Goal: Communication & Community: Ask a question

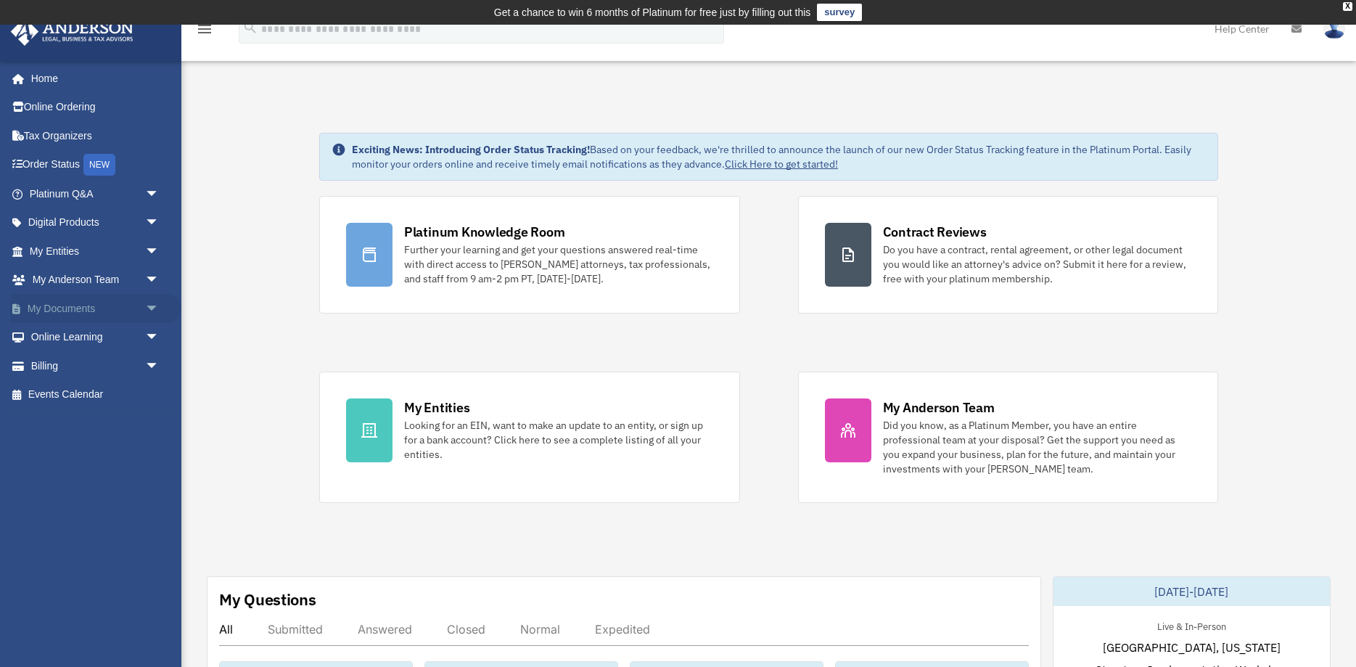
click at [145, 305] on span "arrow_drop_down" at bounding box center [159, 309] width 29 height 30
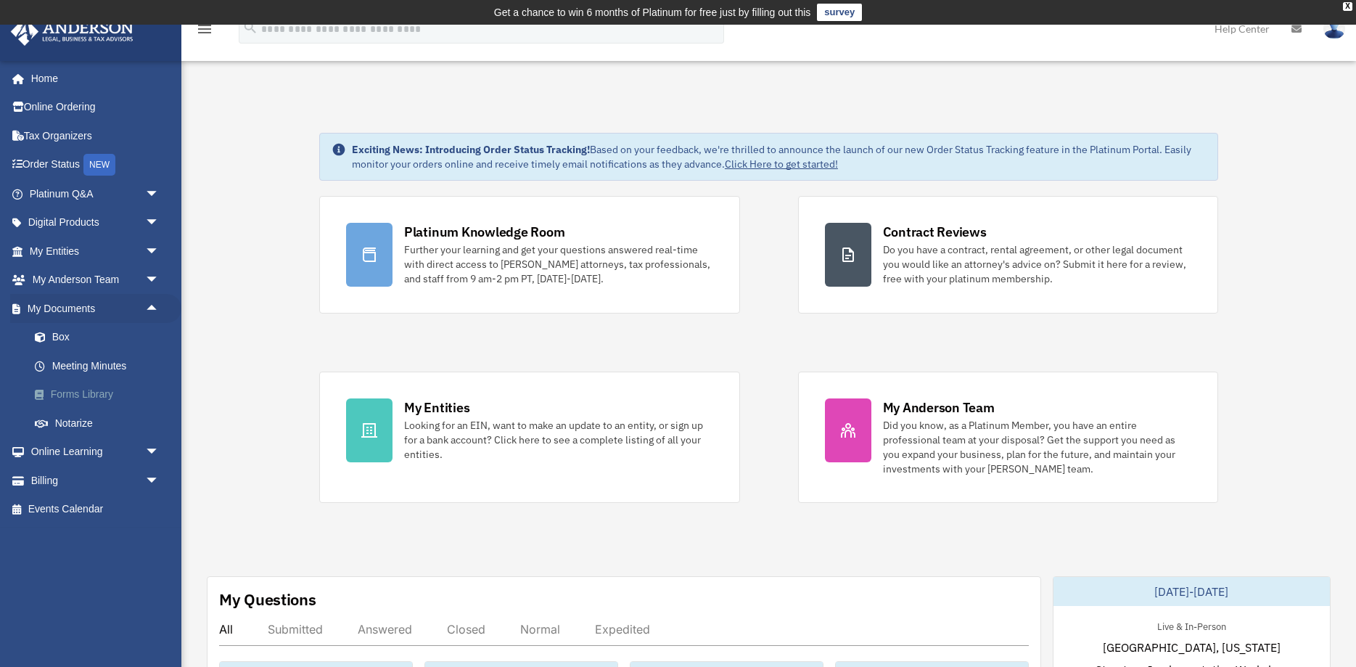
click at [107, 390] on link "Forms Library" at bounding box center [100, 394] width 161 height 29
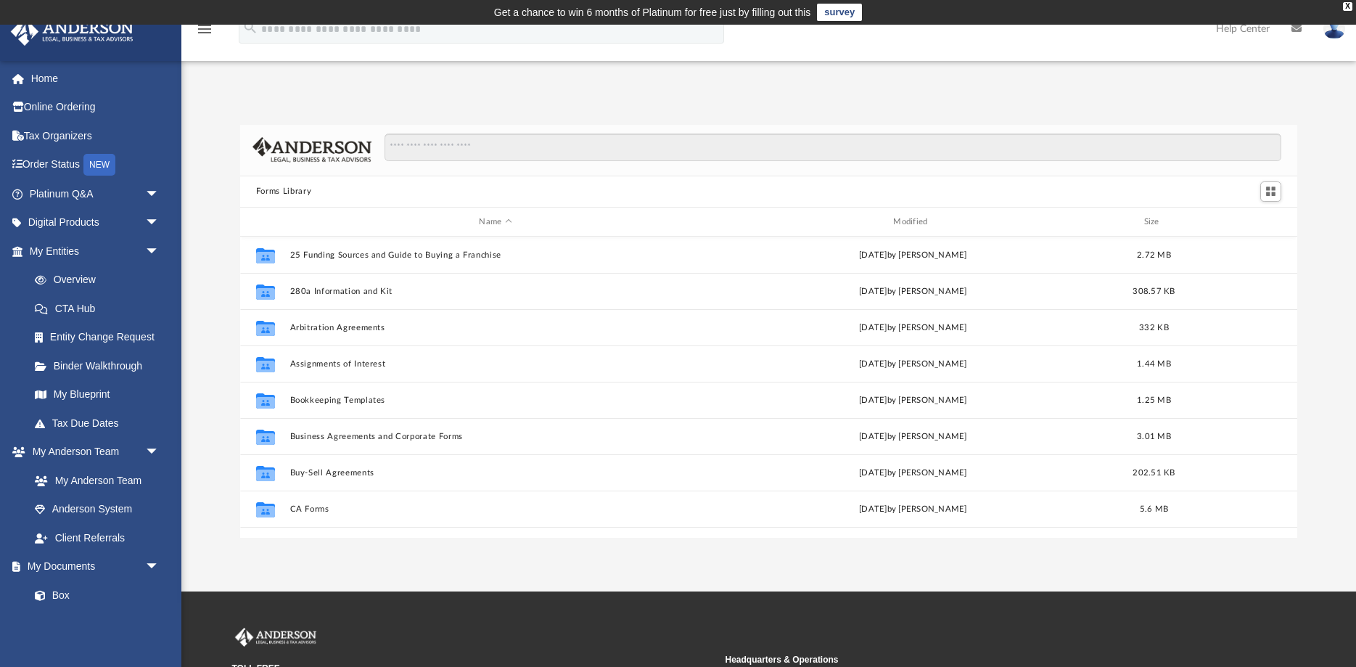
scroll to position [329, 1057]
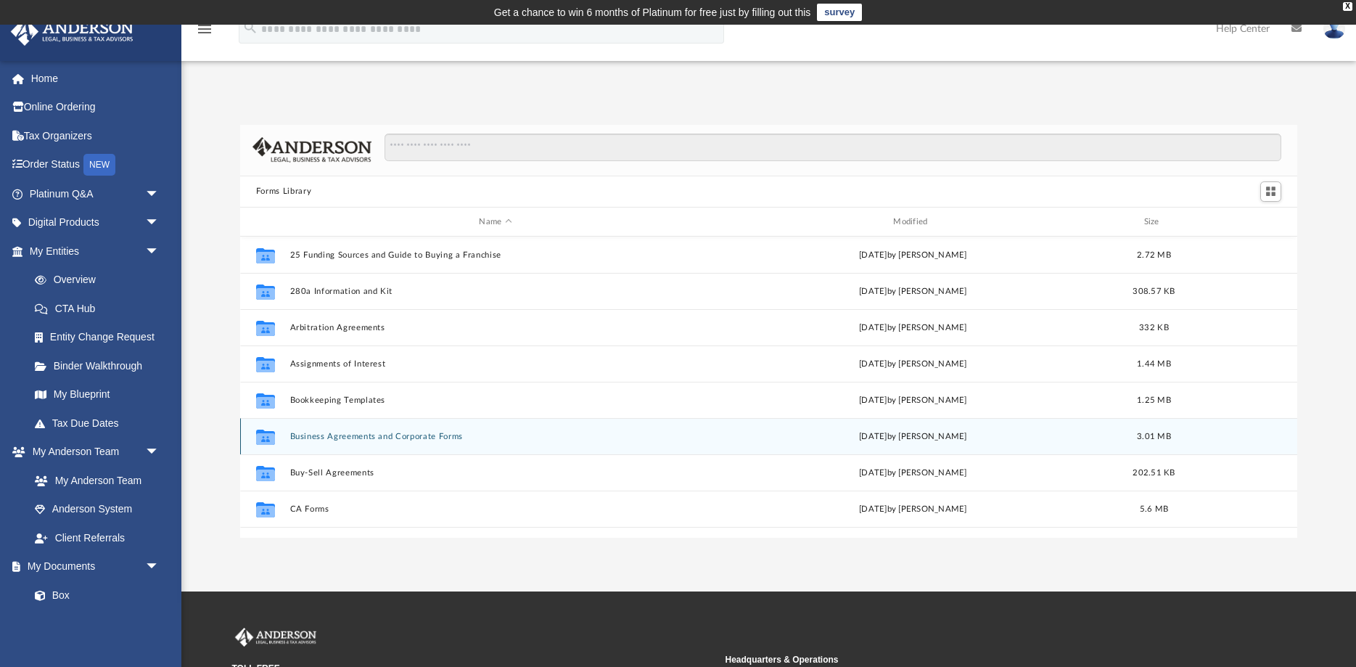
click at [302, 437] on button "Business Agreements and Corporate Forms" at bounding box center [494, 436] width 411 height 9
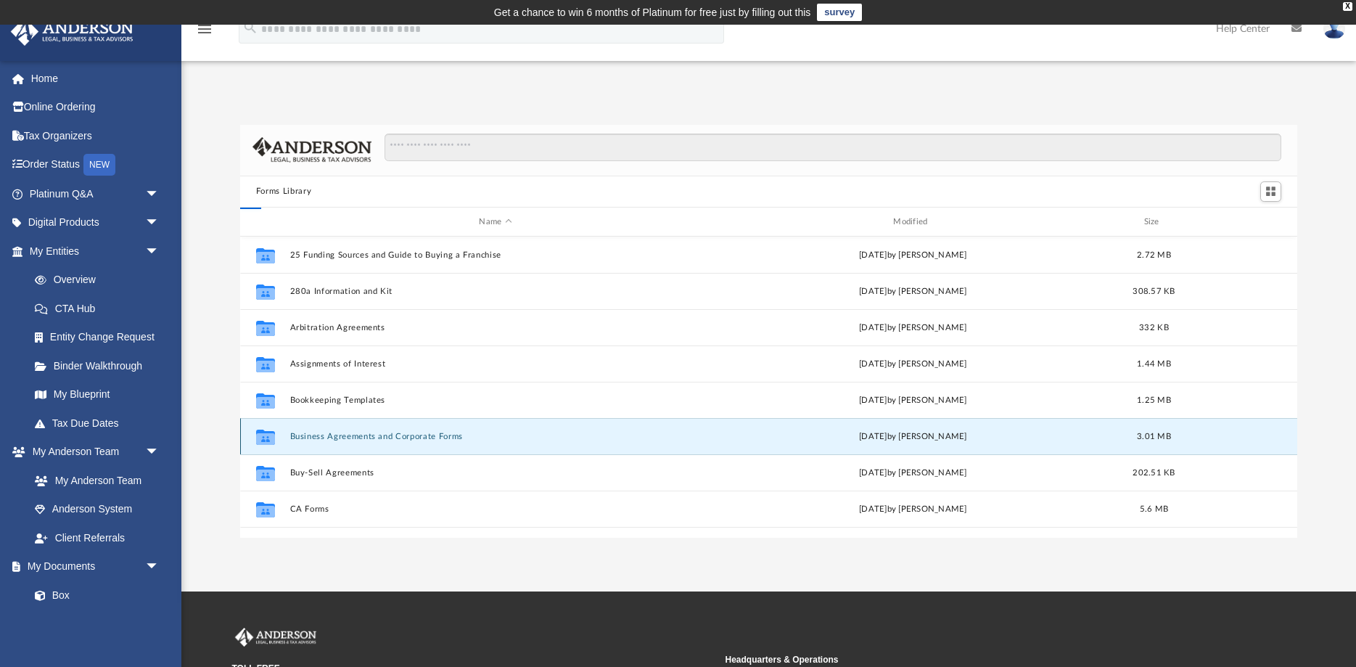
click at [302, 437] on button "Business Agreements and Corporate Forms" at bounding box center [494, 436] width 411 height 9
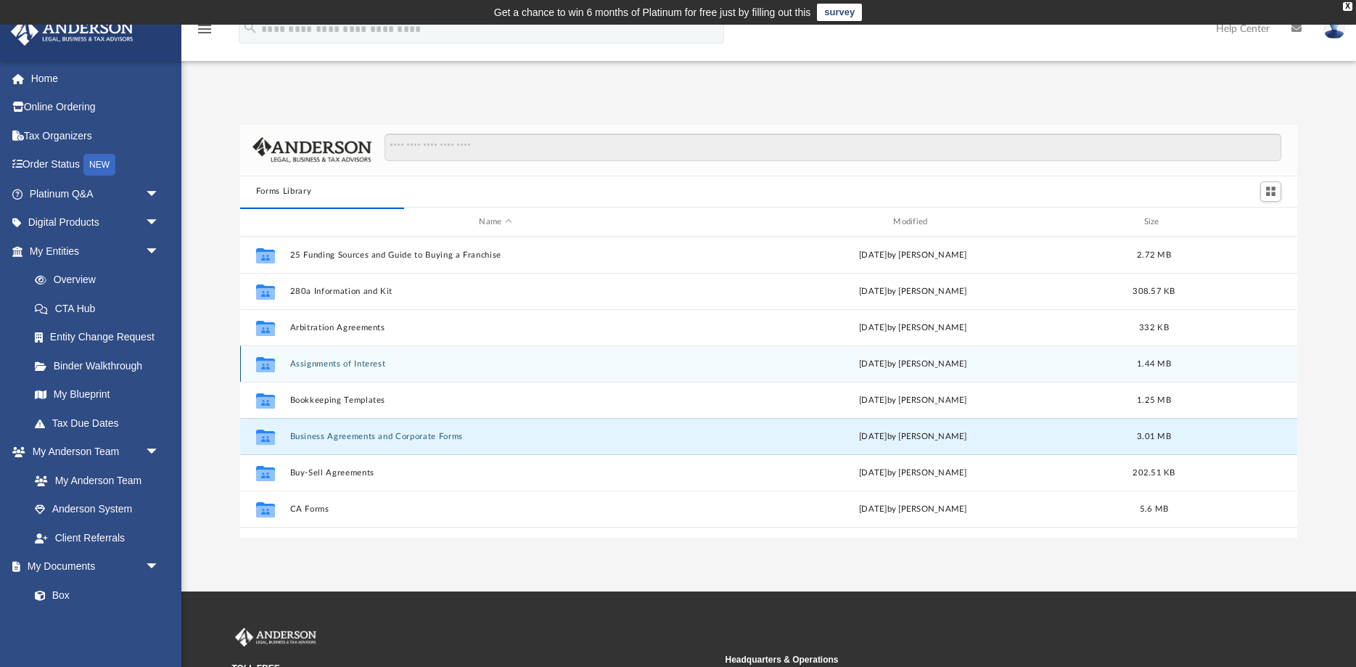
click at [306, 372] on div "Collaborated Folder Assignments of Interest Wed Jun 26 2024 by Mary Acree 1.44 …" at bounding box center [768, 363] width 1057 height 36
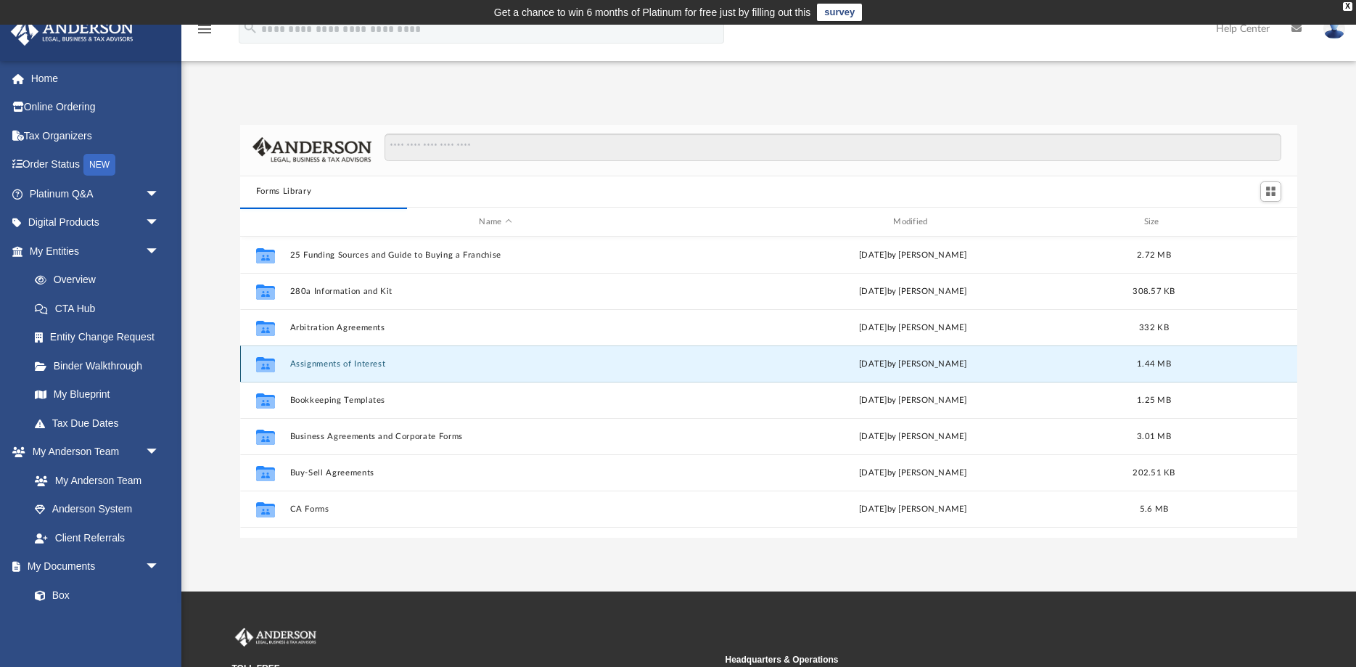
click at [308, 372] on div "Collaborated Folder Assignments of Interest Wed Jun 26 2024 by Mary Acree 1.44 …" at bounding box center [768, 363] width 1057 height 36
click at [309, 365] on button "Assignments of Interest" at bounding box center [494, 363] width 411 height 9
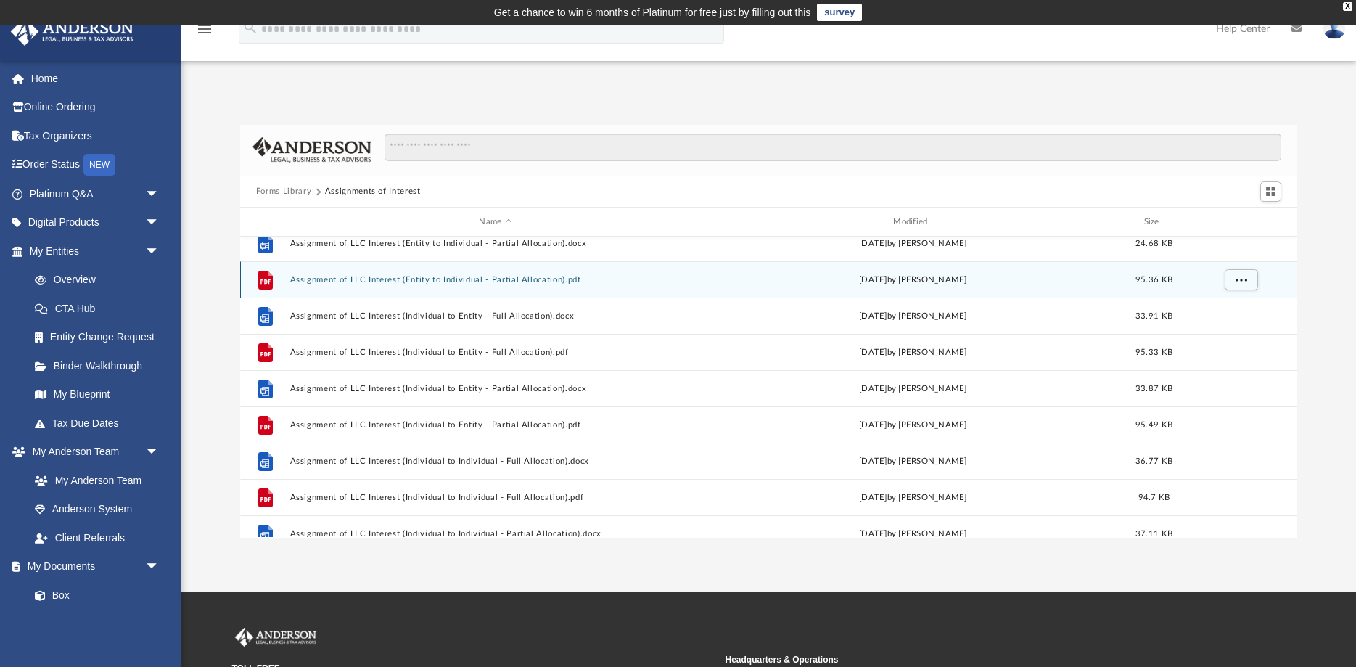
scroll to position [335, 0]
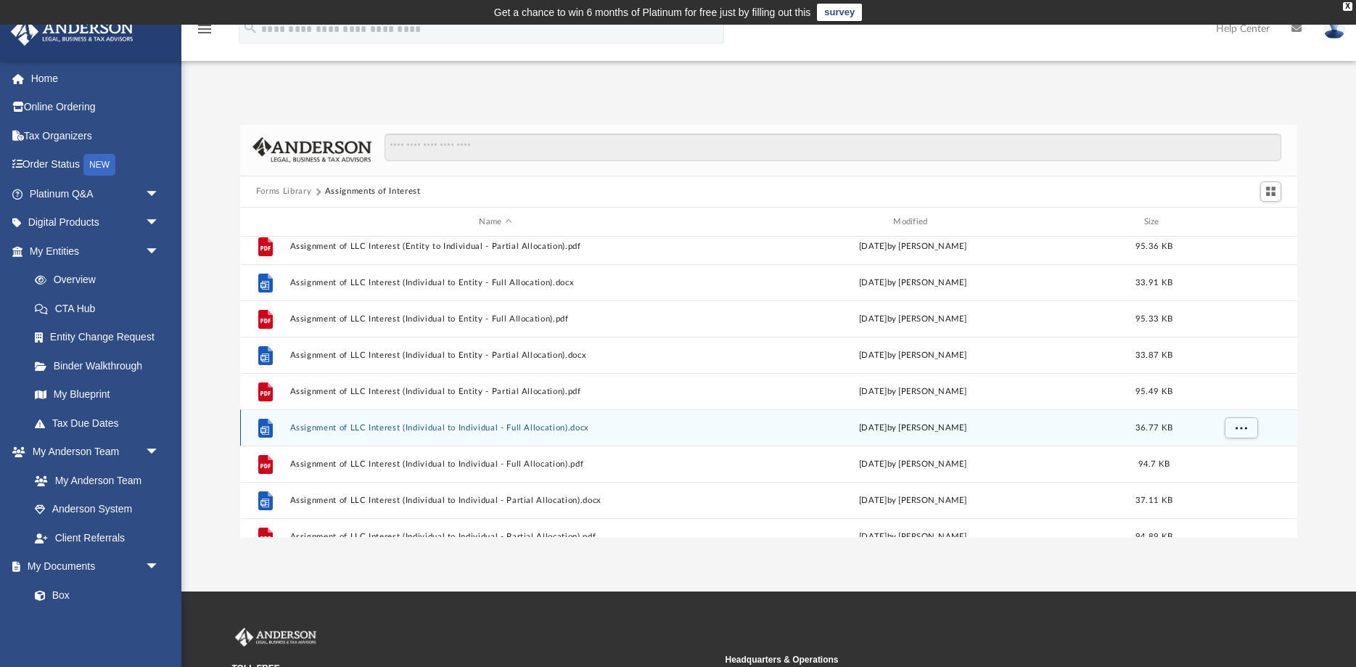
click at [371, 425] on button "Assignment of LLC Interest (Individual to Individual - Full Allocation).docx" at bounding box center [494, 427] width 411 height 9
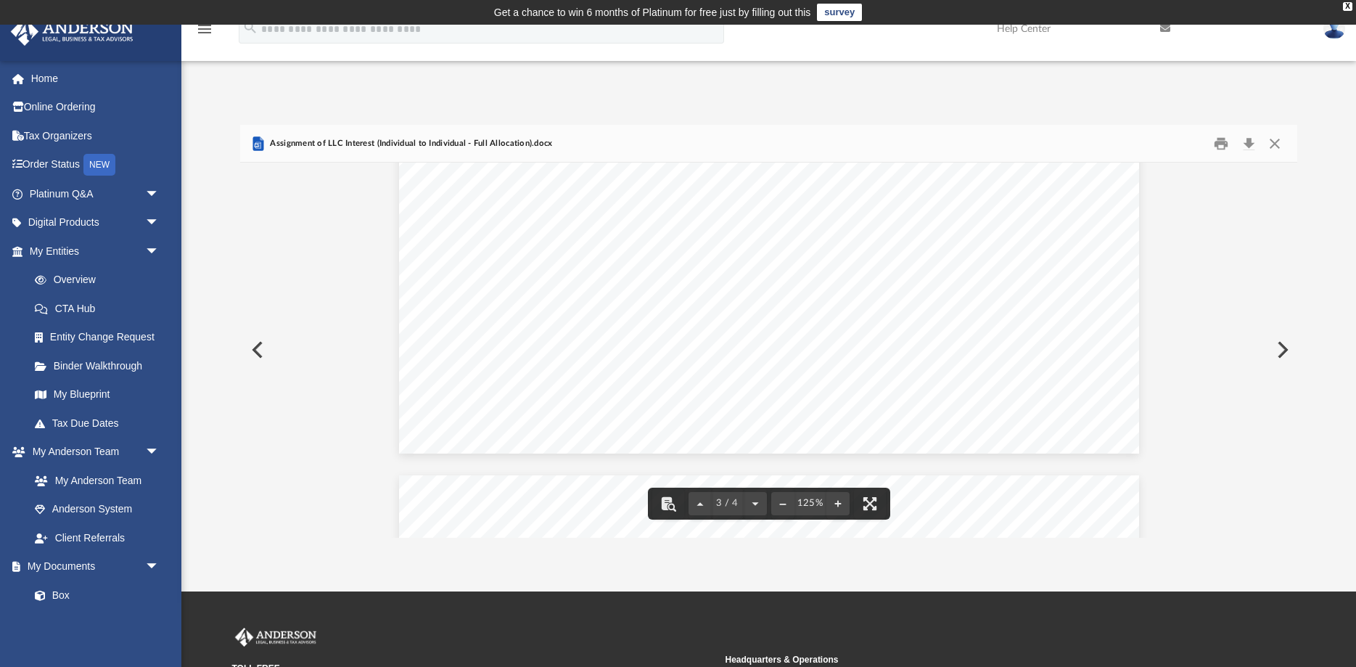
scroll to position [1810, 0]
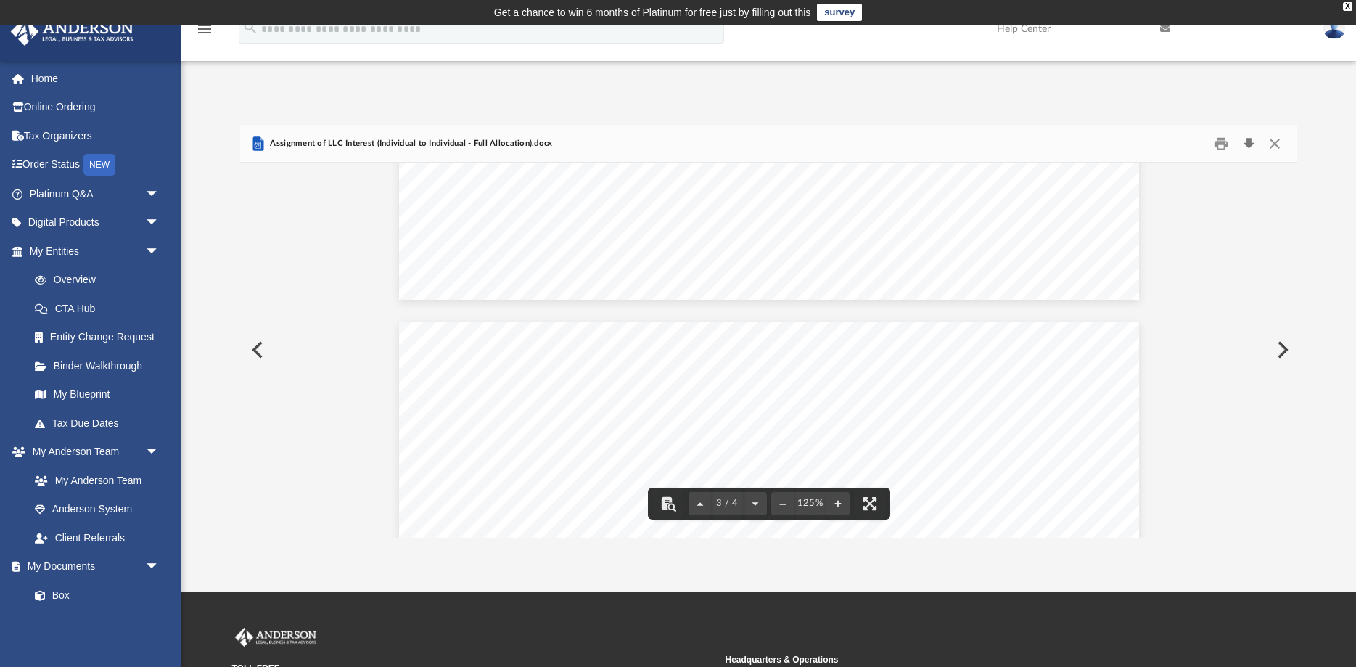
click at [1245, 142] on button "Download" at bounding box center [1248, 143] width 26 height 22
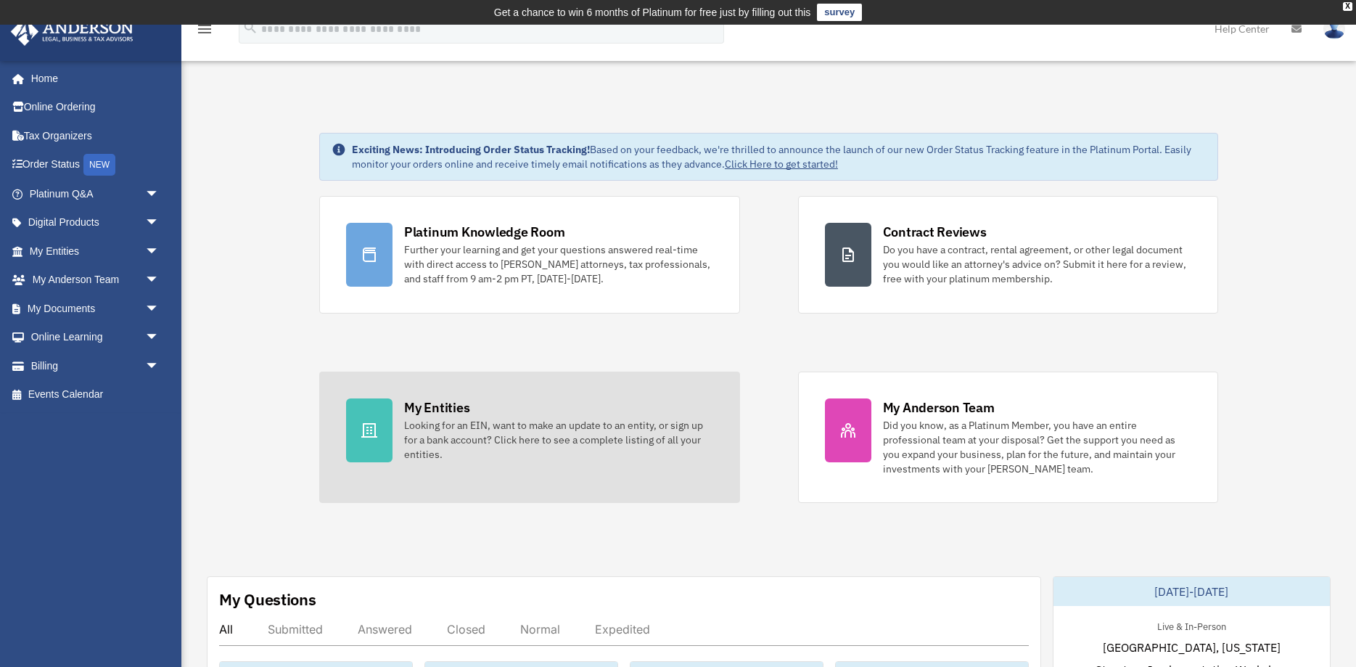
click at [495, 405] on div "My Entities Looking for an EIN, want to make an update to an entity, or sign up…" at bounding box center [558, 429] width 309 height 63
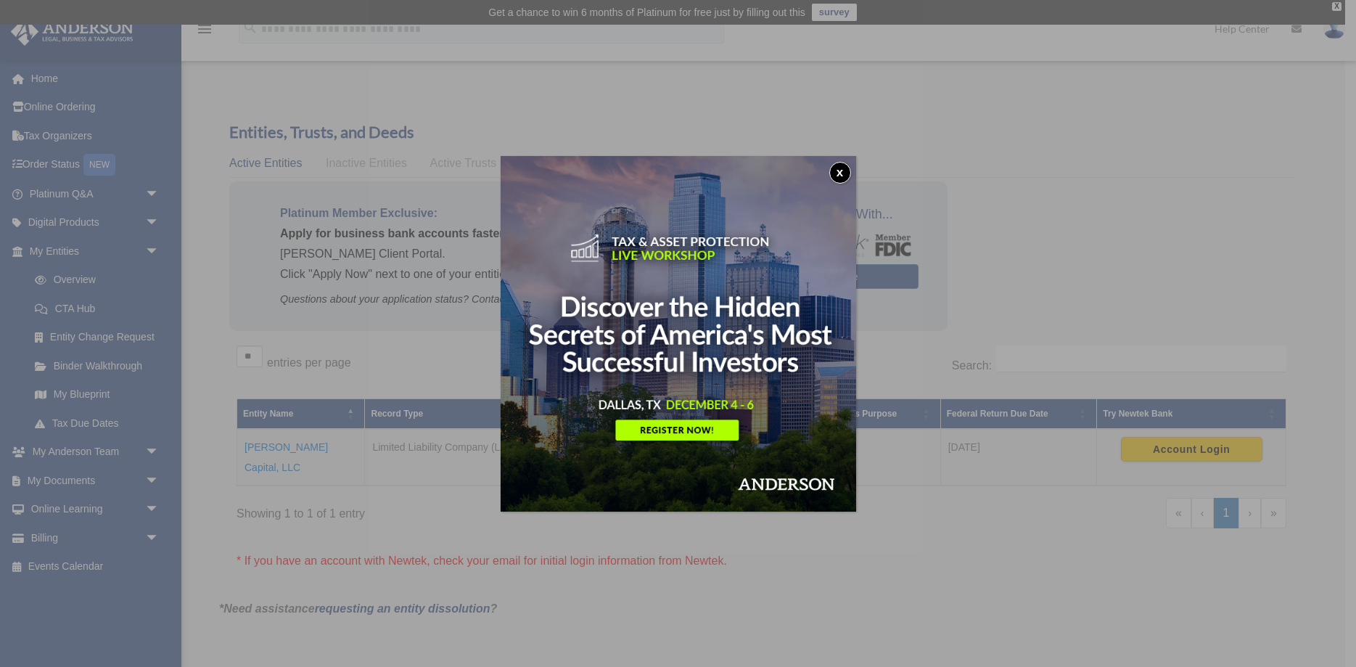
click at [831, 168] on button "x" at bounding box center [840, 173] width 22 height 22
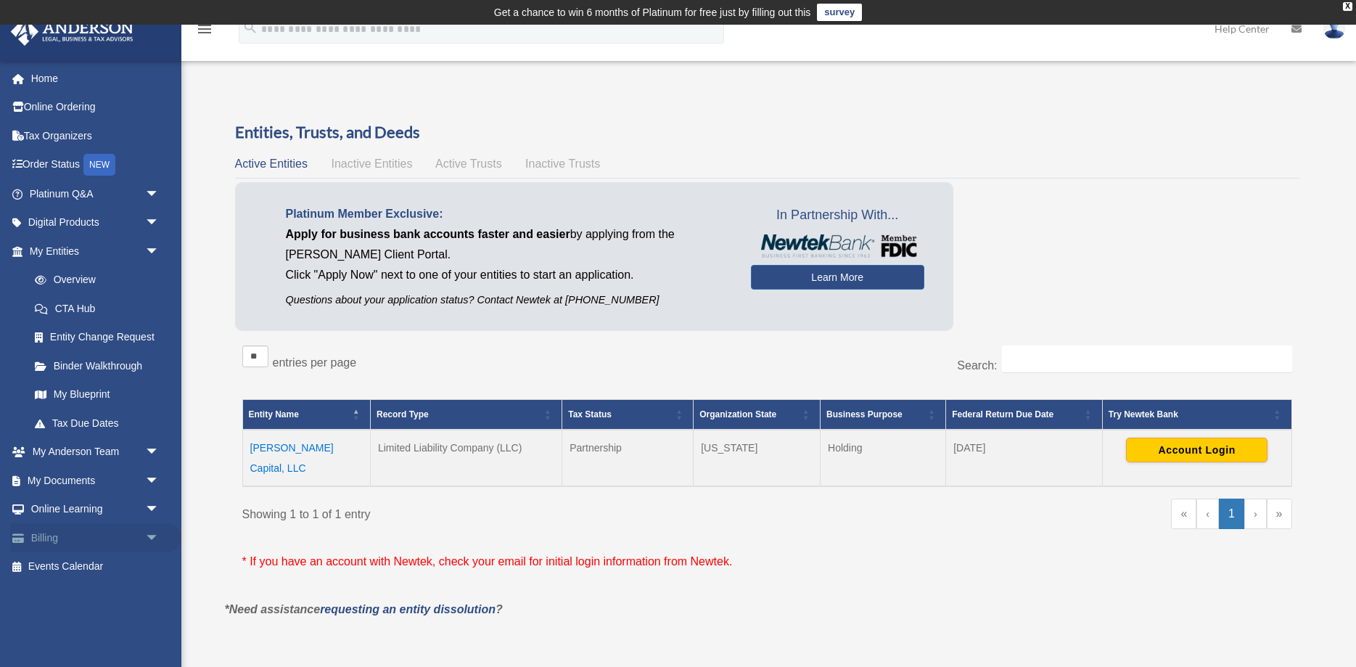
click at [62, 535] on link "Billing arrow_drop_down" at bounding box center [95, 537] width 171 height 29
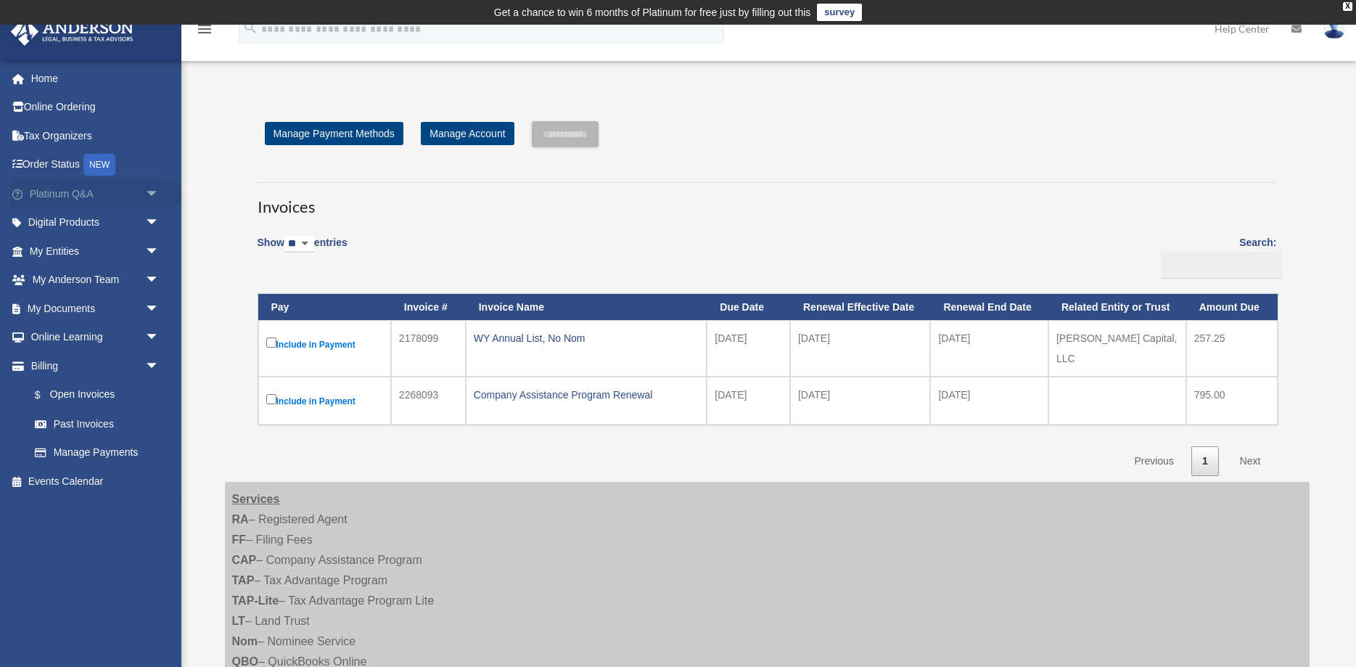
click at [148, 191] on span "arrow_drop_down" at bounding box center [159, 194] width 29 height 30
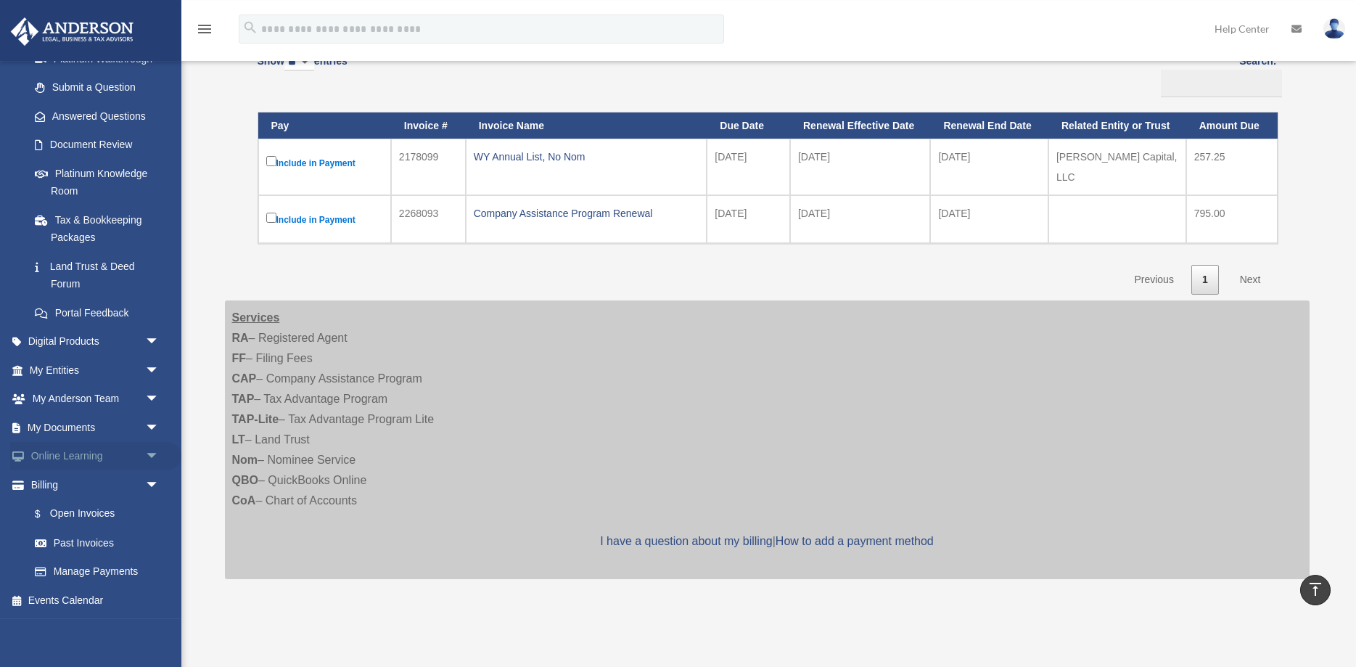
scroll to position [148, 0]
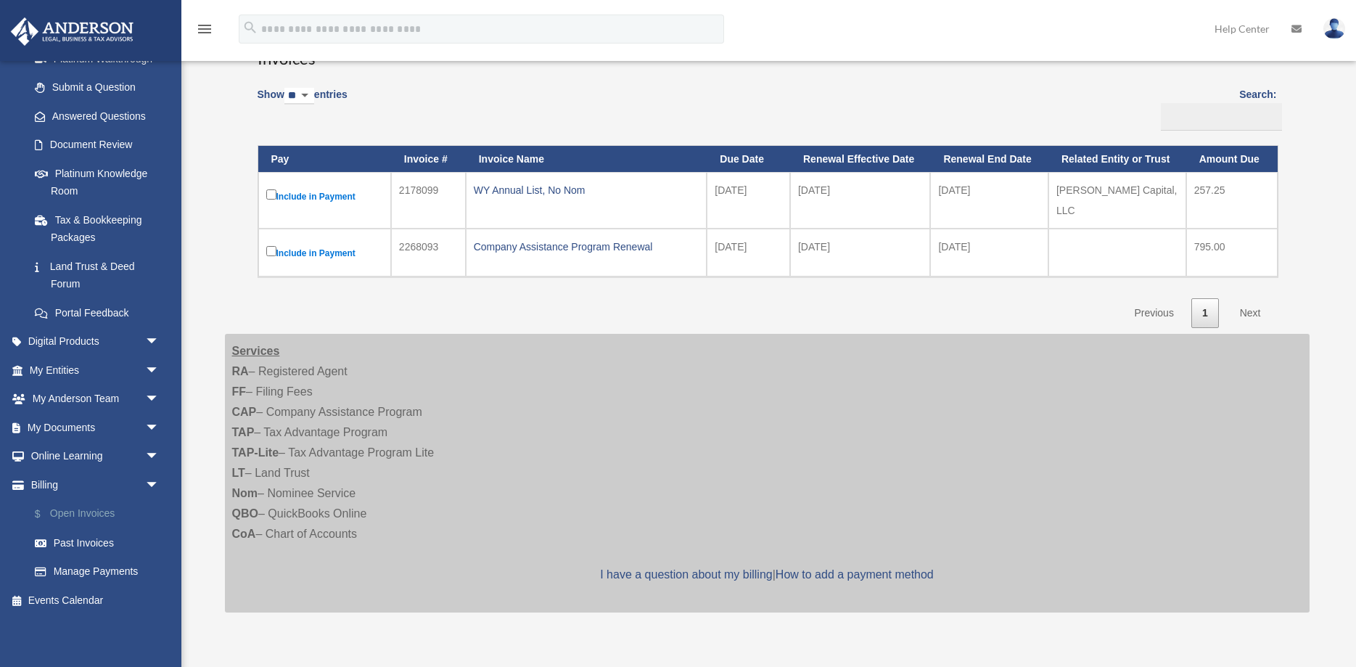
click at [102, 508] on link "$ Open Invoices" at bounding box center [100, 514] width 161 height 30
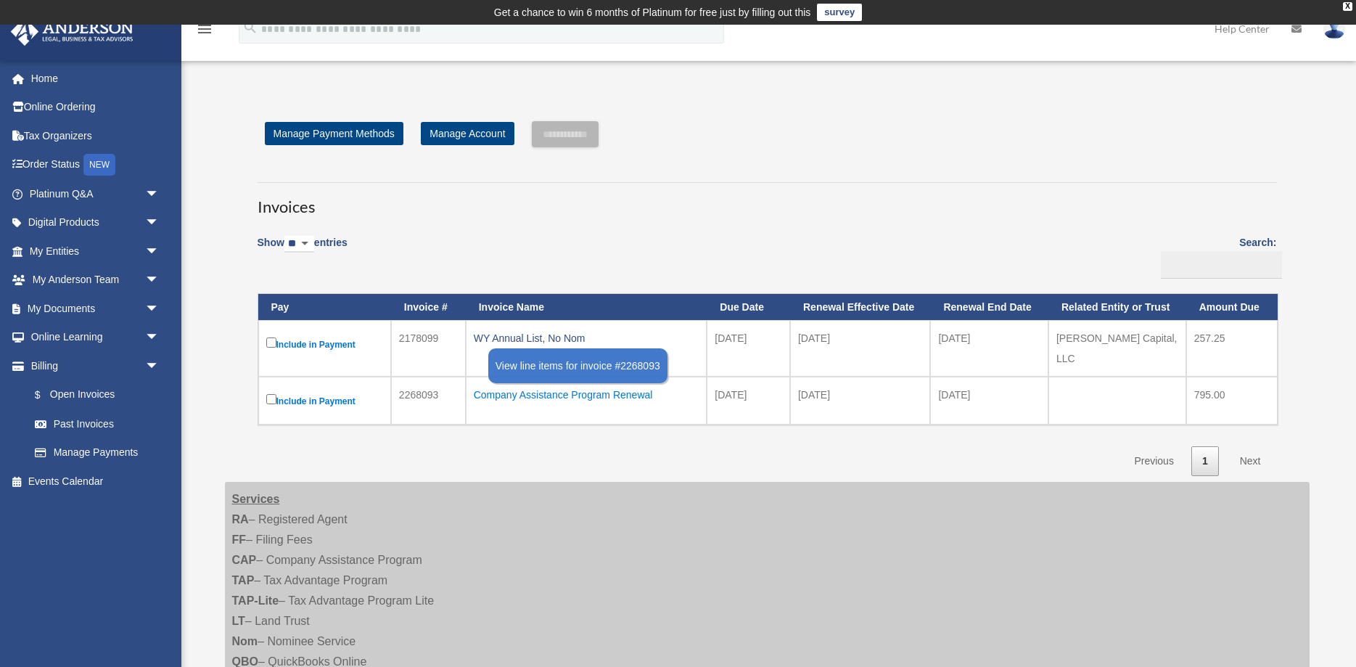
click at [506, 385] on div "Company Assistance Program Renewal" at bounding box center [587, 394] width 226 height 20
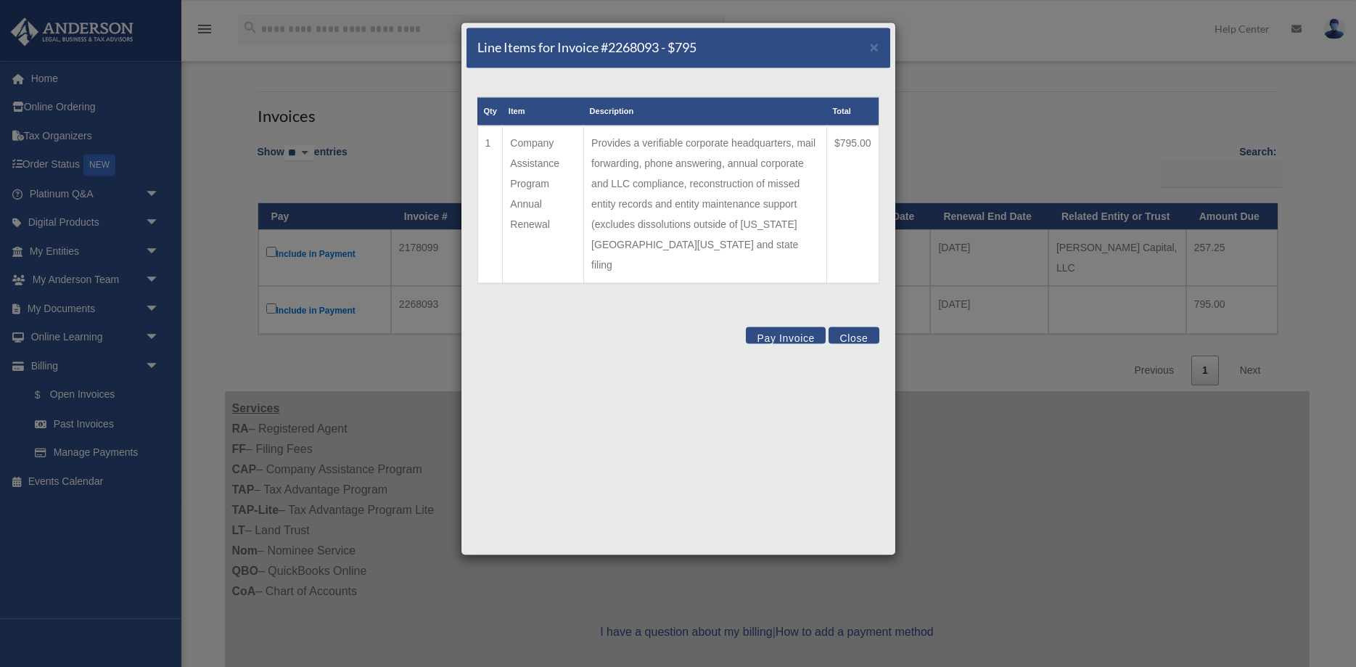
scroll to position [148, 0]
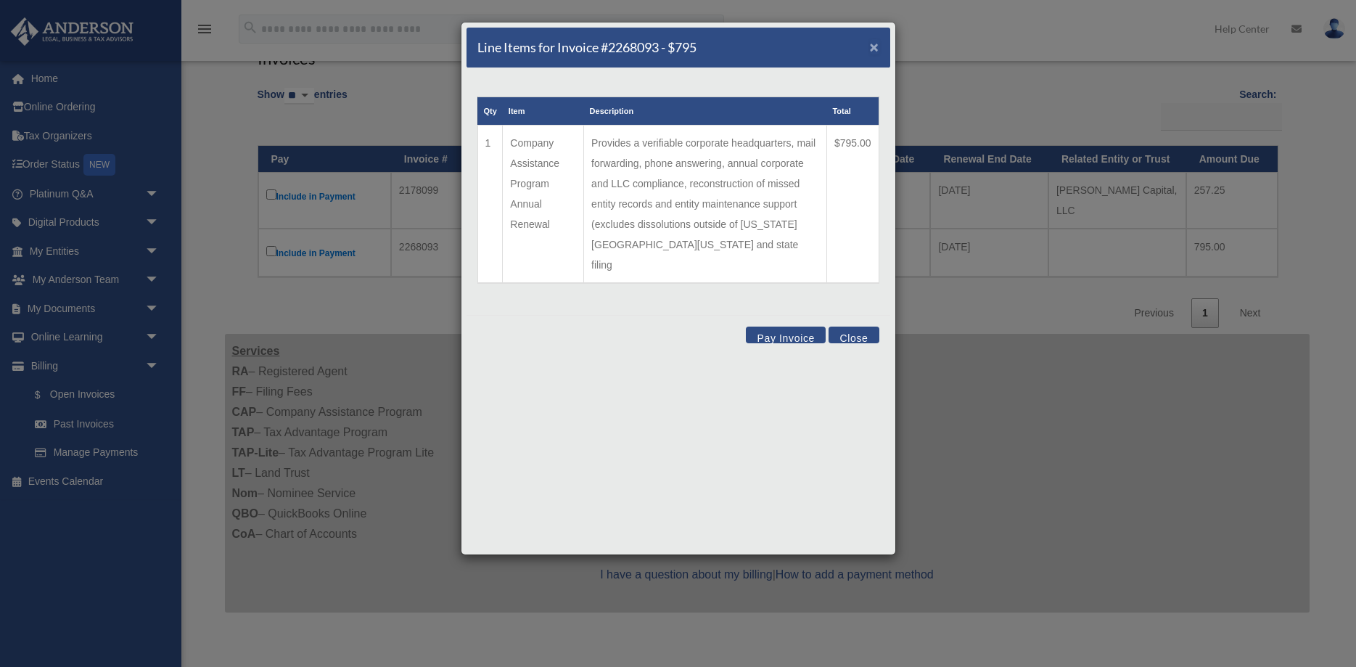
click at [870, 43] on span "×" at bounding box center [874, 46] width 9 height 17
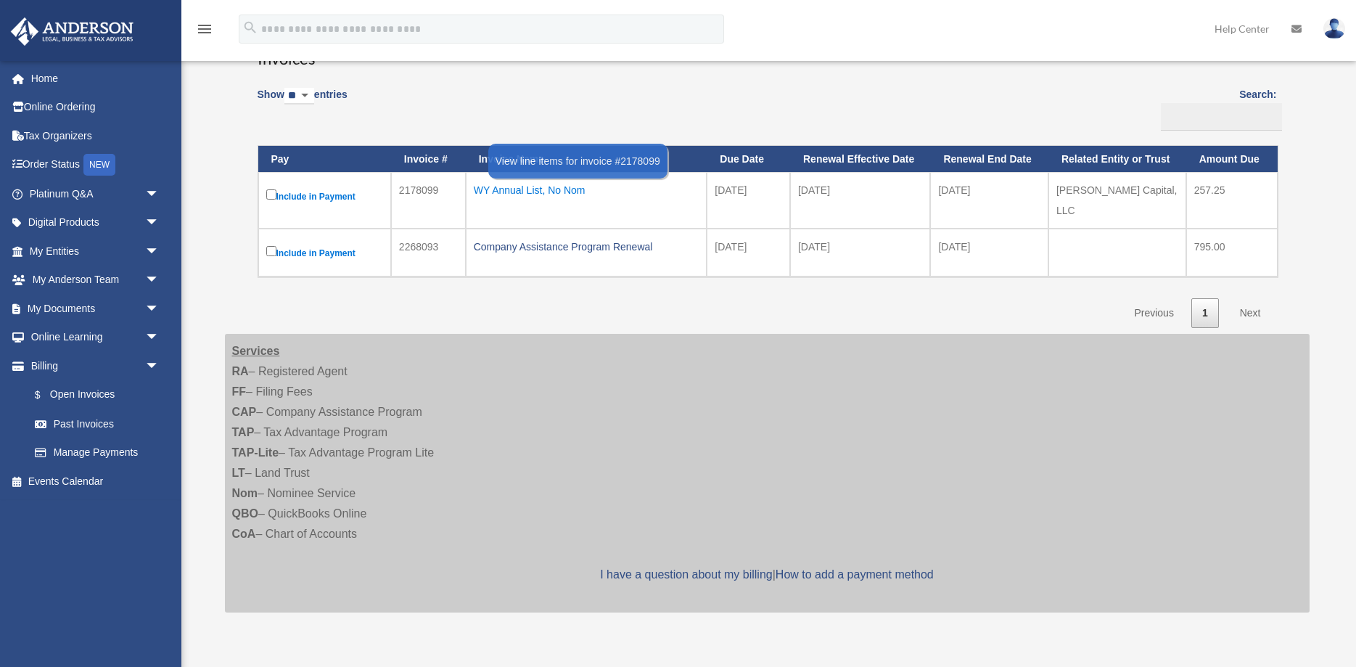
click at [518, 188] on div "WY Annual List, No Nom" at bounding box center [587, 190] width 226 height 20
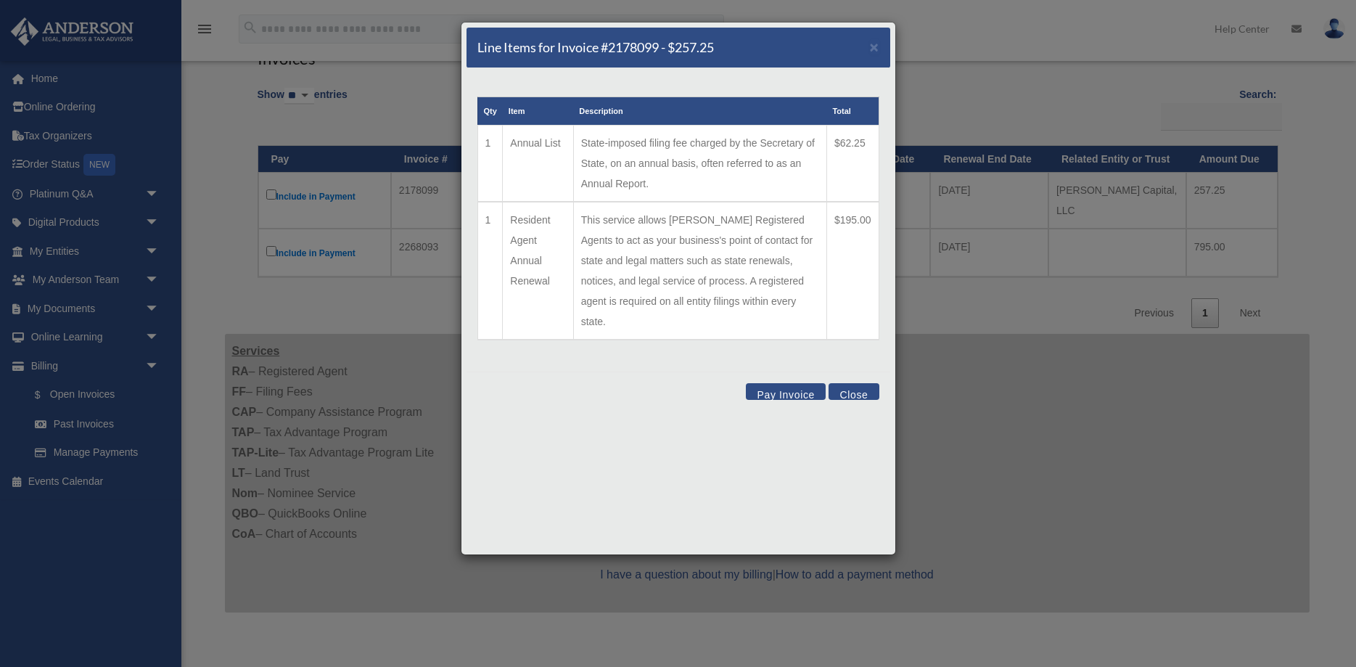
click at [1016, 82] on div "Line Items for Invoice #2178099 - $257.25 × Qty Item Description Total 1 Annual…" at bounding box center [678, 333] width 1356 height 667
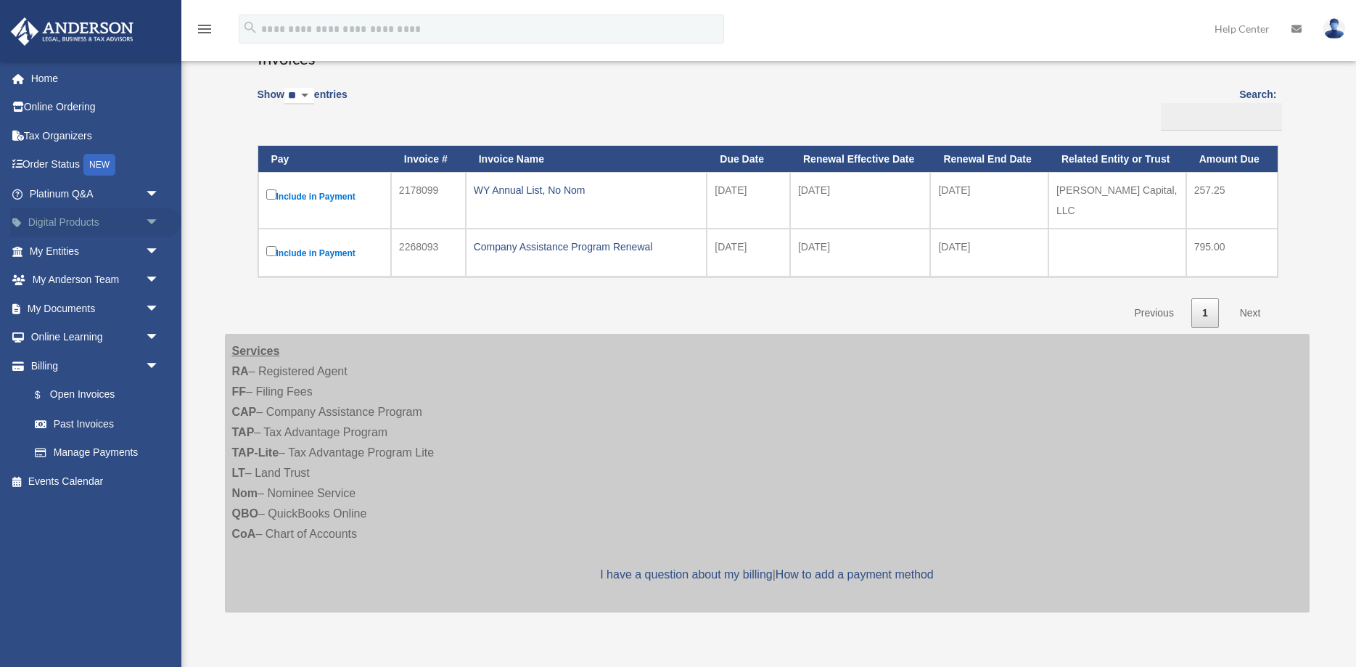
click at [149, 221] on span "arrow_drop_down" at bounding box center [159, 223] width 29 height 30
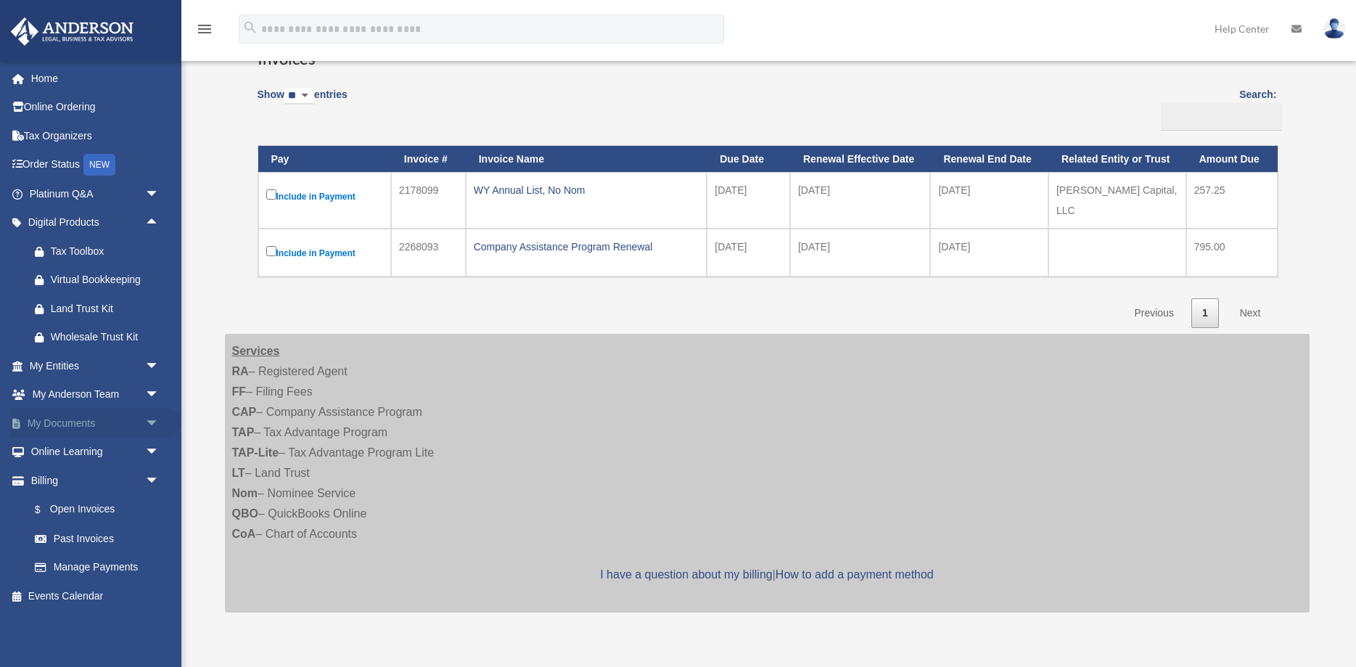
click at [155, 419] on span "arrow_drop_down" at bounding box center [159, 423] width 29 height 30
click at [81, 442] on link "Box" at bounding box center [100, 451] width 161 height 29
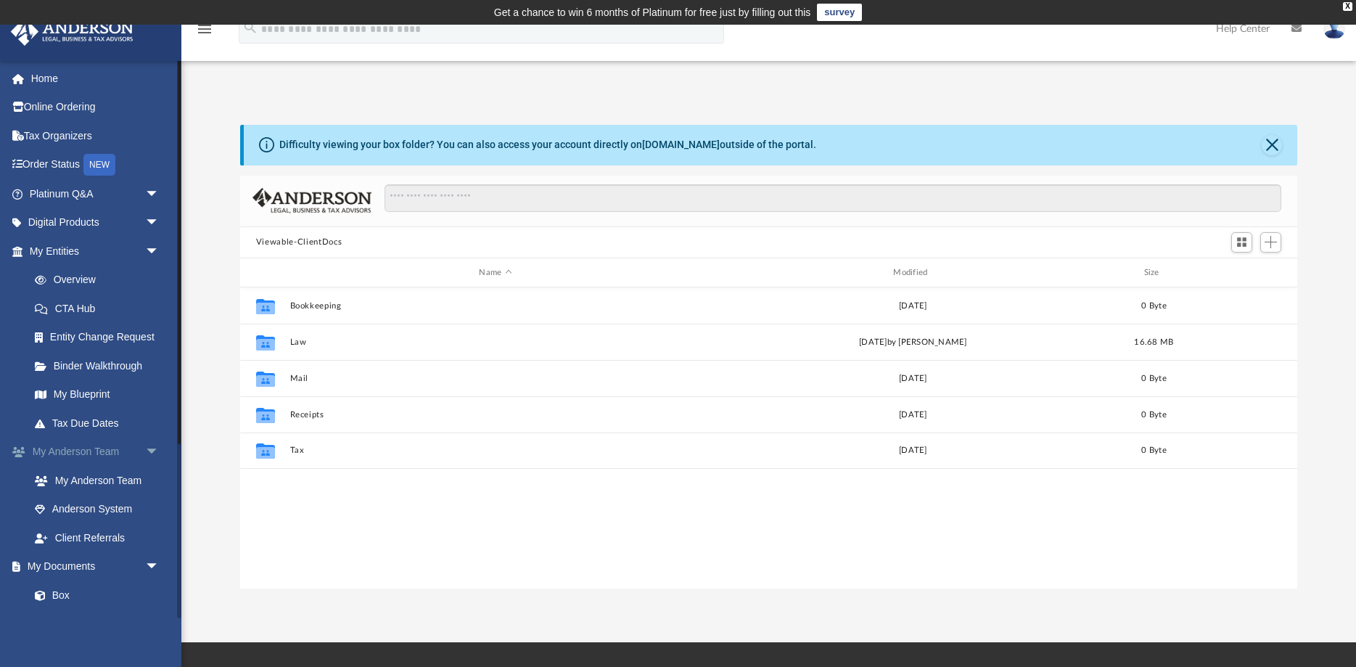
scroll to position [329, 1057]
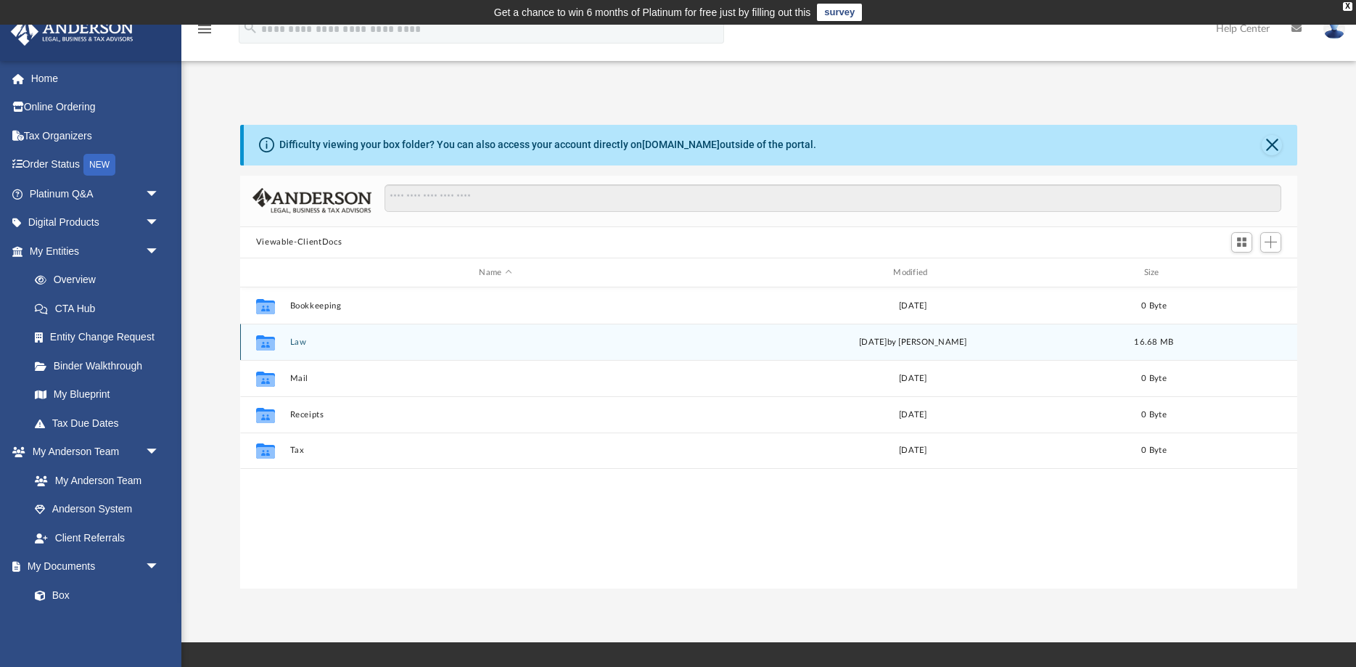
click at [292, 347] on button "Law" at bounding box center [494, 341] width 411 height 9
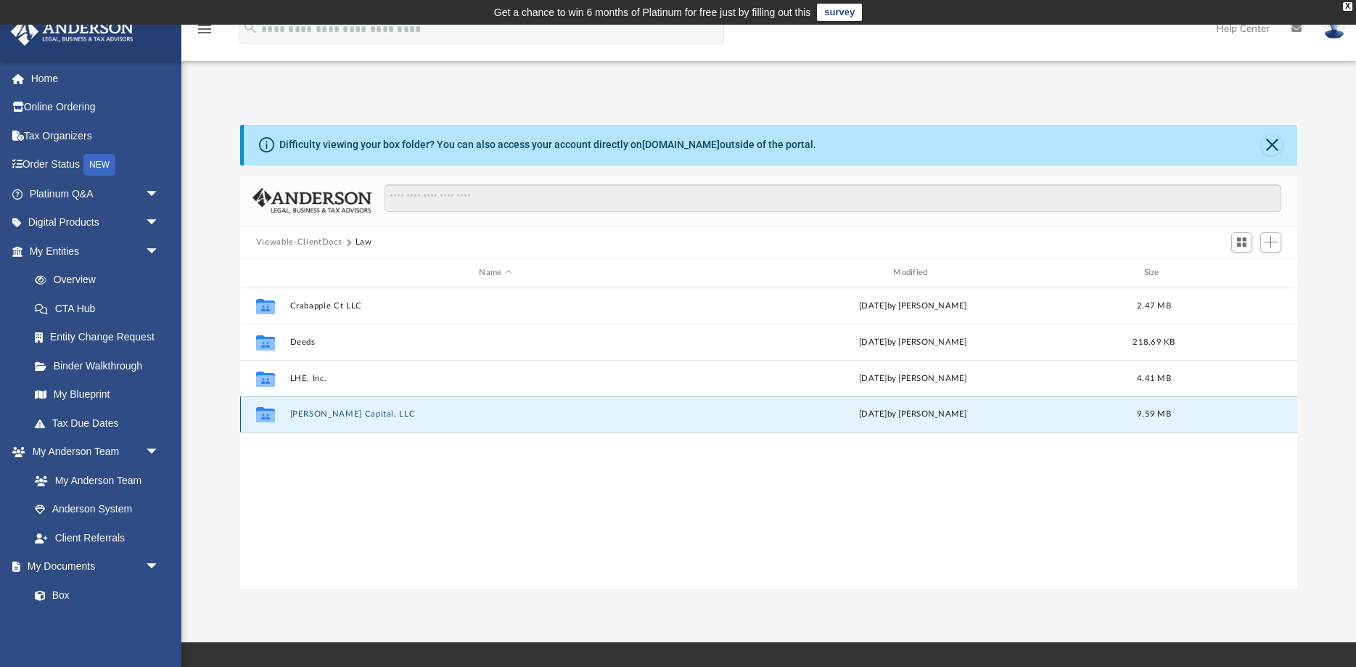
click at [330, 419] on button "Vernon Capital, LLC" at bounding box center [494, 414] width 411 height 9
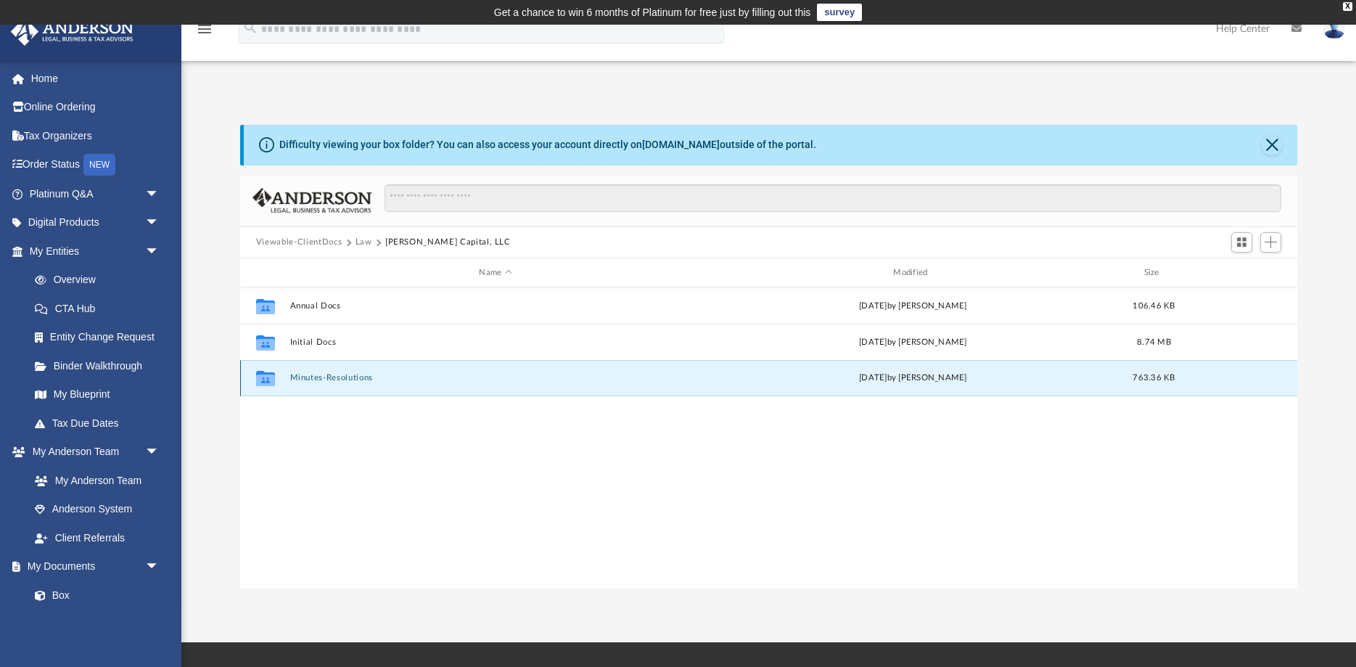
click at [337, 380] on button "Minutes-Resolutions" at bounding box center [494, 378] width 411 height 9
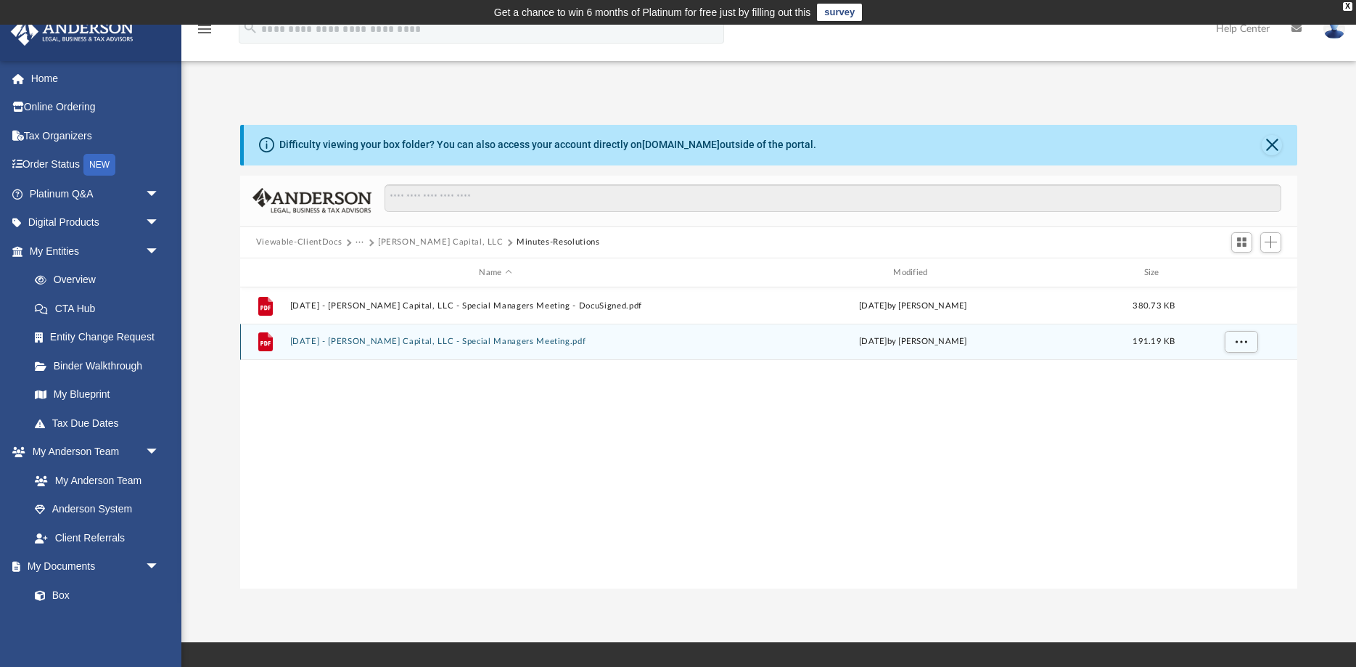
click at [361, 341] on button "2025.07.07 - Vernon Capital, LLC - Special Managers Meeting.pdf" at bounding box center [494, 341] width 411 height 9
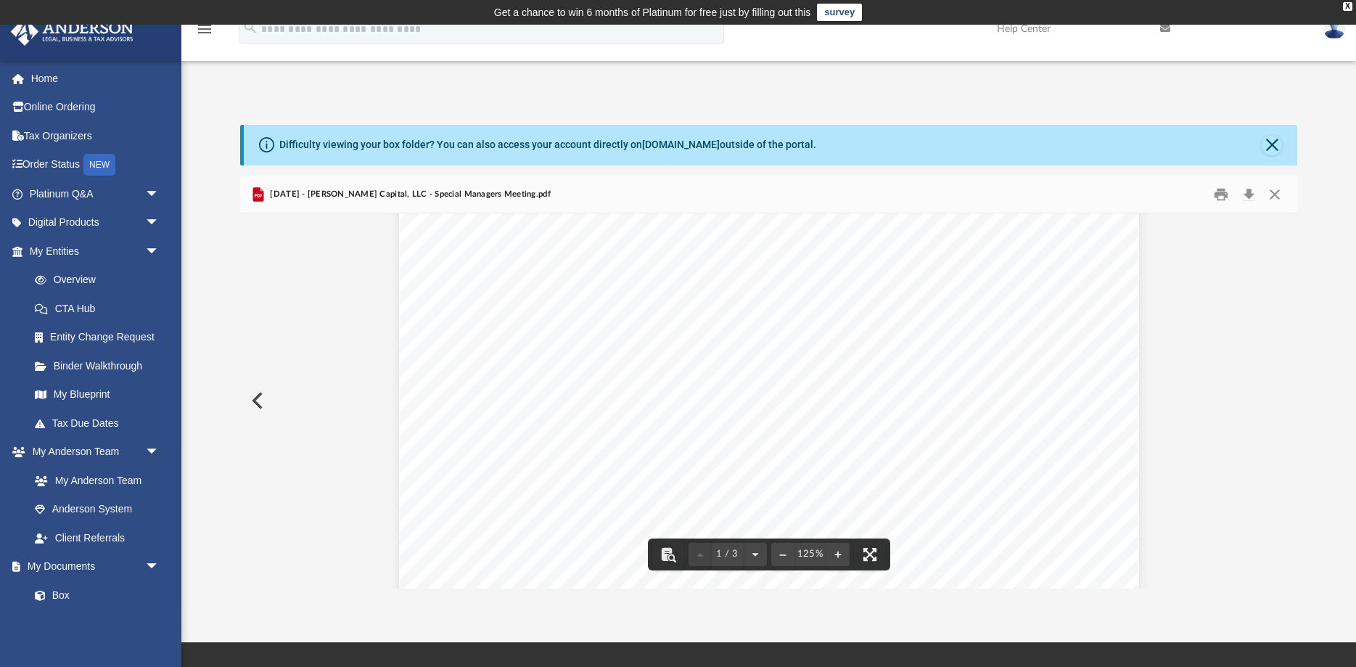
scroll to position [453, 0]
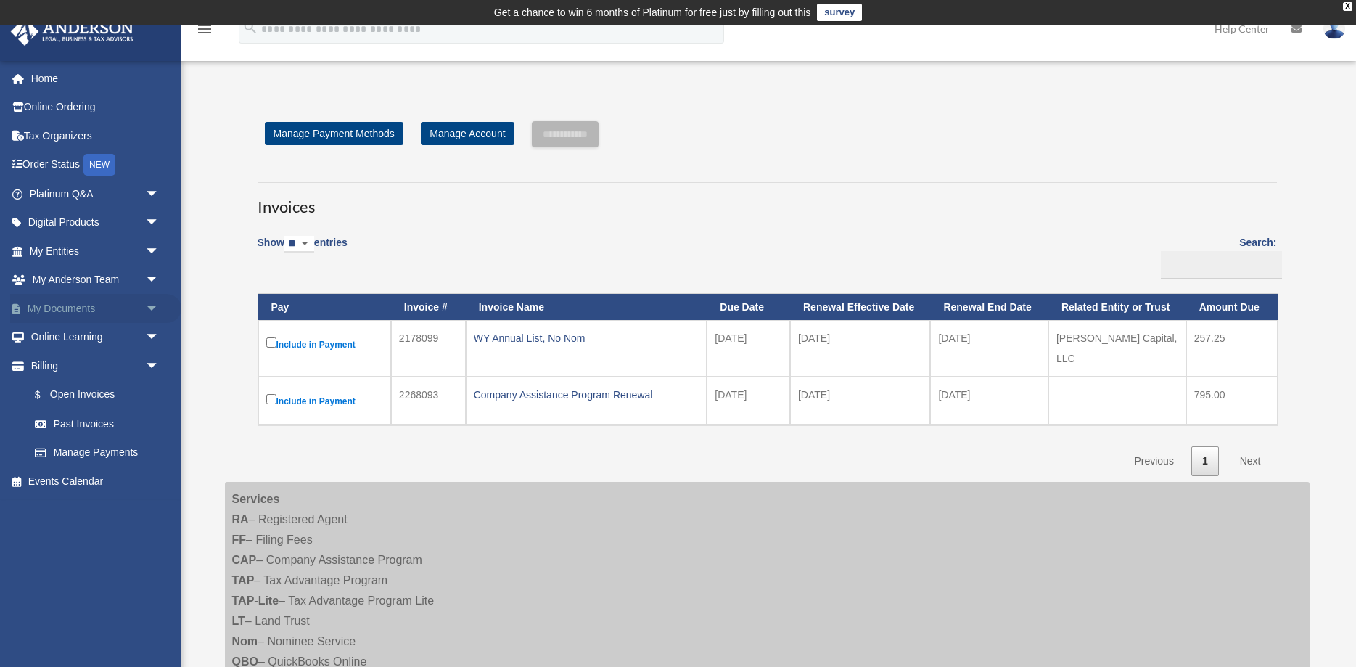
click at [145, 308] on span "arrow_drop_down" at bounding box center [159, 309] width 29 height 30
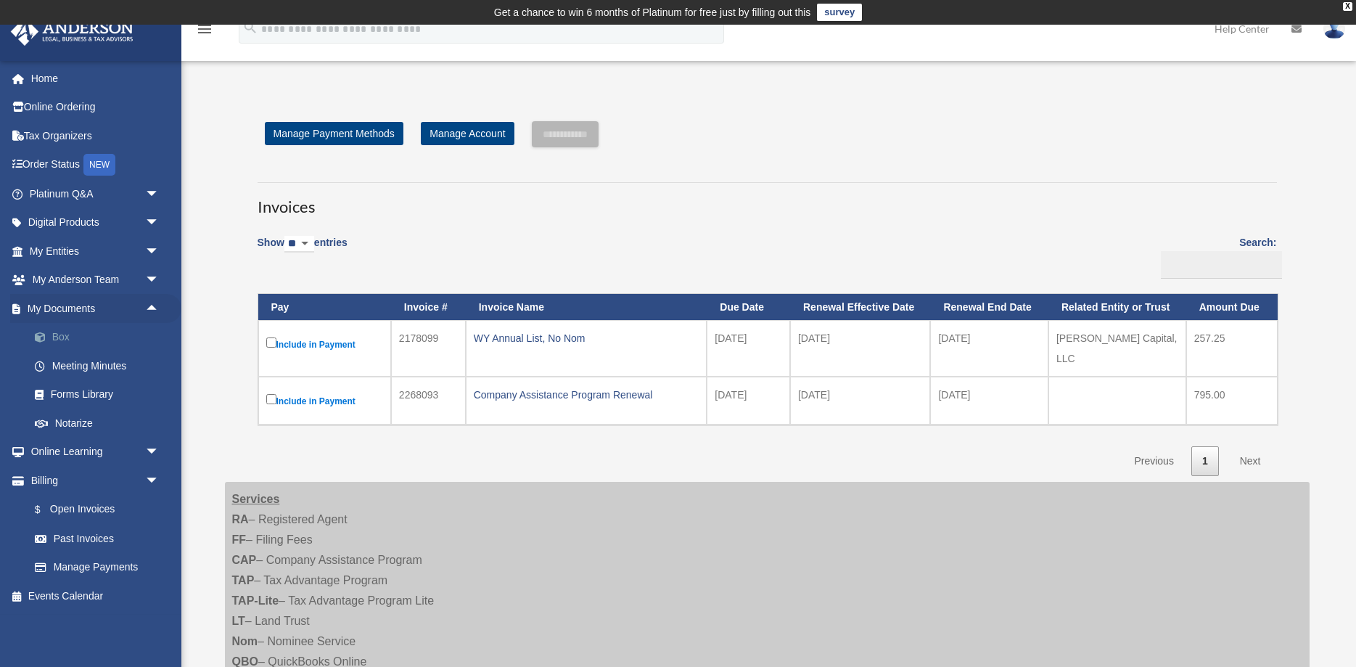
click at [74, 331] on link "Box" at bounding box center [100, 337] width 161 height 29
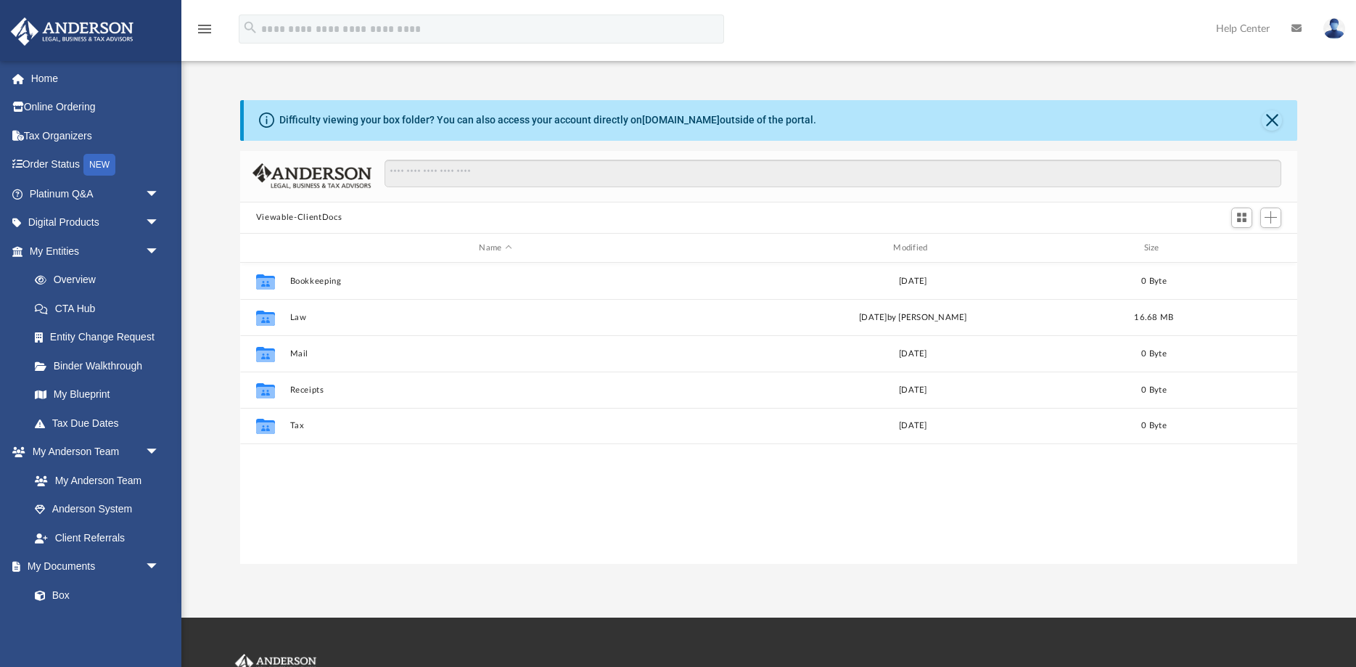
scroll to position [329, 1057]
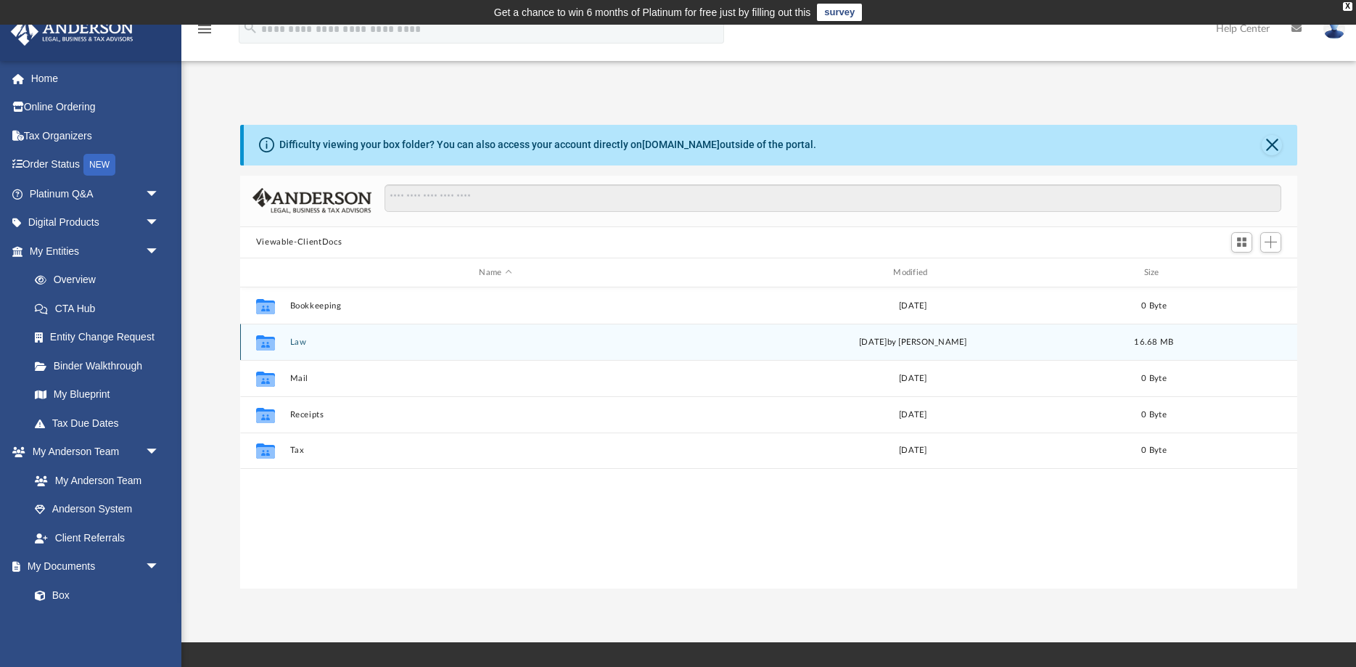
click at [306, 352] on div "Collaborated Folder Law [DATE] by [PERSON_NAME] 16.68 MB" at bounding box center [768, 342] width 1057 height 36
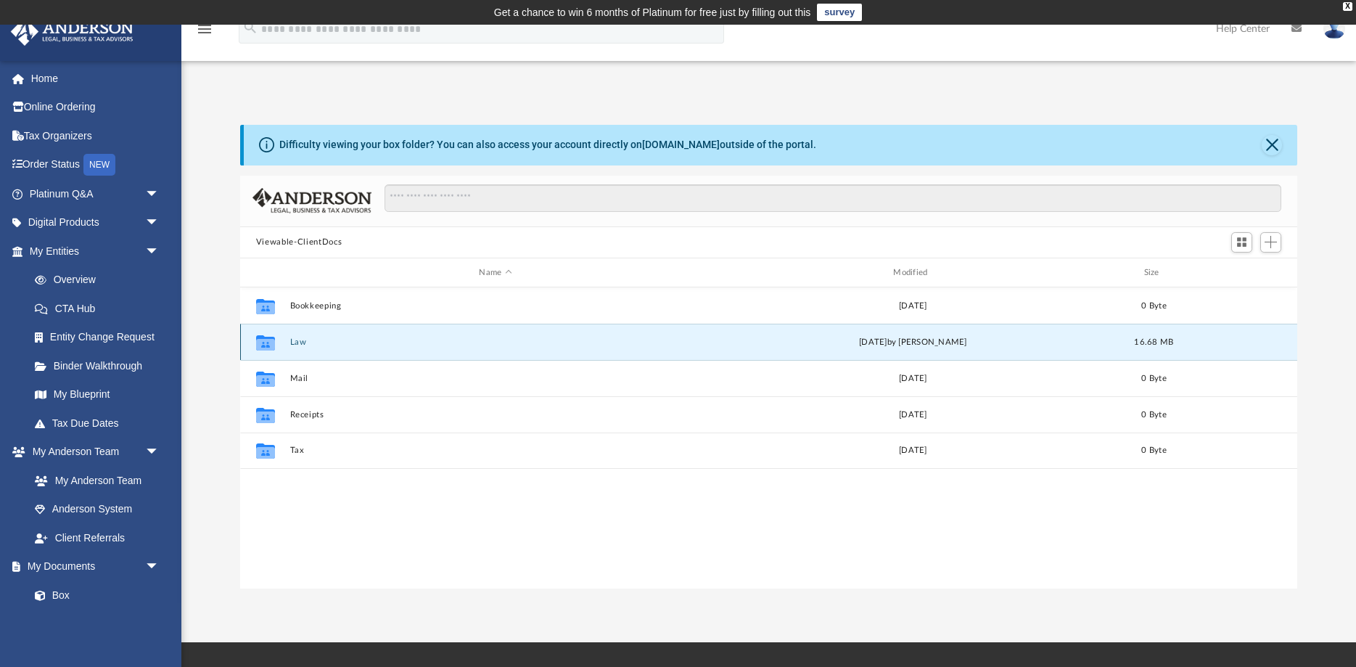
click at [306, 352] on div "Collaborated Folder Law [DATE] by [PERSON_NAME] 16.68 MB" at bounding box center [768, 342] width 1057 height 36
click at [302, 341] on button "Law" at bounding box center [494, 341] width 411 height 9
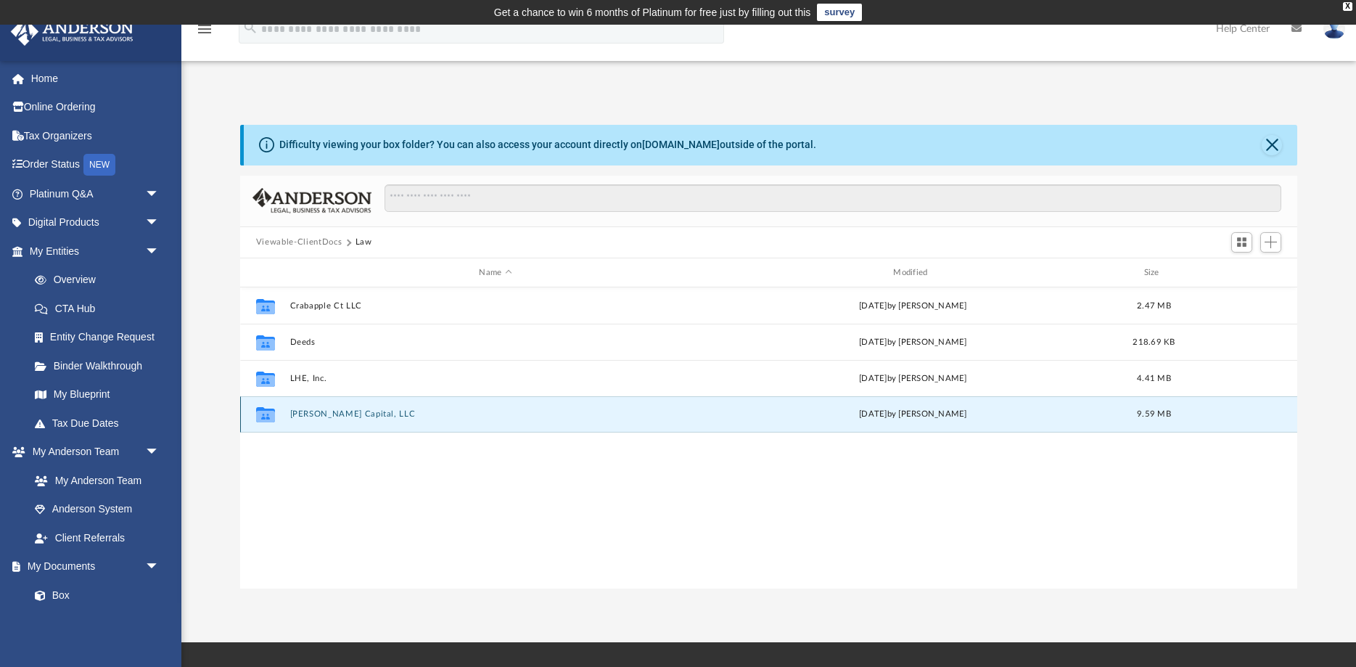
click at [337, 412] on button "Vernon Capital, LLC" at bounding box center [494, 414] width 411 height 9
click at [337, 413] on button "Vernon Capital, LLC" at bounding box center [494, 414] width 411 height 9
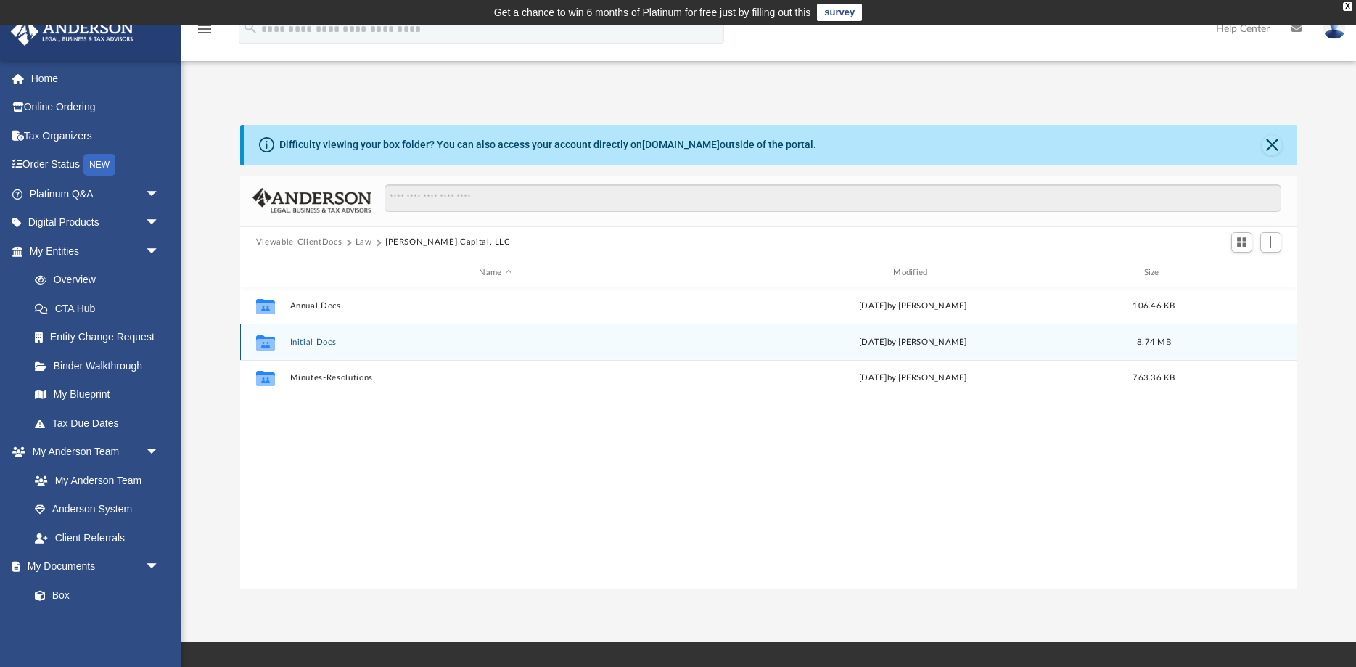
click at [331, 341] on button "Initial Docs" at bounding box center [494, 341] width 411 height 9
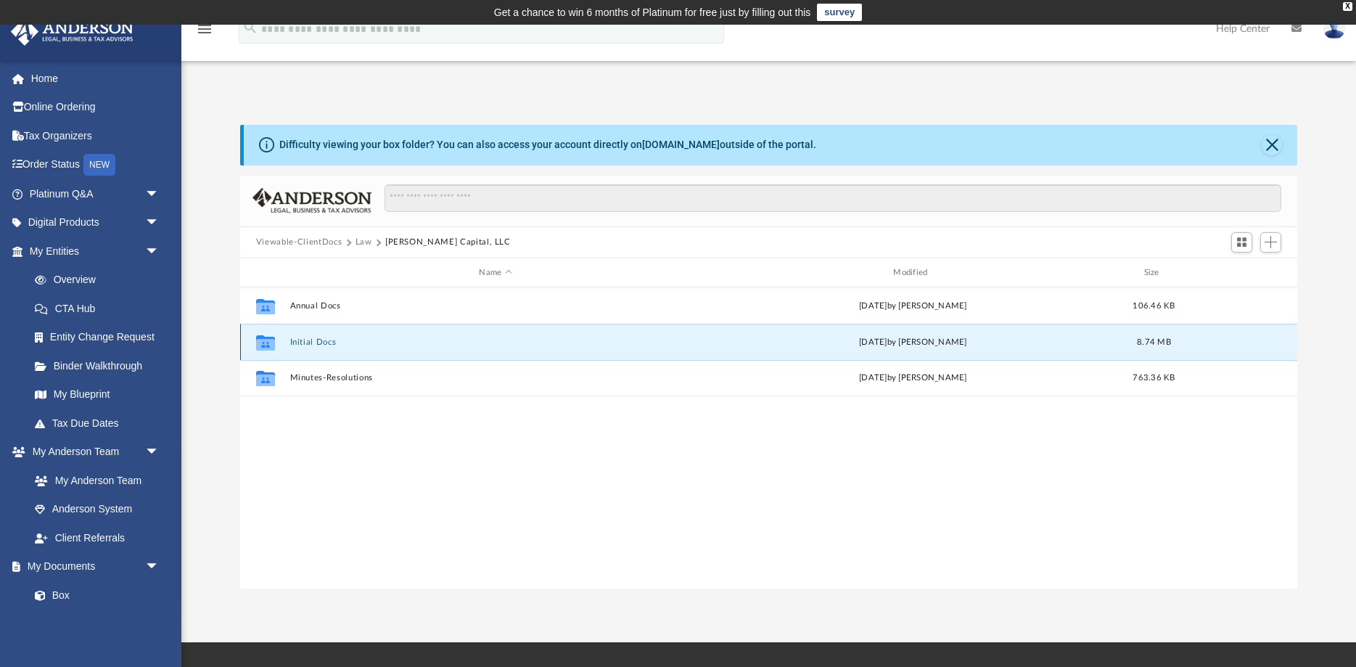
click at [331, 341] on button "Initial Docs" at bounding box center [494, 341] width 411 height 9
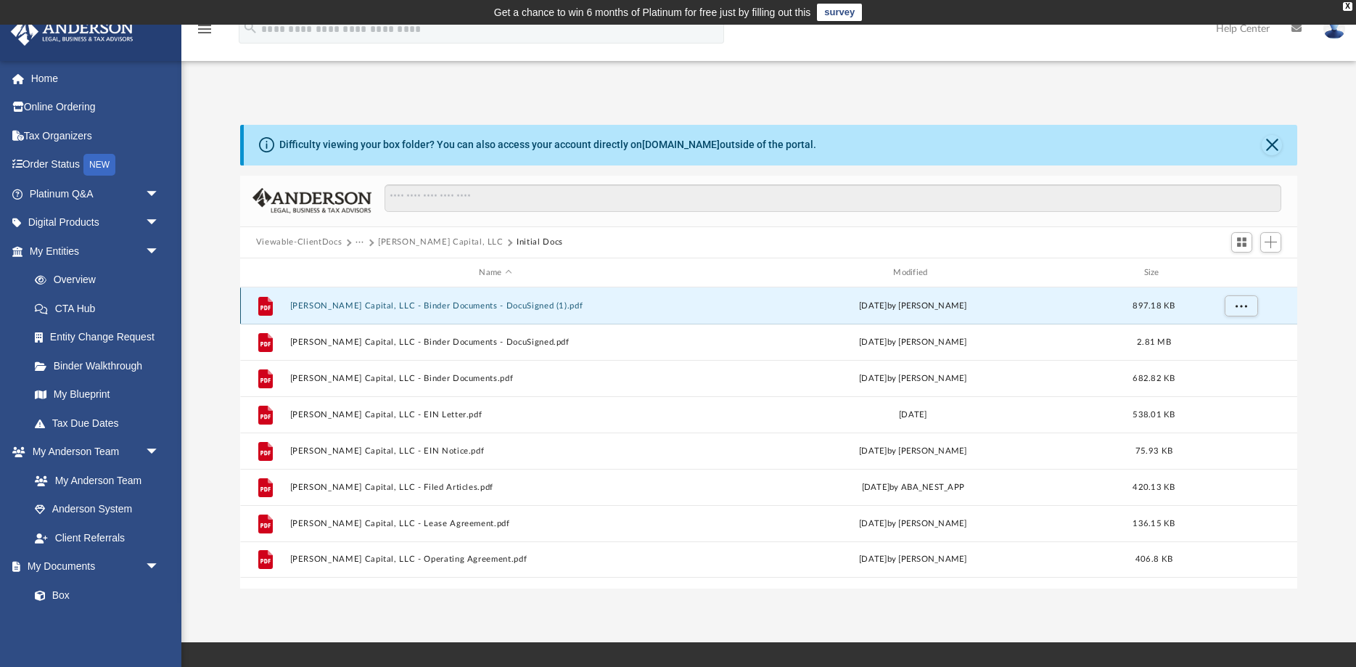
click at [339, 304] on button "Vernon Capital, LLC - Binder Documents - DocuSigned (1).pdf" at bounding box center [494, 305] width 411 height 9
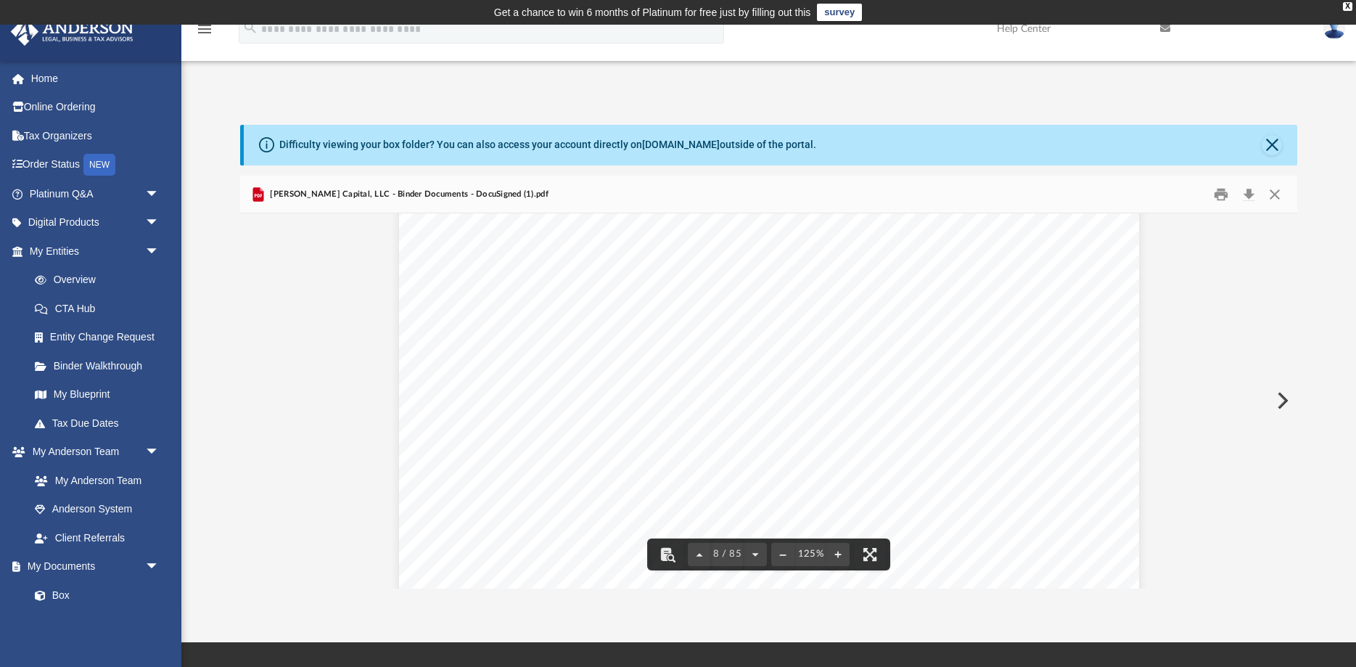
scroll to position [7412, 0]
click at [704, 337] on span "Transferability of Membership Interest .....................................5" at bounding box center [823, 344] width 370 height 15
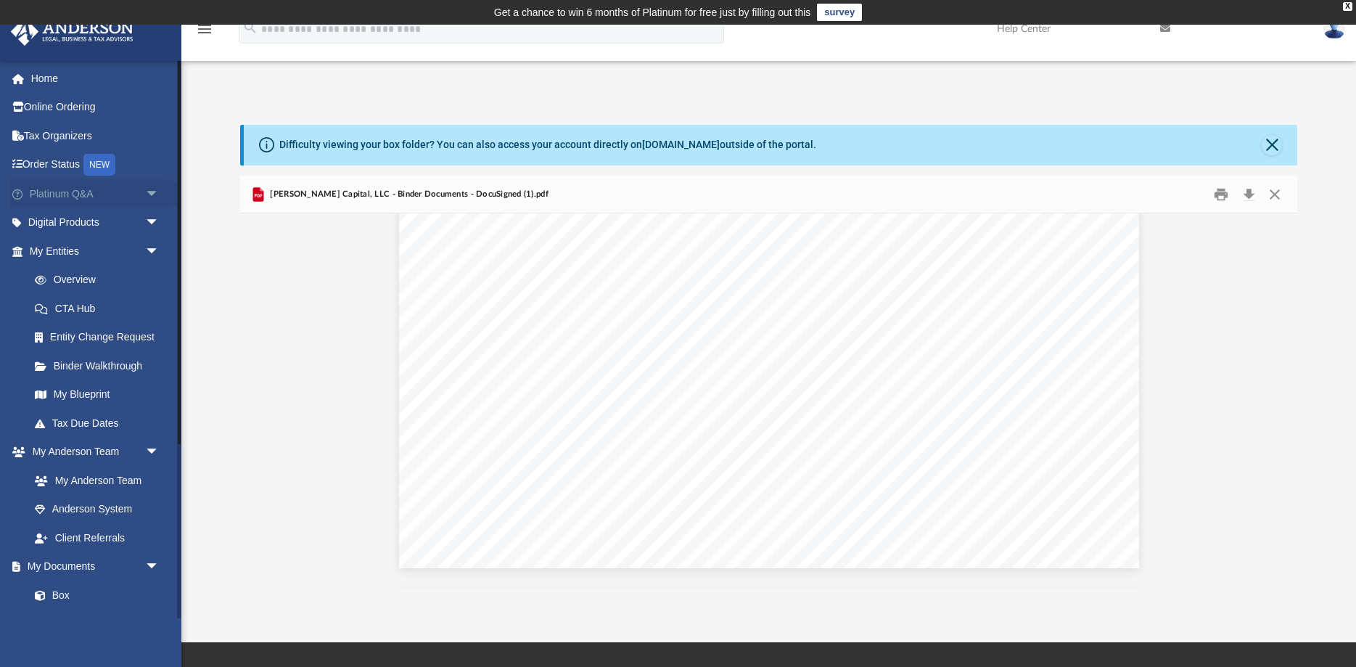
click at [81, 197] on link "Platinum Q&A arrow_drop_down" at bounding box center [95, 193] width 171 height 29
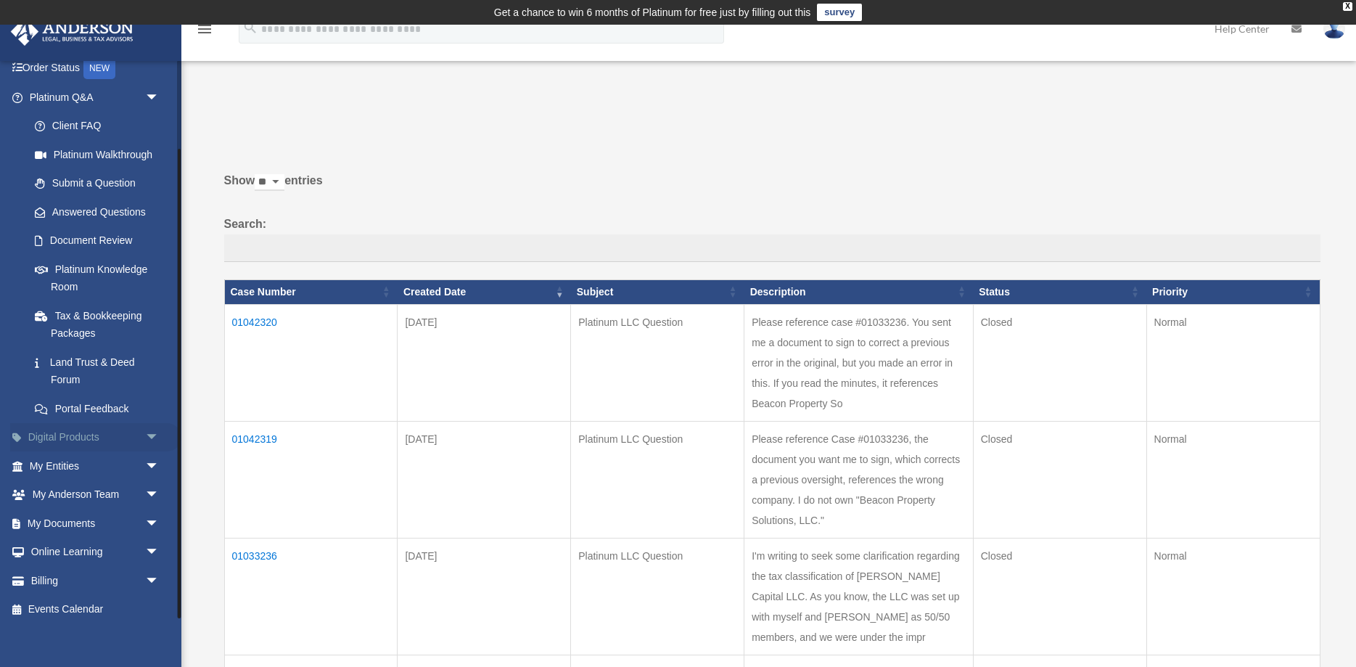
scroll to position [105, 0]
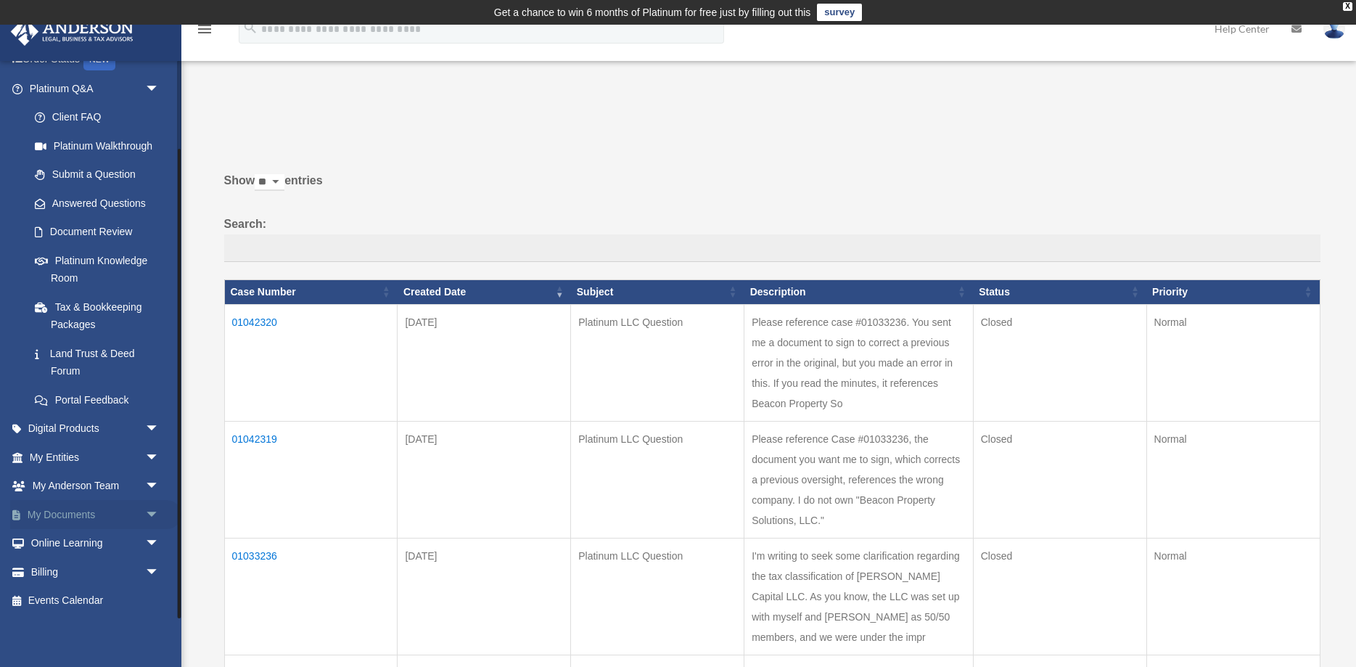
click at [130, 512] on link "My Documents arrow_drop_down" at bounding box center [95, 514] width 171 height 29
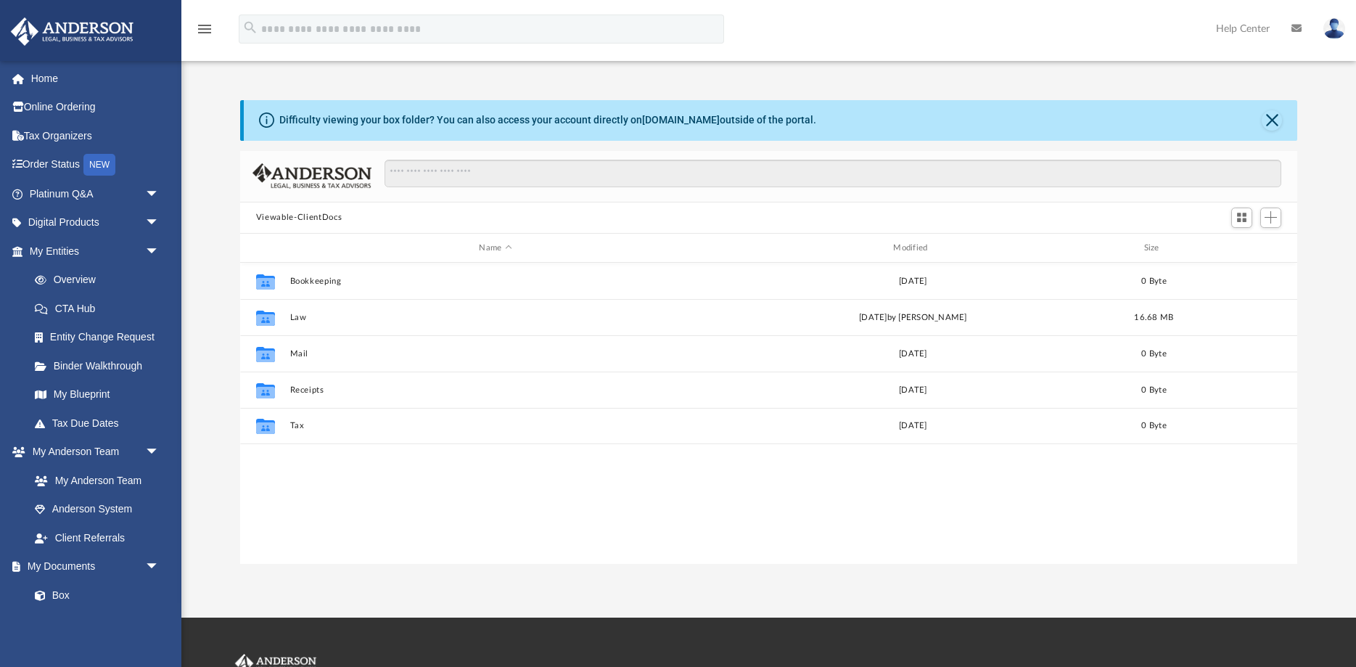
scroll to position [329, 1057]
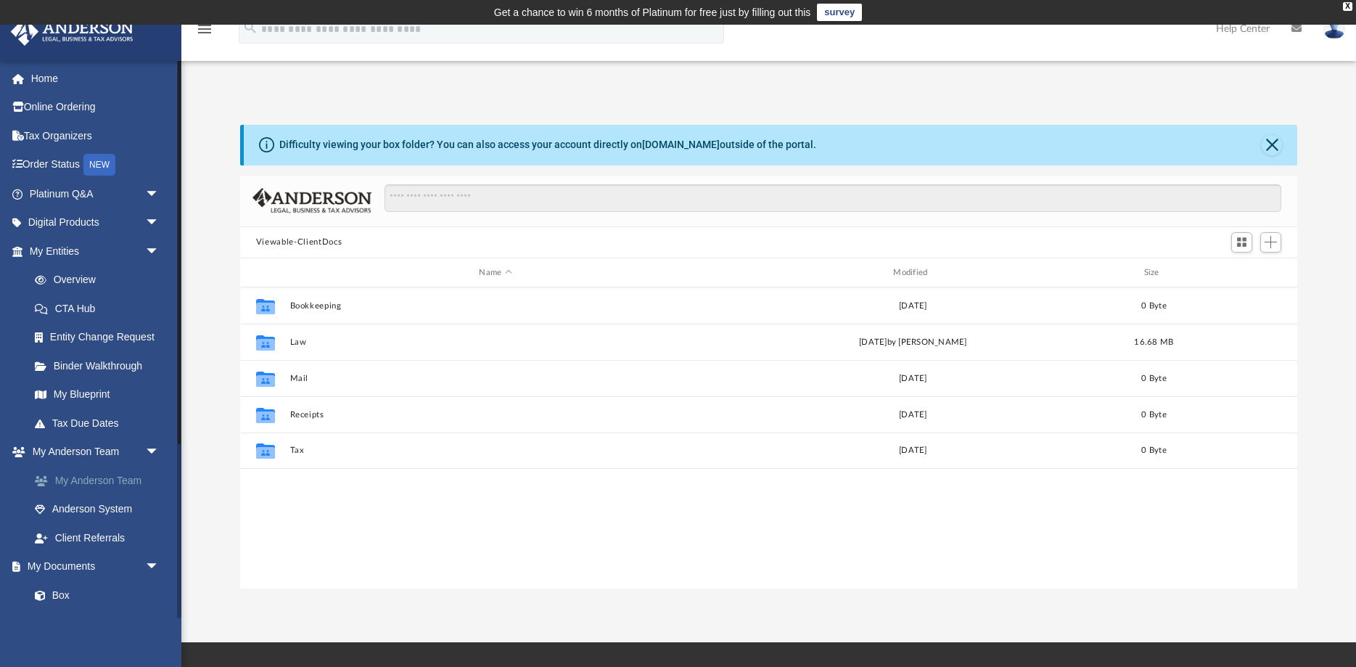
click at [115, 478] on link "My Anderson Team" at bounding box center [100, 480] width 161 height 29
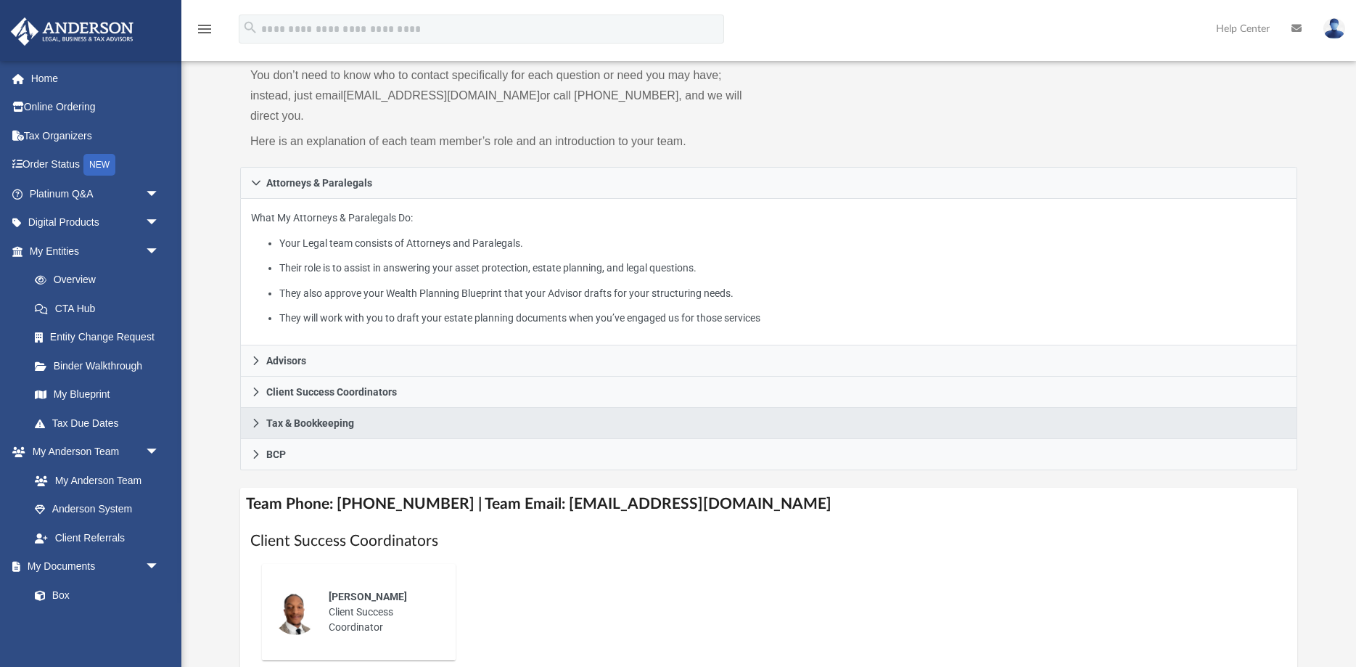
scroll to position [84, 0]
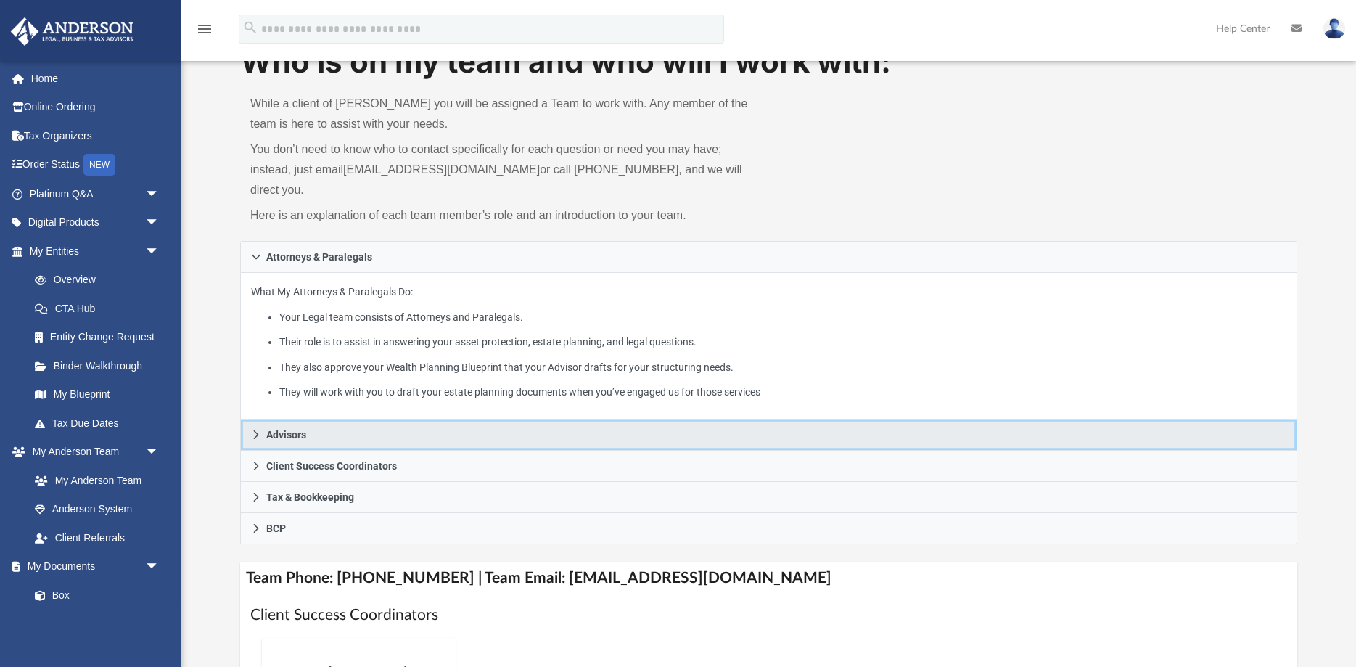
click at [284, 429] on span "Advisors" at bounding box center [286, 434] width 40 height 10
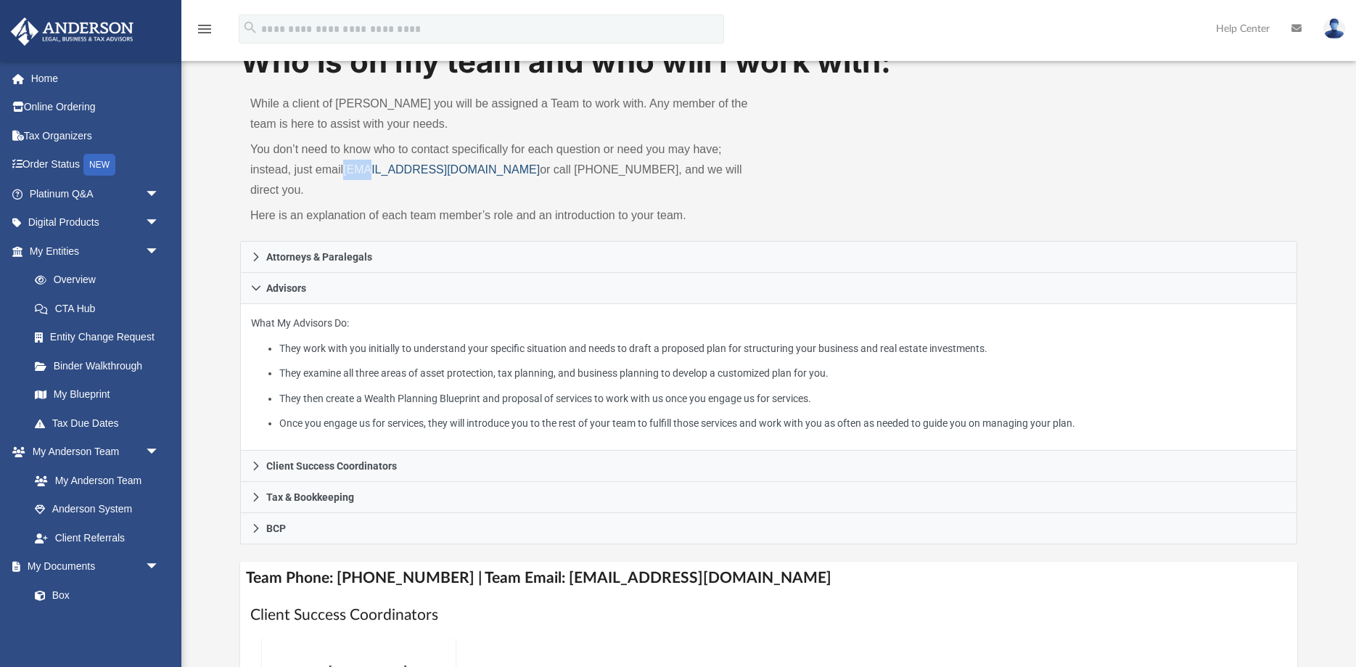
drag, startPoint x: 344, startPoint y: 168, endPoint x: 370, endPoint y: 168, distance: 26.1
click at [370, 168] on p "You don’t need to know who to contact specifically for each question or need yo…" at bounding box center [504, 169] width 508 height 61
click at [325, 205] on p "Here is an explanation of each team member’s role and an introduction to your t…" at bounding box center [504, 215] width 508 height 20
drag, startPoint x: 345, startPoint y: 170, endPoint x: 513, endPoint y: 163, distance: 167.7
click at [513, 163] on p "You don’t need to know who to contact specifically for each question or need yo…" at bounding box center [504, 169] width 508 height 61
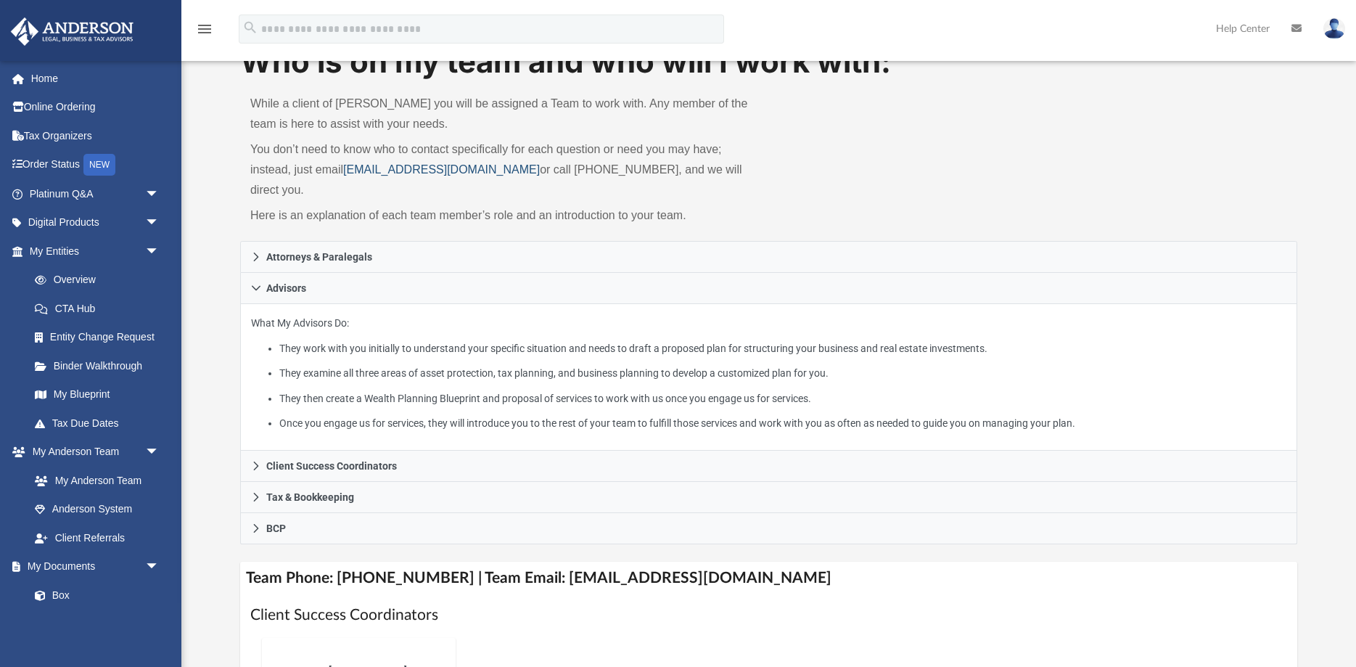
copy p "You don’t need to know who to contact specifically for each question or need yo…"
click at [1330, 23] on img at bounding box center [1334, 28] width 22 height 21
click at [1095, 64] on link "My Profile" at bounding box center [1116, 68] width 145 height 30
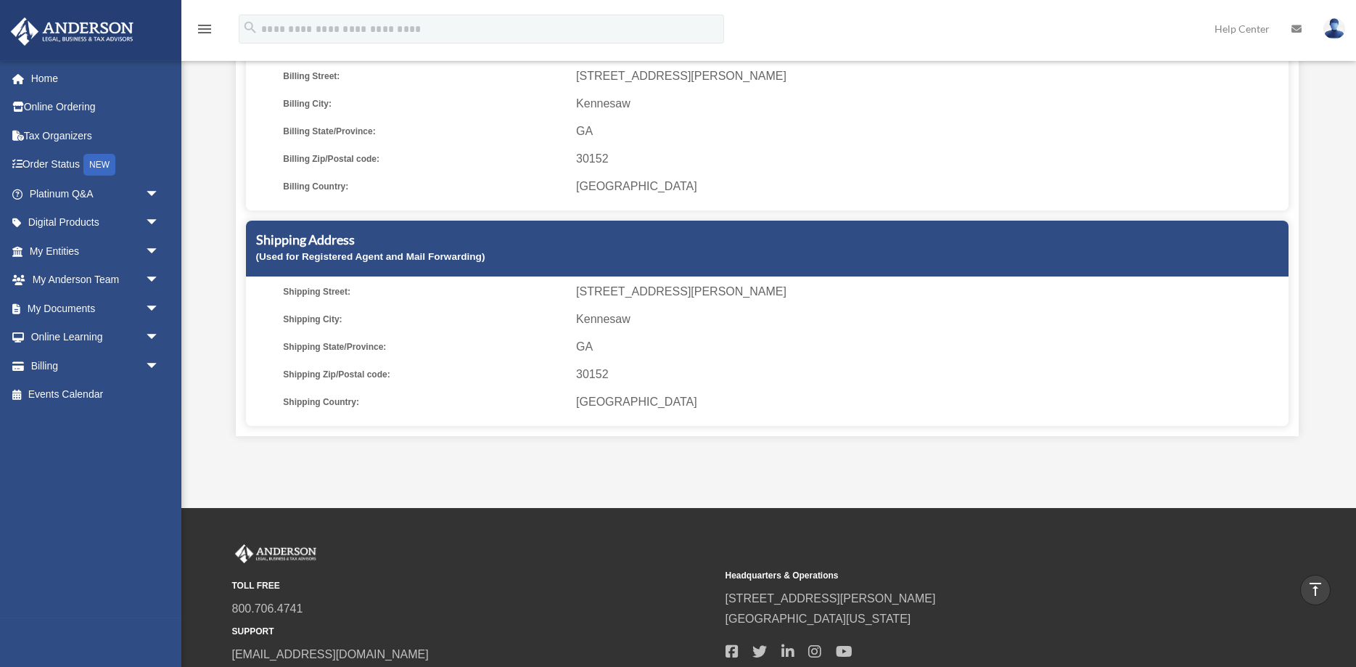
scroll to position [378, 0]
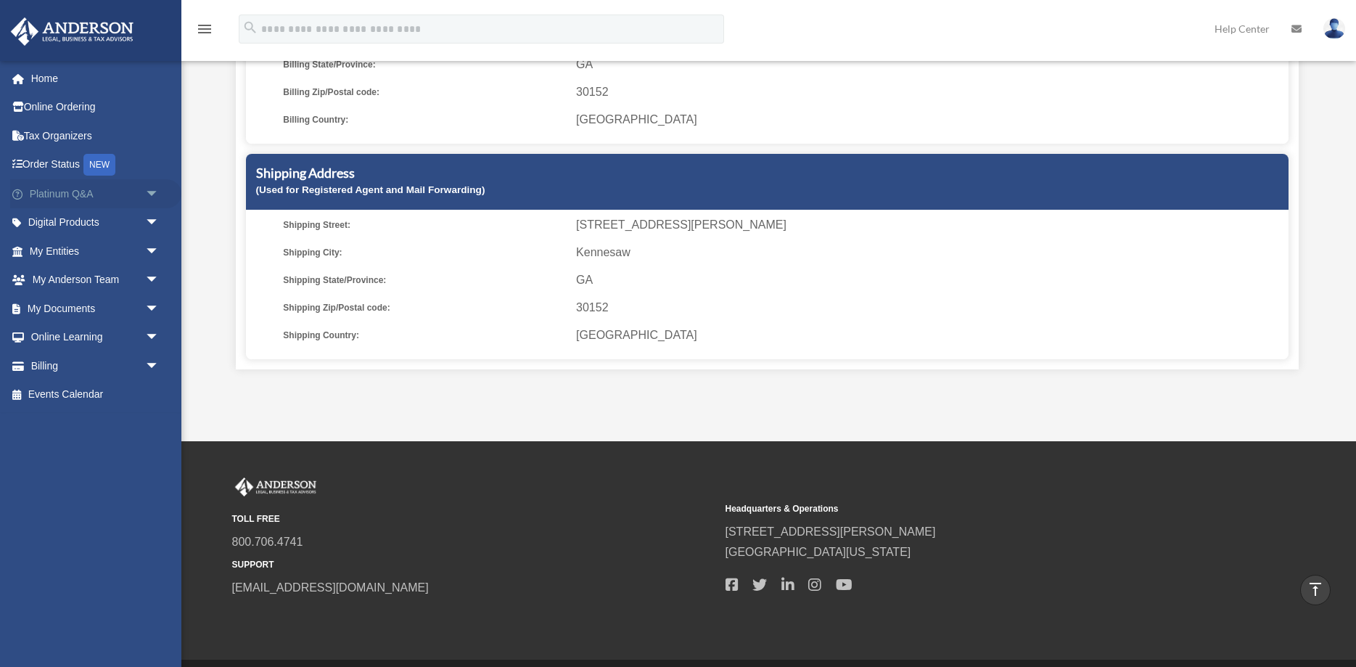
click at [153, 189] on span "arrow_drop_down" at bounding box center [159, 194] width 29 height 30
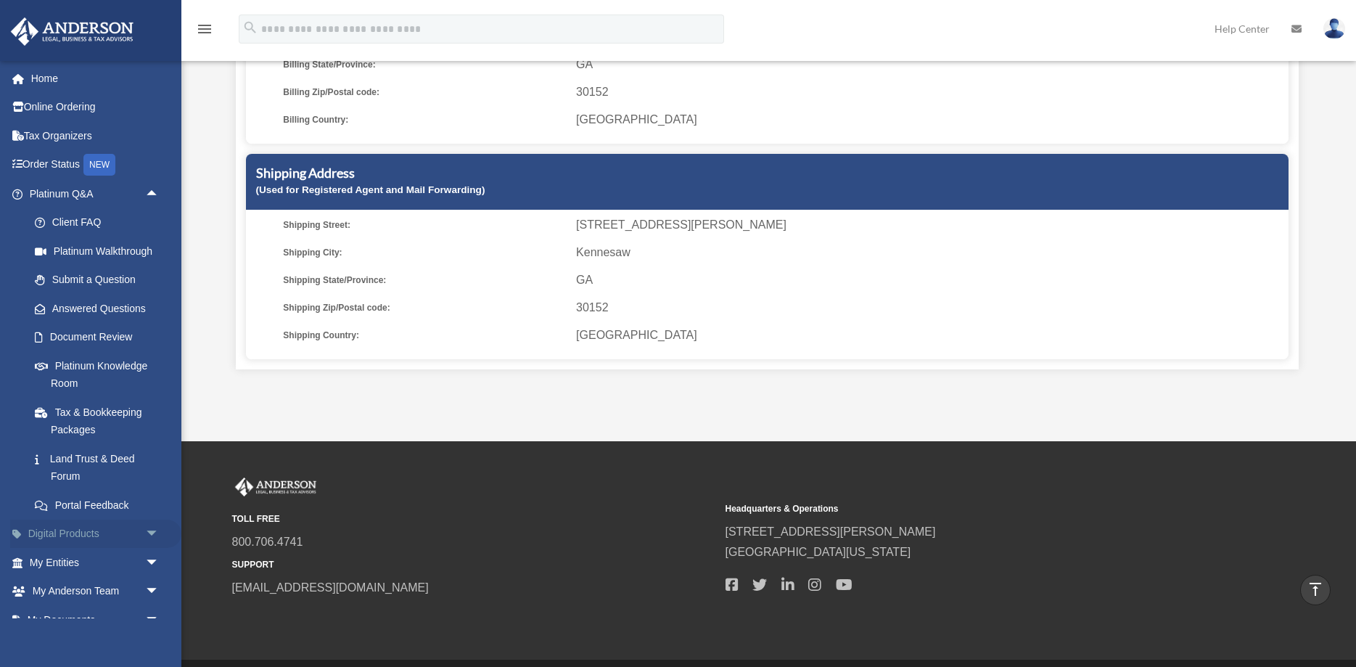
click at [130, 533] on link "Digital Products arrow_drop_down" at bounding box center [95, 533] width 171 height 29
click at [150, 527] on span "arrow_drop_down" at bounding box center [159, 534] width 29 height 30
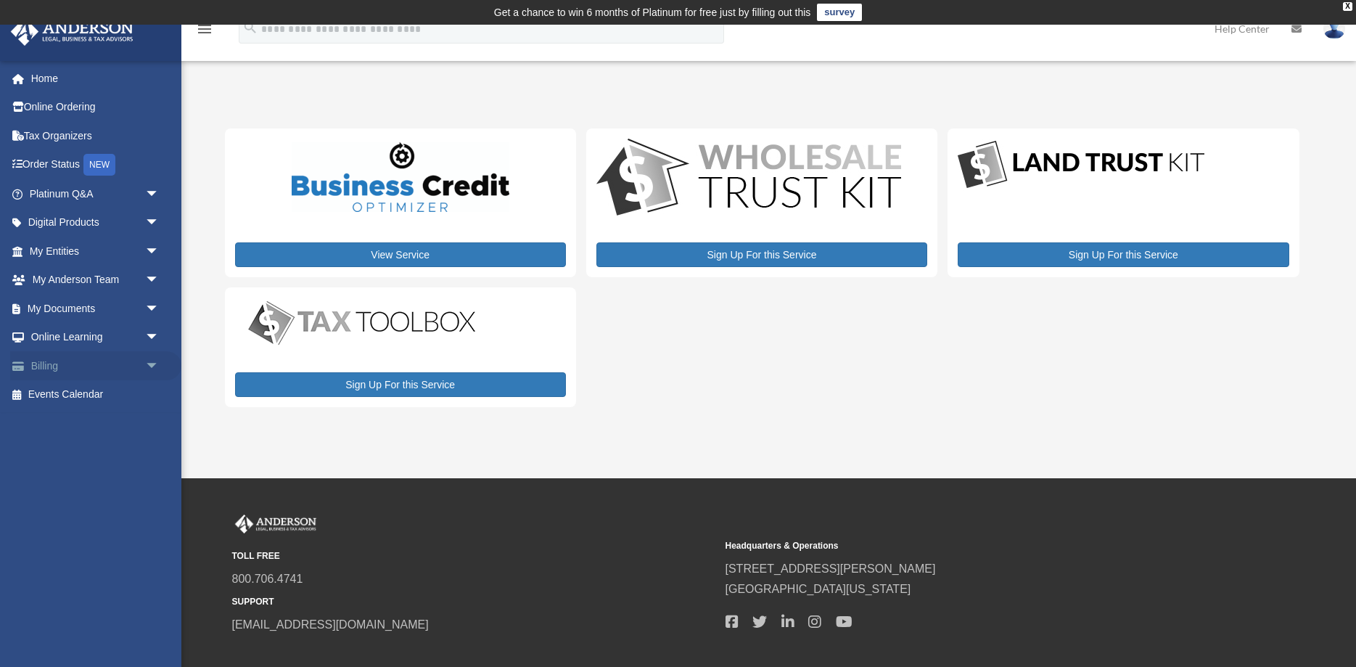
click at [144, 360] on body "X Get a chance to win 6 months of Platinum for free just by filling out this su…" at bounding box center [678, 375] width 1356 height 750
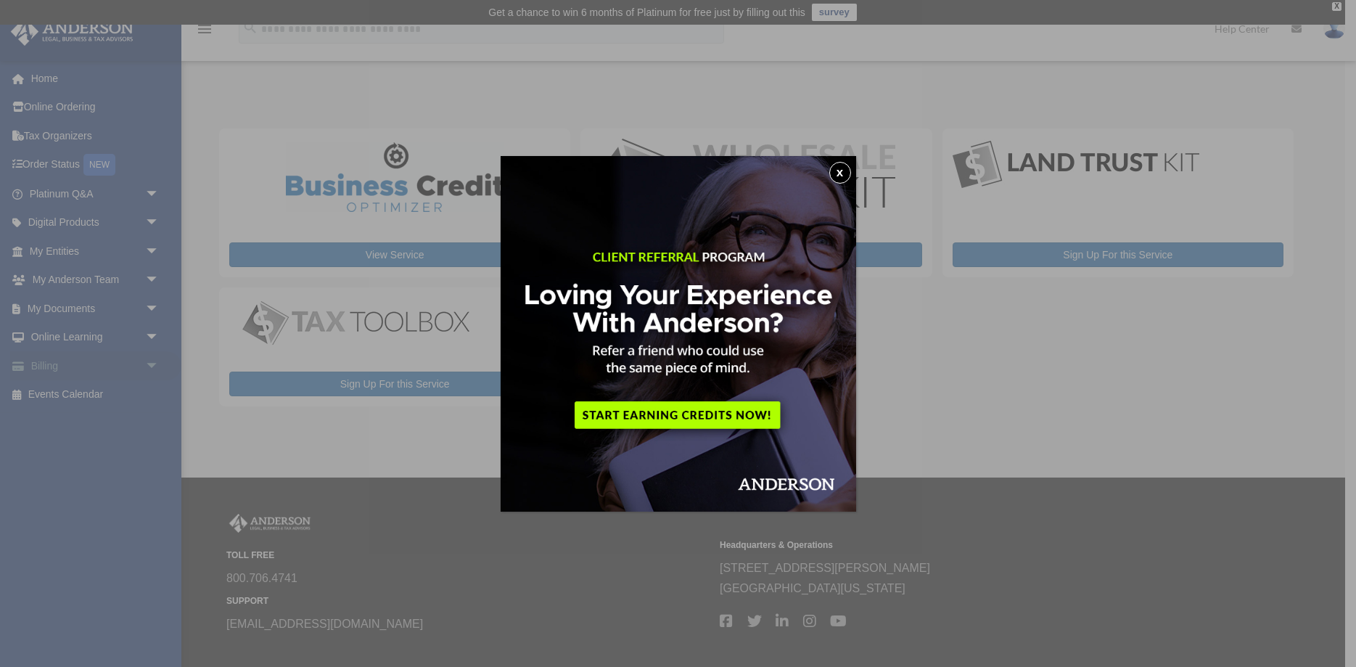
click at [144, 360] on div "x" at bounding box center [678, 333] width 1356 height 667
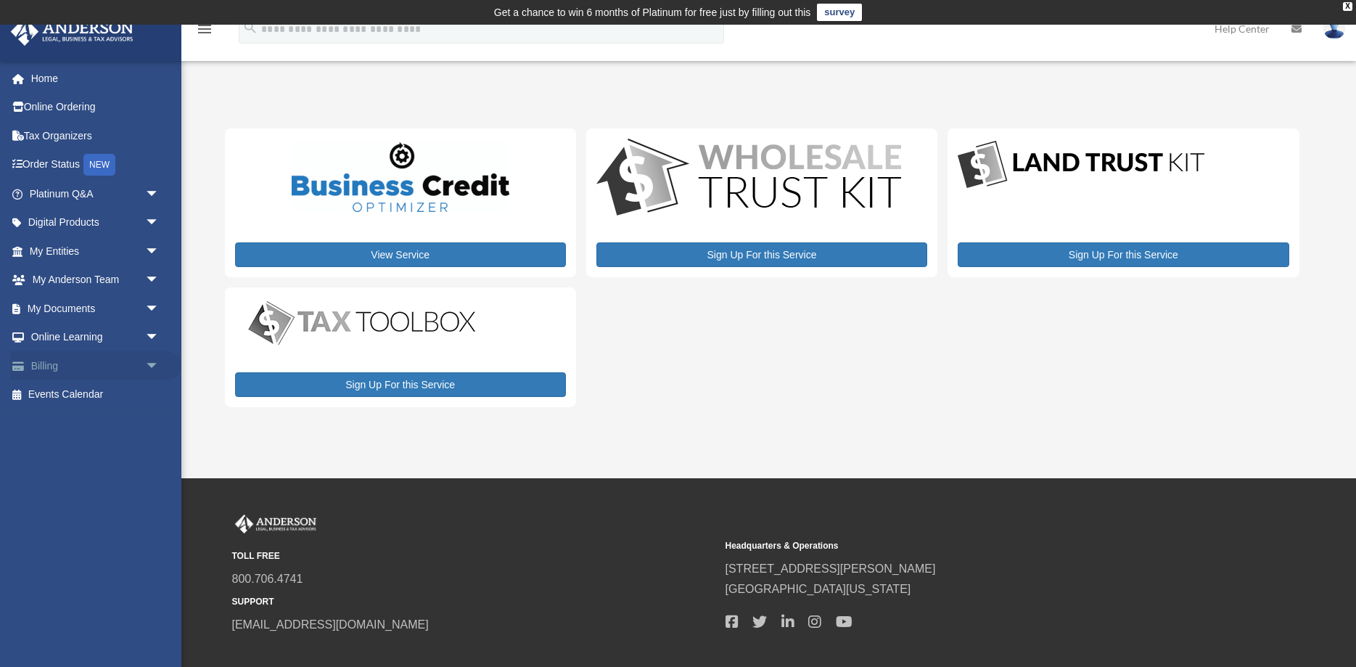
click at [146, 361] on span "arrow_drop_down" at bounding box center [159, 366] width 29 height 30
click at [111, 450] on link "Manage Payments" at bounding box center [100, 452] width 161 height 29
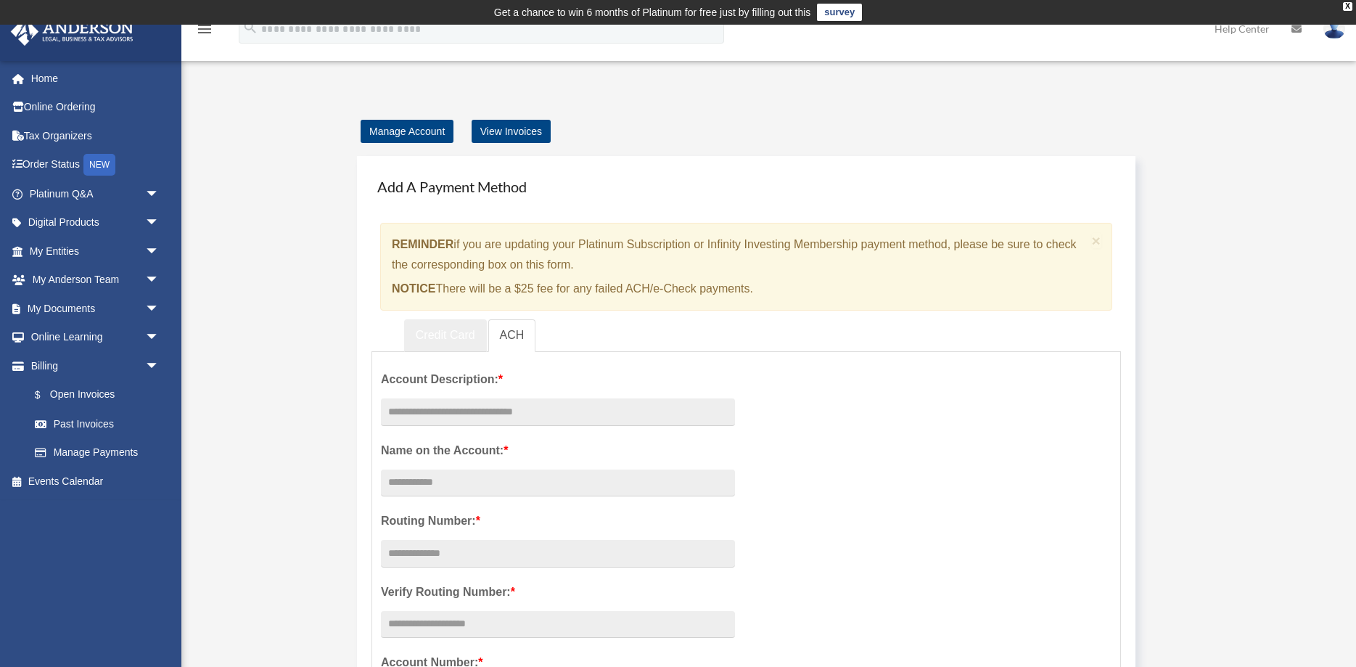
click at [445, 342] on link "Credit Card" at bounding box center [445, 335] width 83 height 33
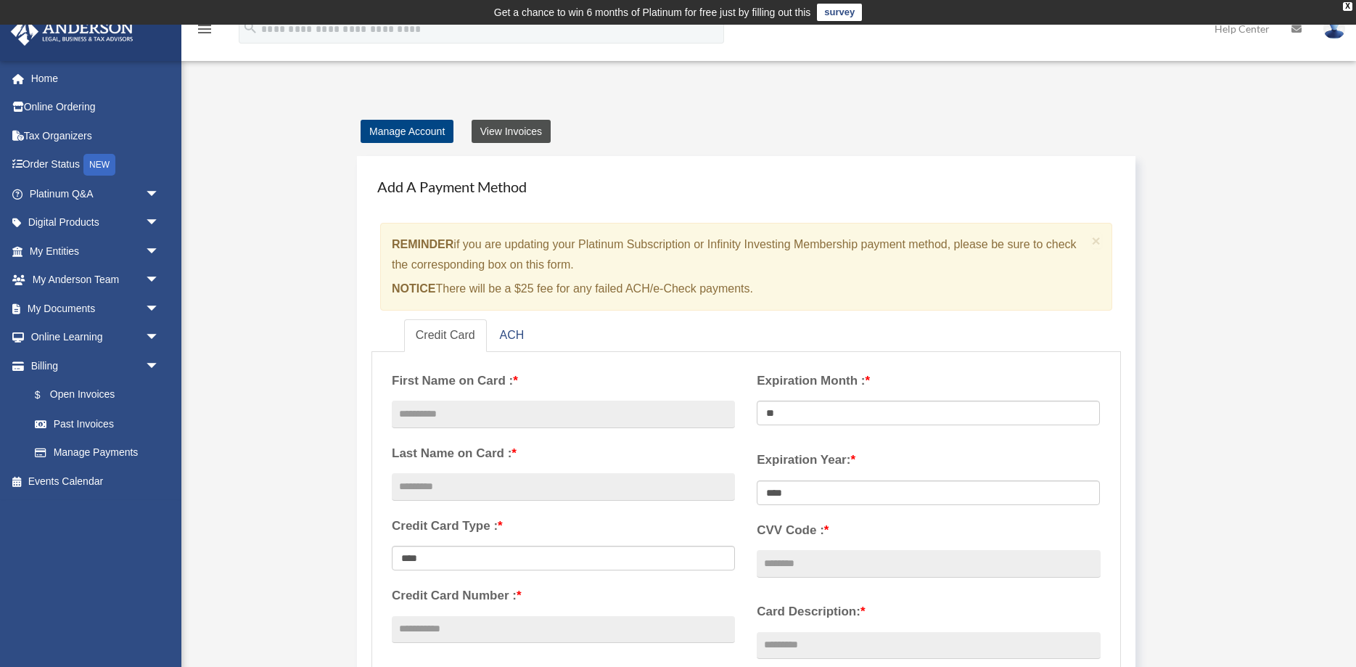
click at [518, 128] on link "View Invoices" at bounding box center [510, 131] width 79 height 23
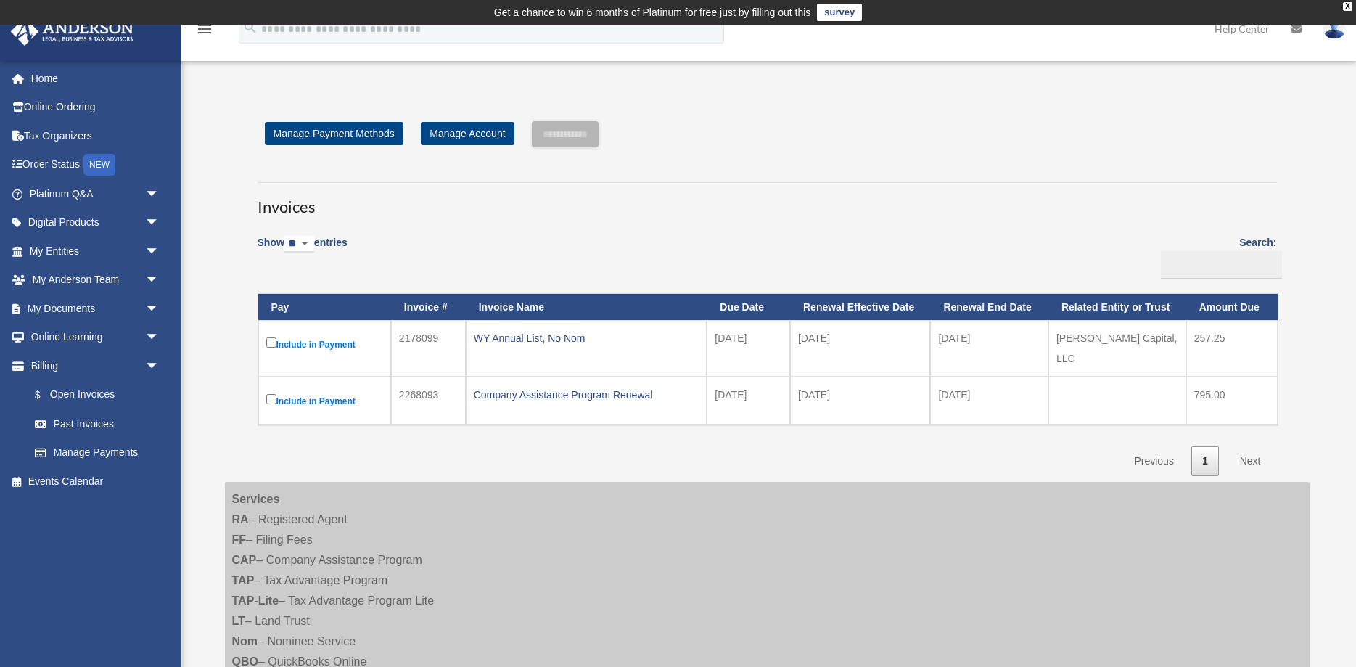
click at [272, 337] on label "Include in Payment" at bounding box center [324, 343] width 117 height 19
click at [305, 143] on link "Manage Payment Methods" at bounding box center [334, 133] width 139 height 23
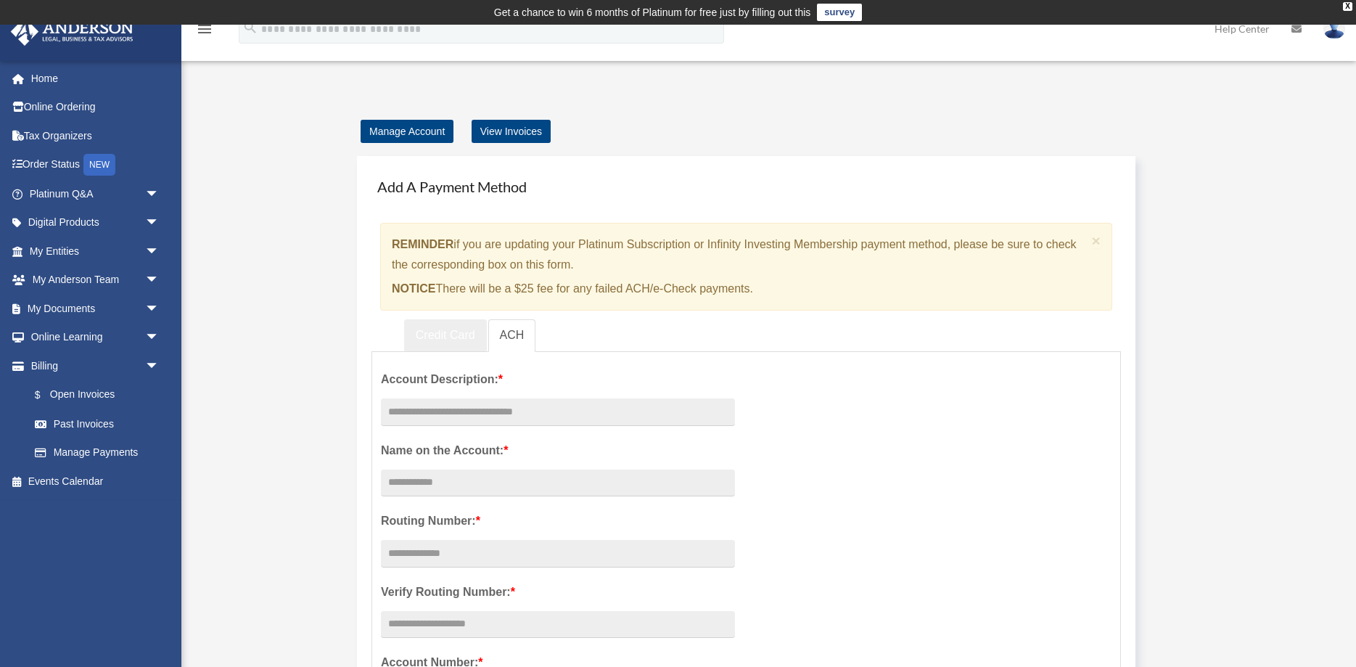
click at [422, 337] on link "Credit Card" at bounding box center [445, 335] width 83 height 33
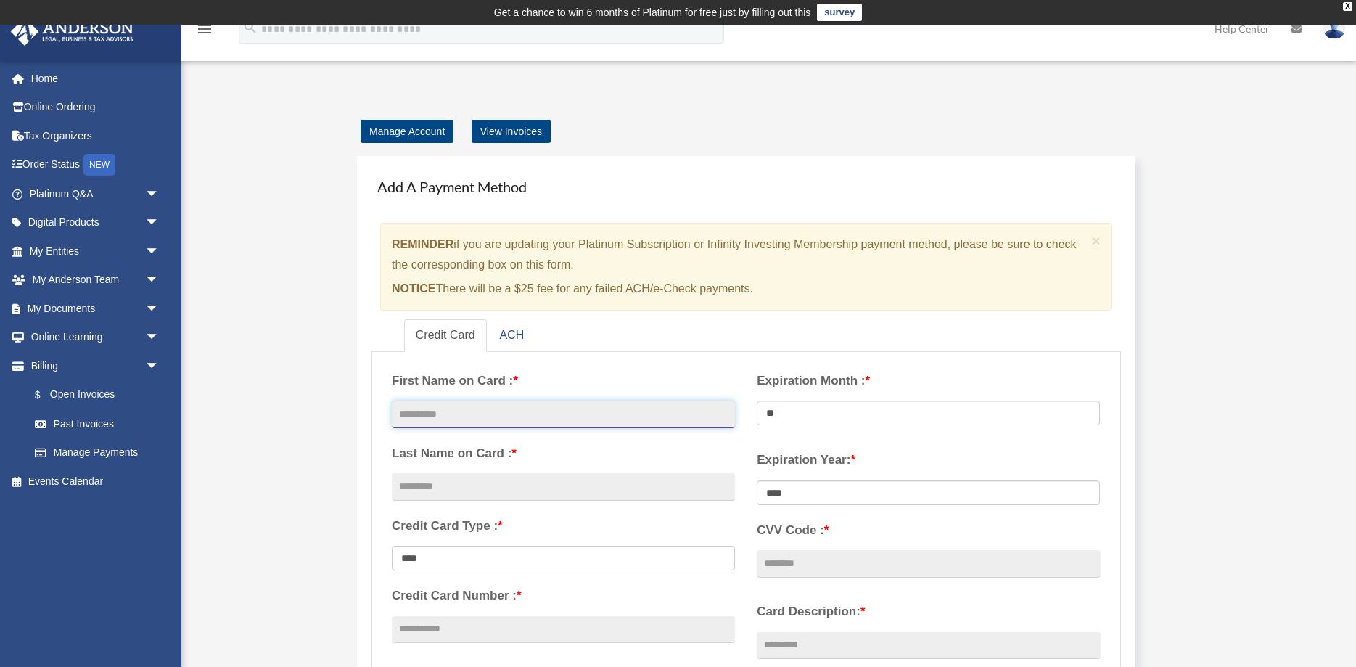
click at [455, 408] on input "text" at bounding box center [563, 414] width 343 height 28
type input "*****"
type input "******"
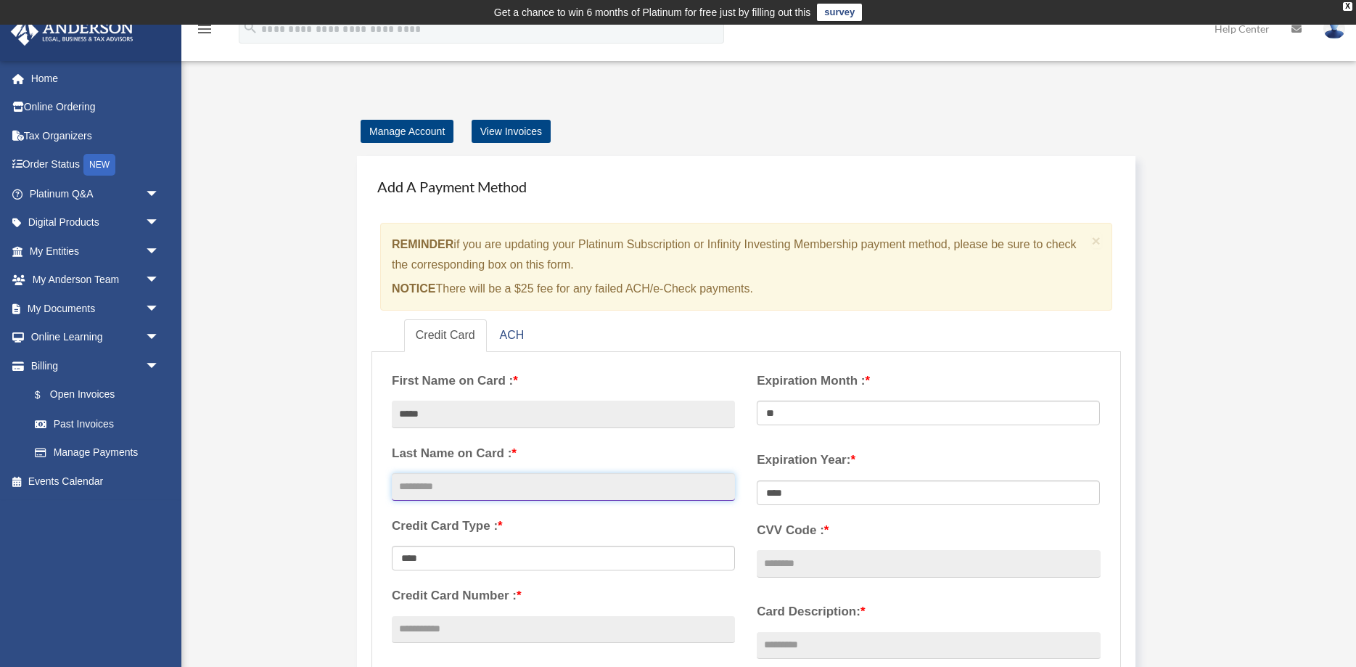
select select "**********"
type input "**********"
select select "**"
select select "****"
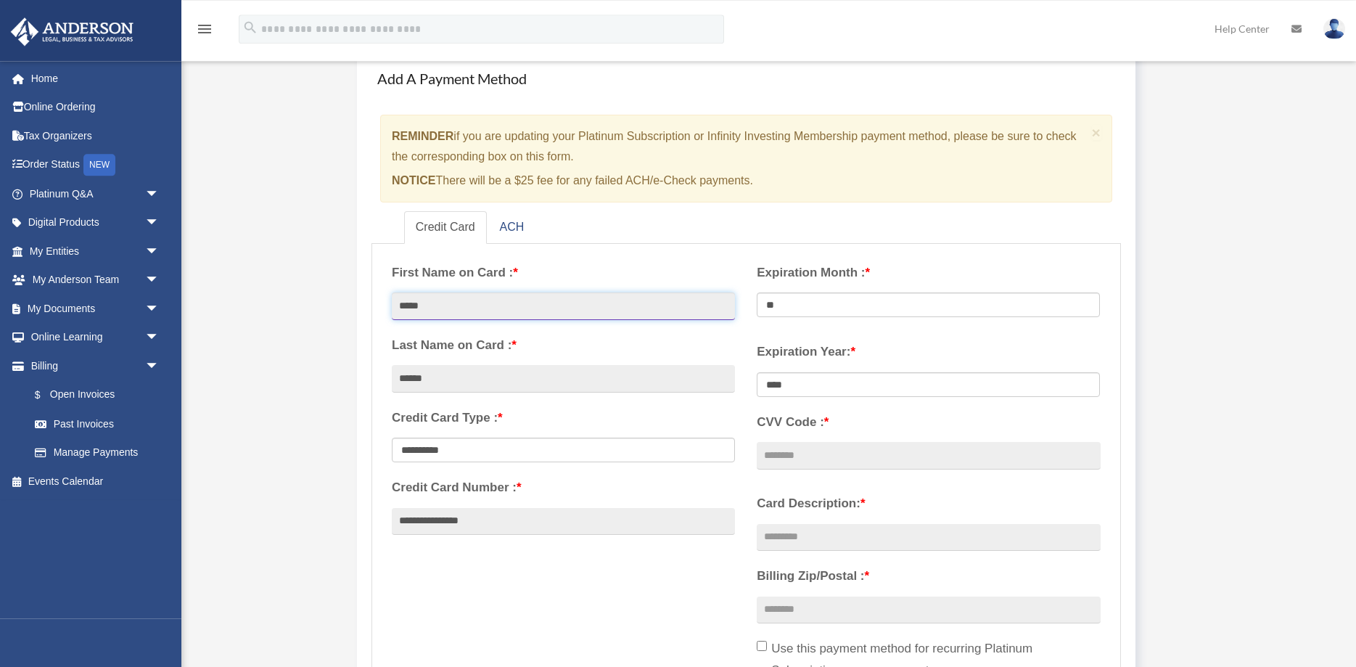
scroll to position [148, 0]
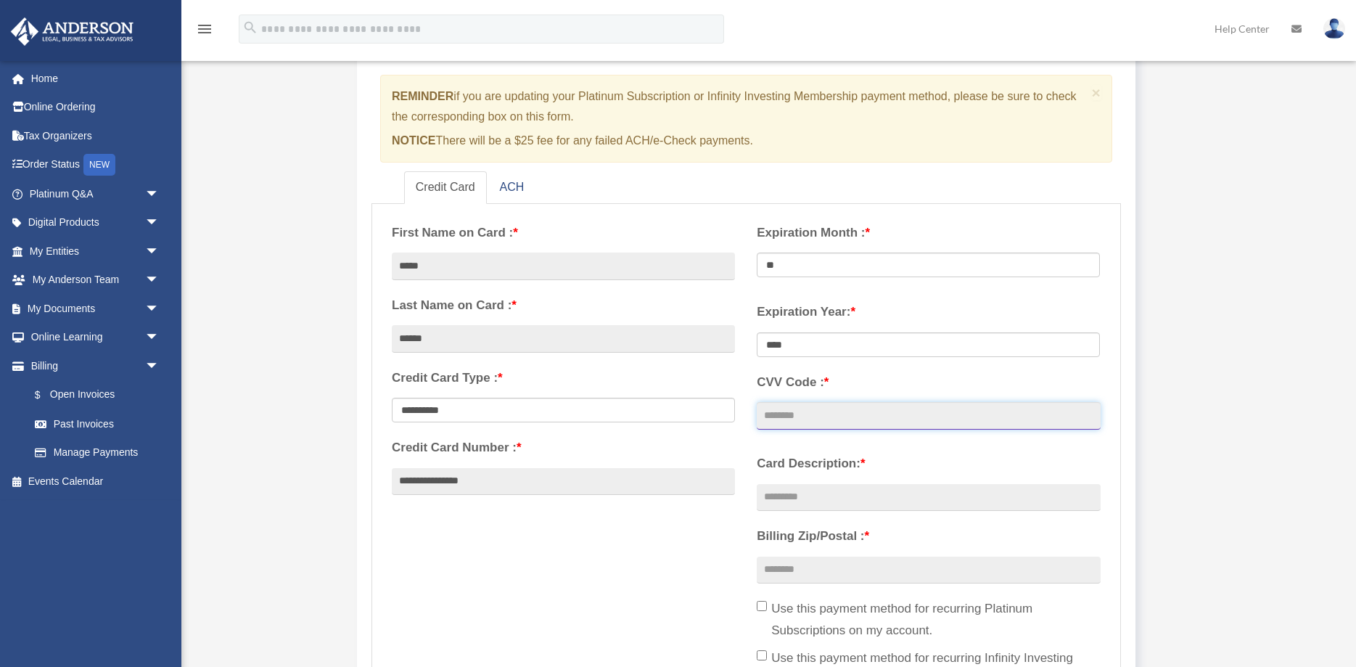
click at [787, 419] on input "CVV Code : *" at bounding box center [928, 416] width 343 height 28
type input "***"
click at [831, 493] on input "Card Description: *" at bounding box center [928, 498] width 343 height 28
type input "**"
type input "*****"
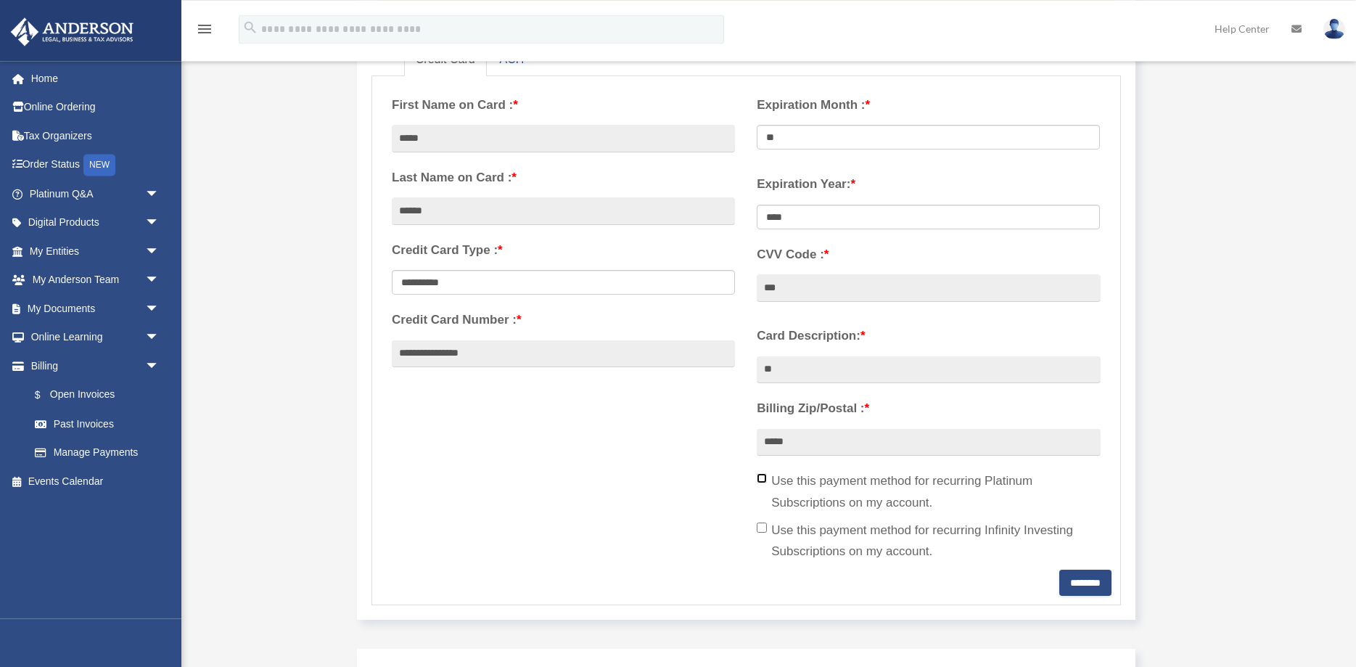
scroll to position [296, 0]
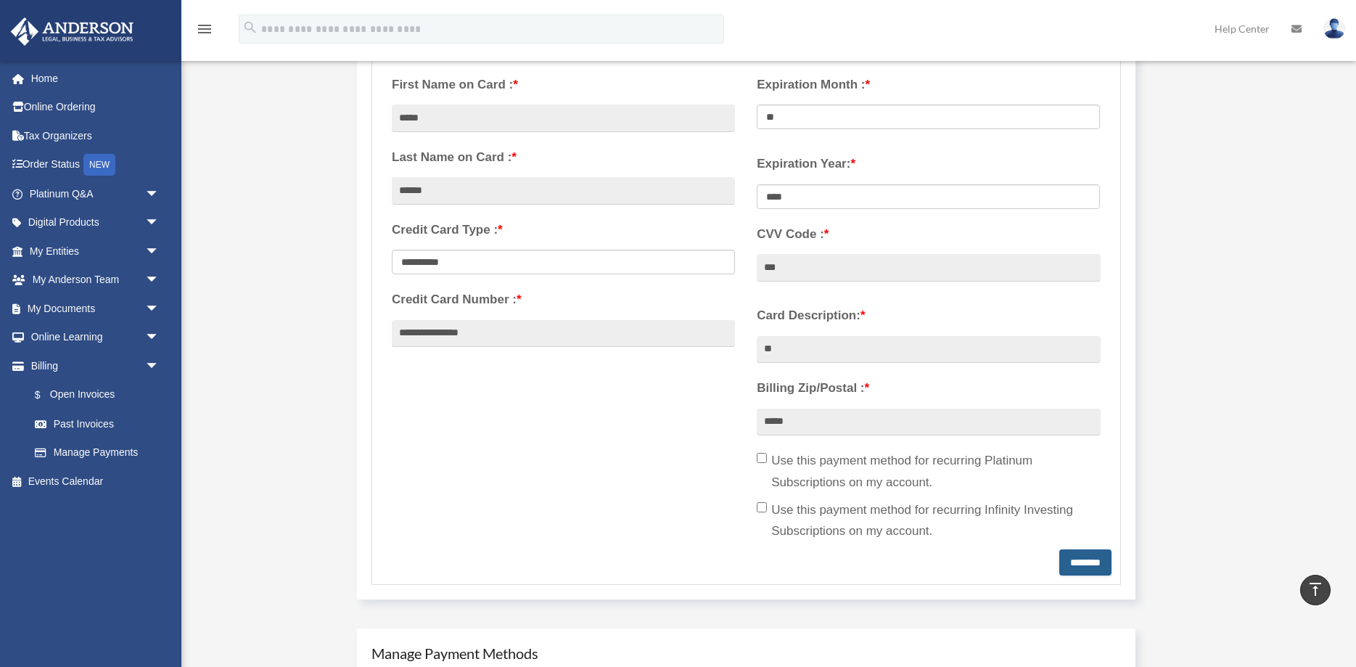
click at [1087, 557] on input "********" at bounding box center [1085, 562] width 52 height 26
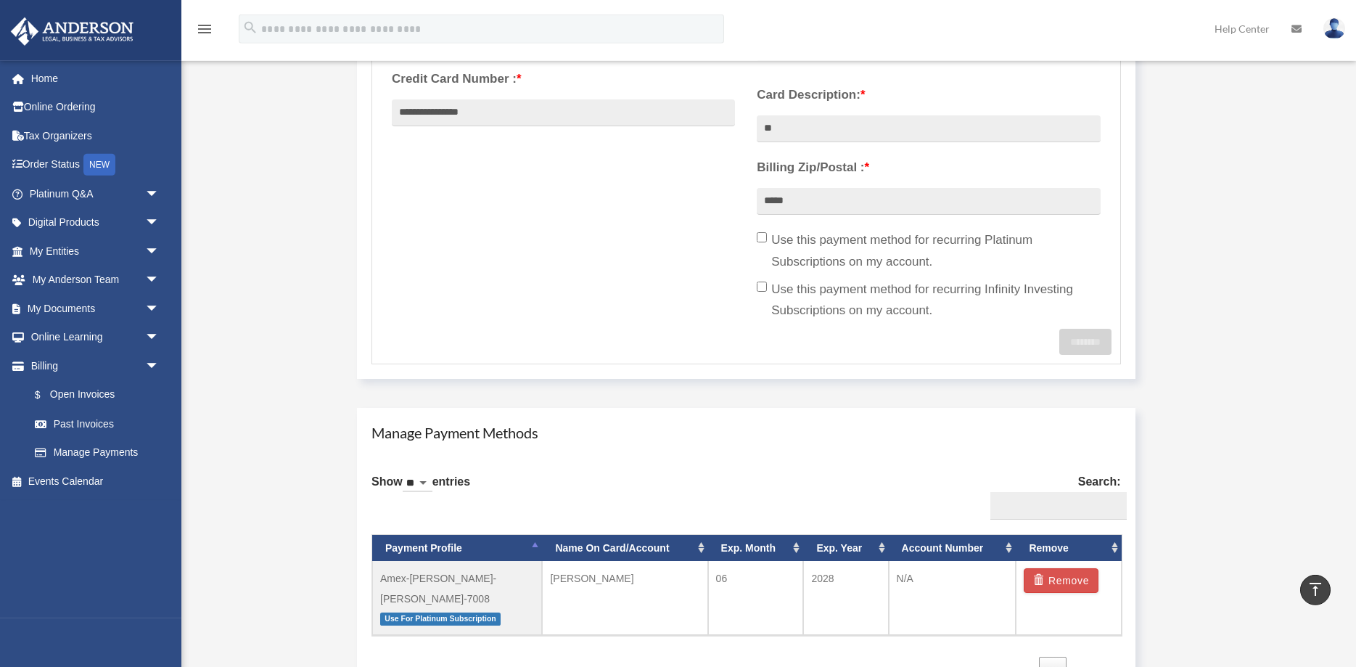
scroll to position [592, 0]
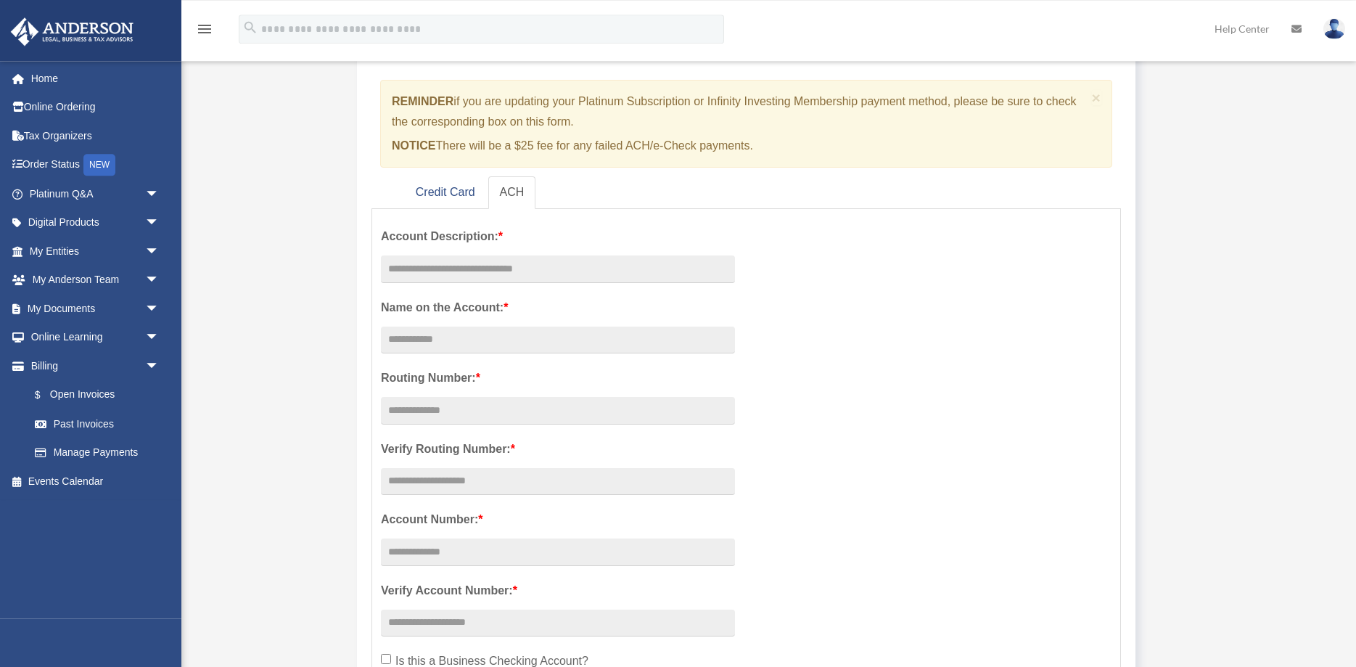
scroll to position [80, 0]
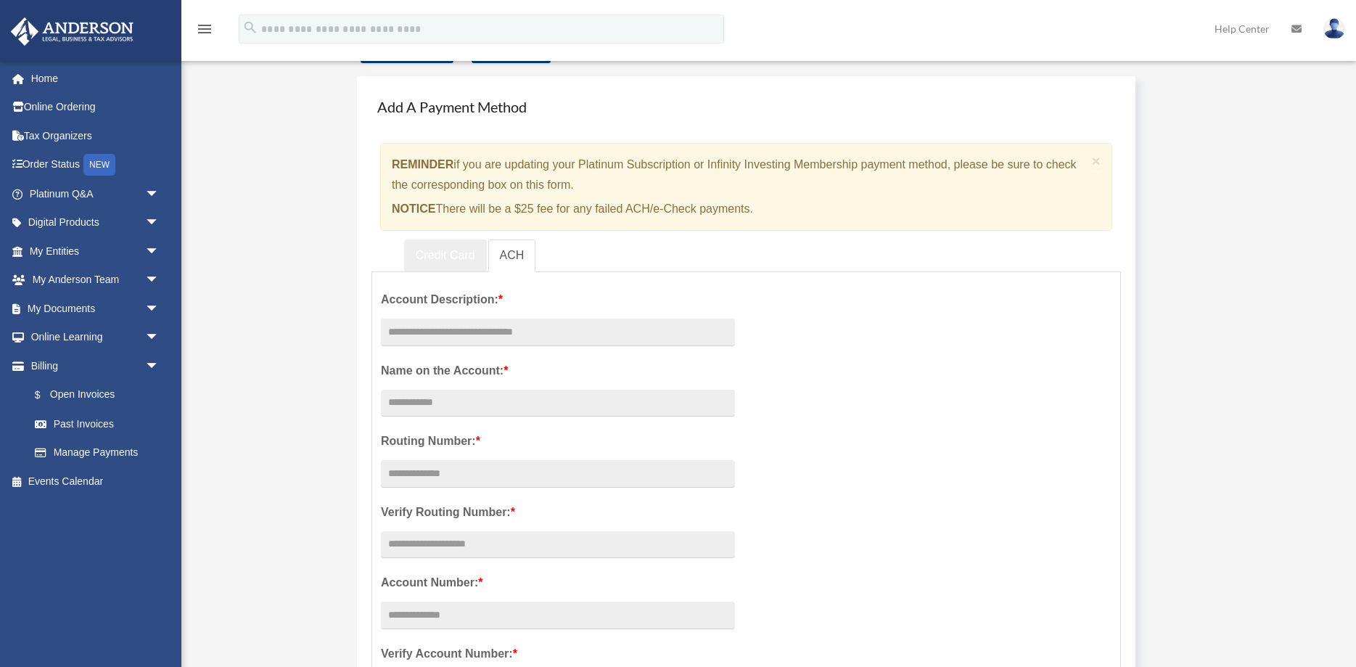
click at [466, 258] on link "Credit Card" at bounding box center [445, 255] width 83 height 33
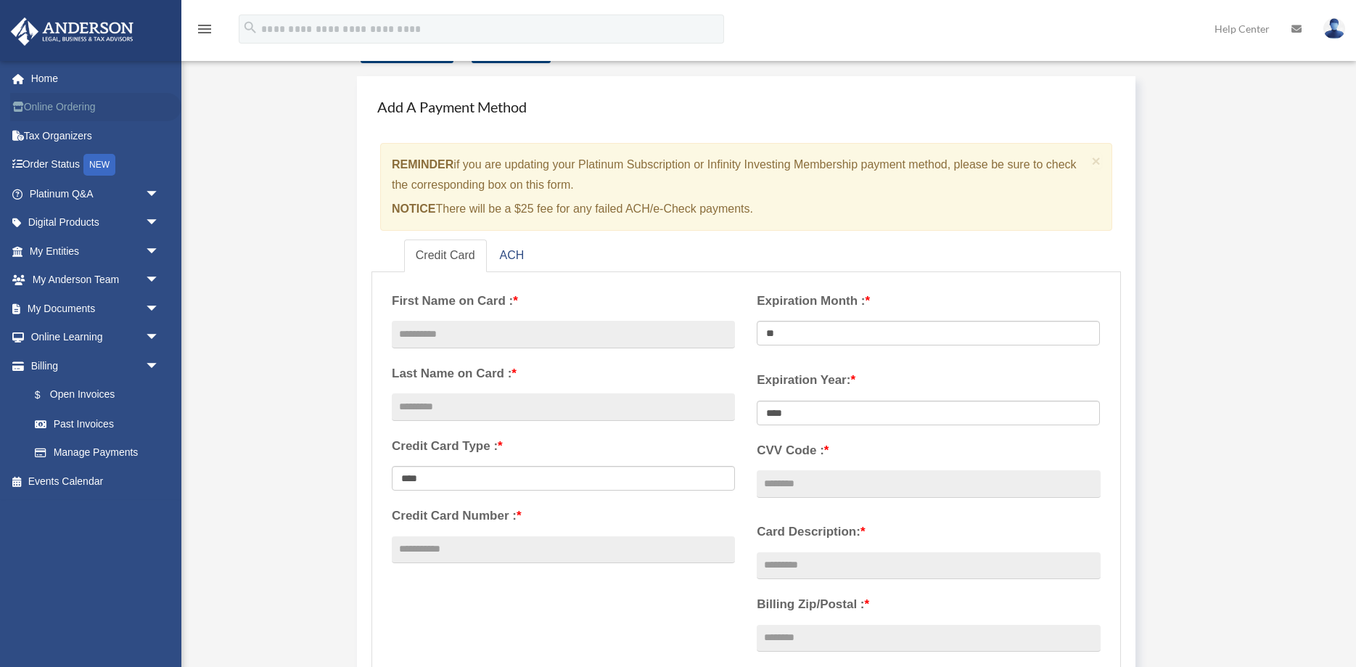
click at [95, 111] on link "Online Ordering" at bounding box center [95, 107] width 171 height 29
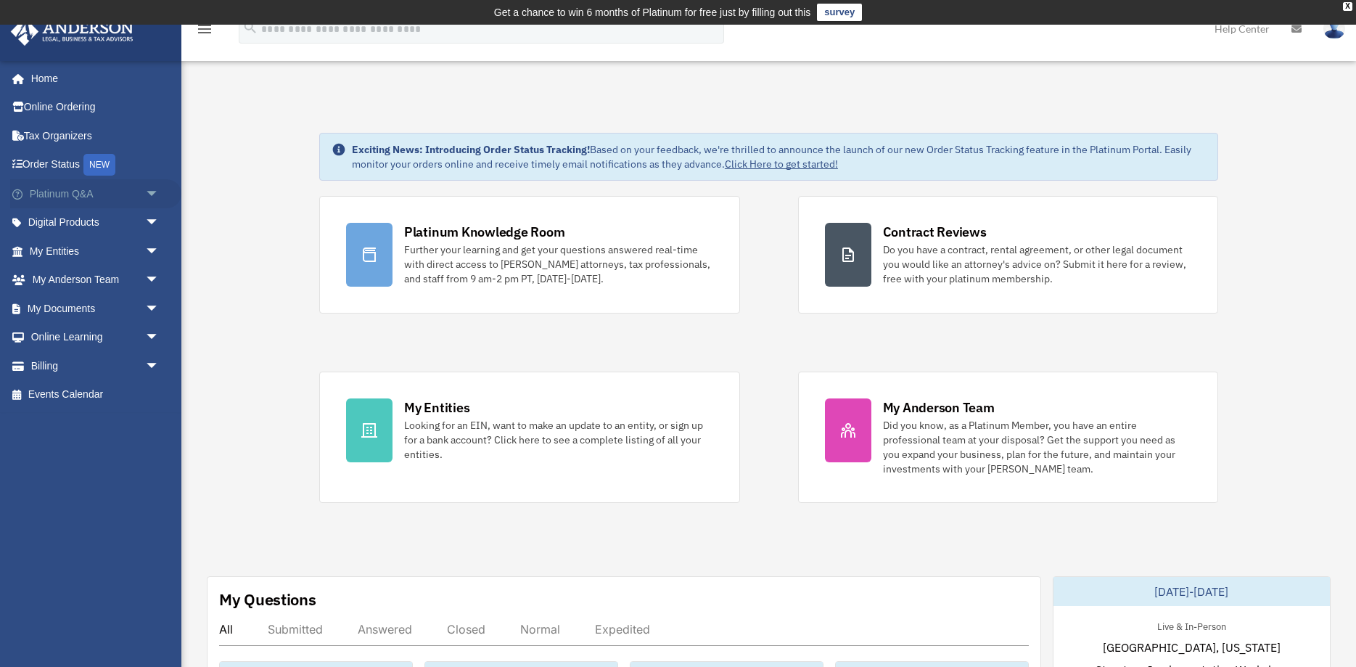
click at [145, 192] on span "arrow_drop_down" at bounding box center [159, 194] width 29 height 30
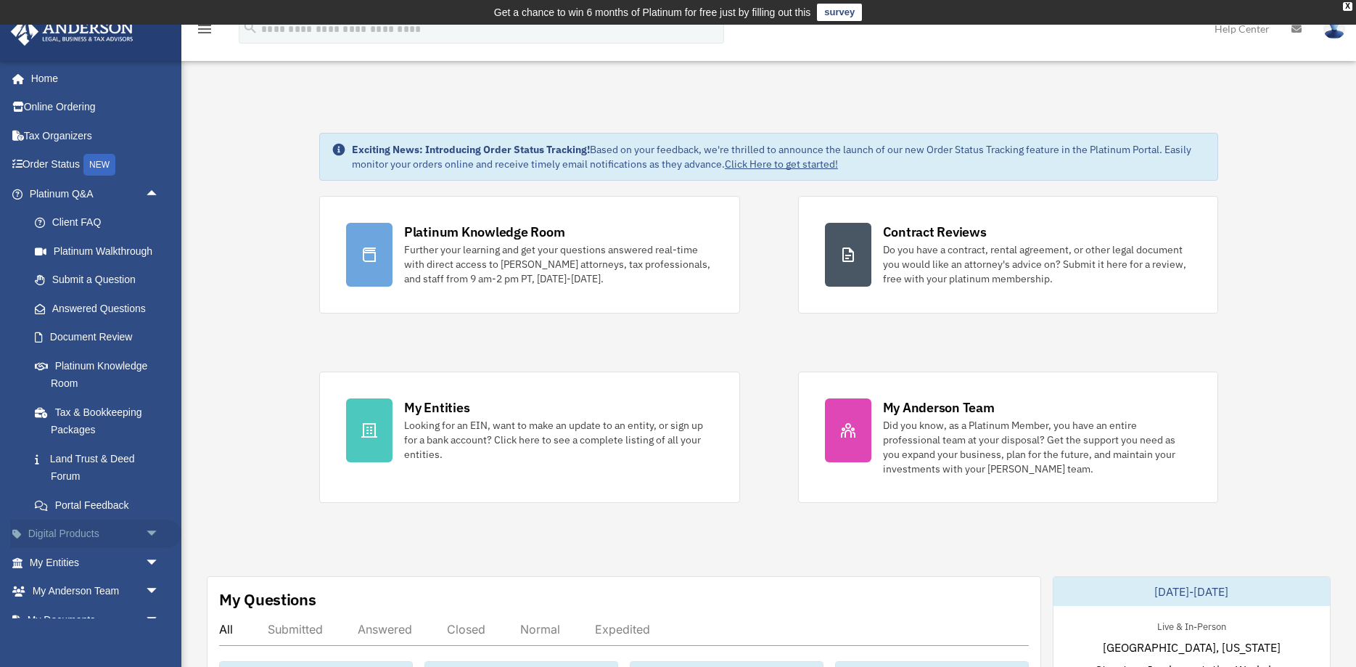
click at [137, 528] on link "Digital Products arrow_drop_down" at bounding box center [95, 533] width 171 height 29
click at [152, 560] on span "arrow_drop_down" at bounding box center [159, 563] width 29 height 30
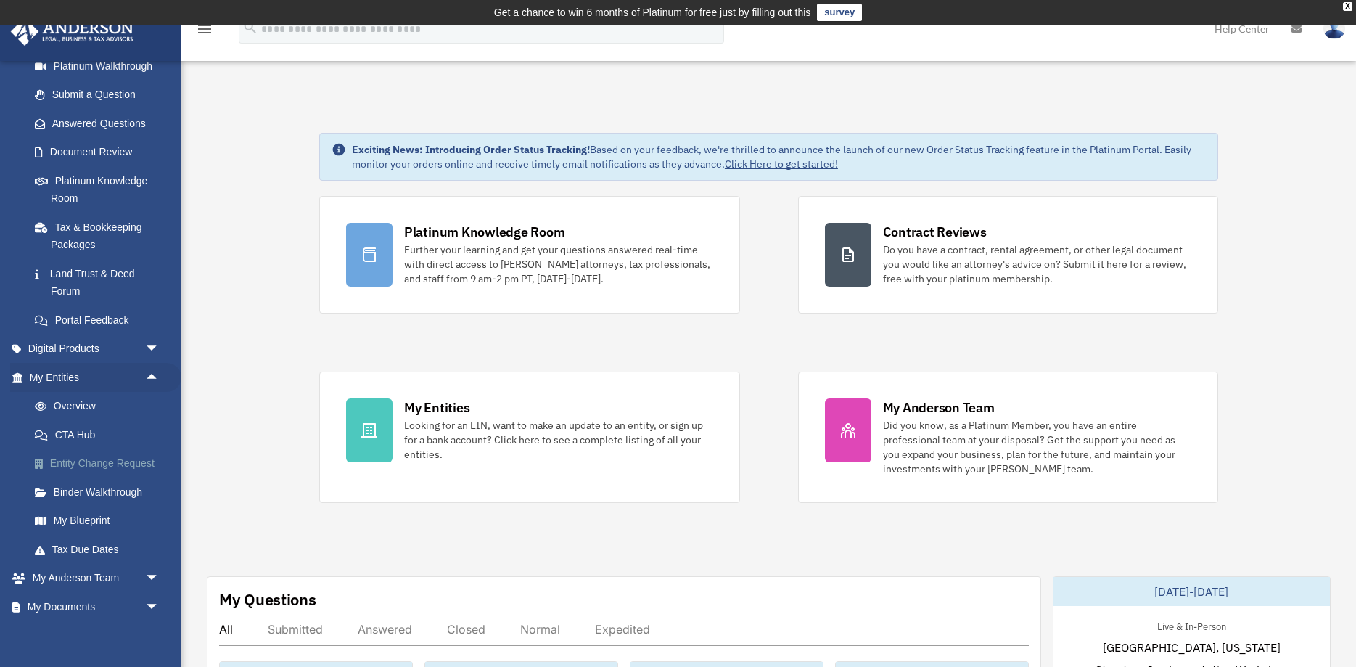
scroll to position [209, 0]
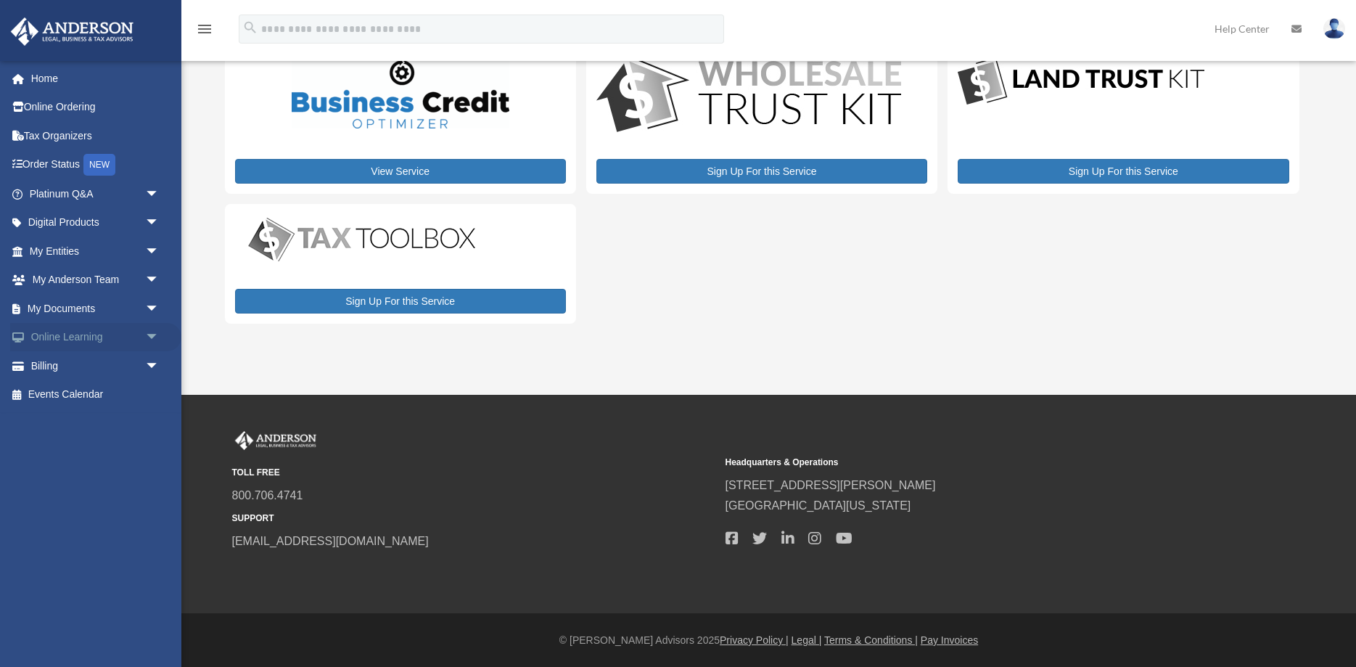
scroll to position [64, 0]
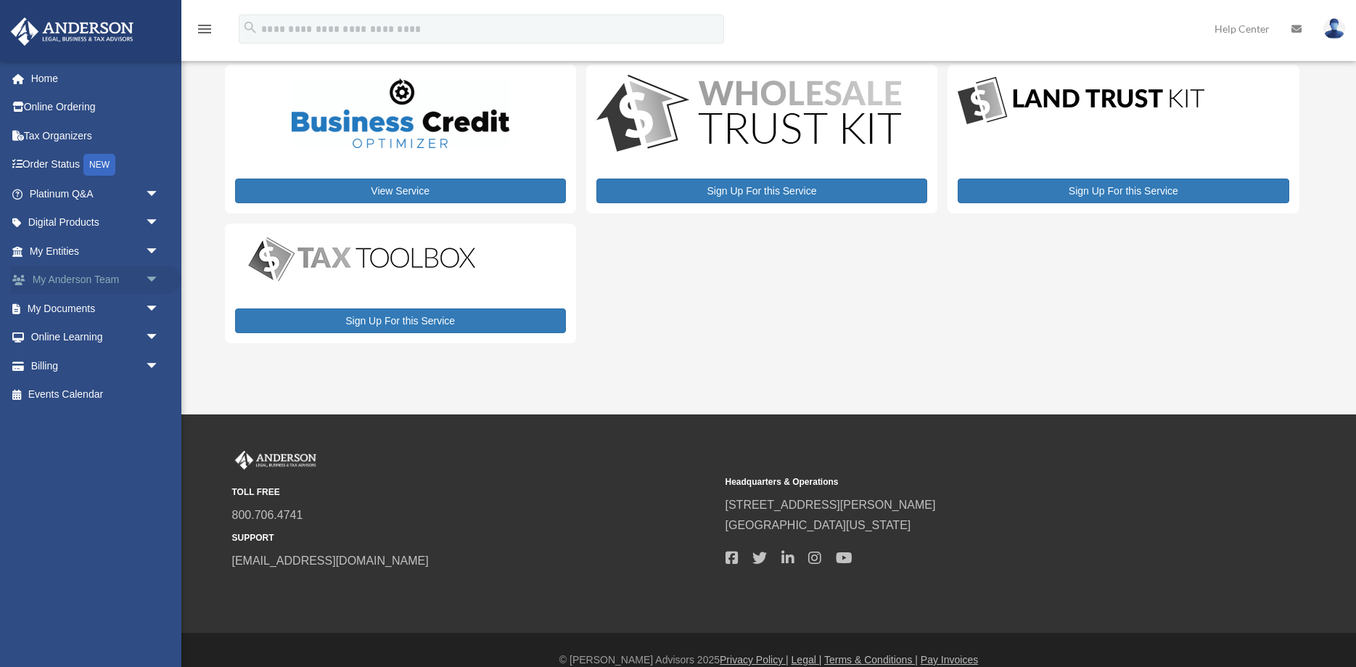
click at [147, 282] on span "arrow_drop_down" at bounding box center [159, 280] width 29 height 30
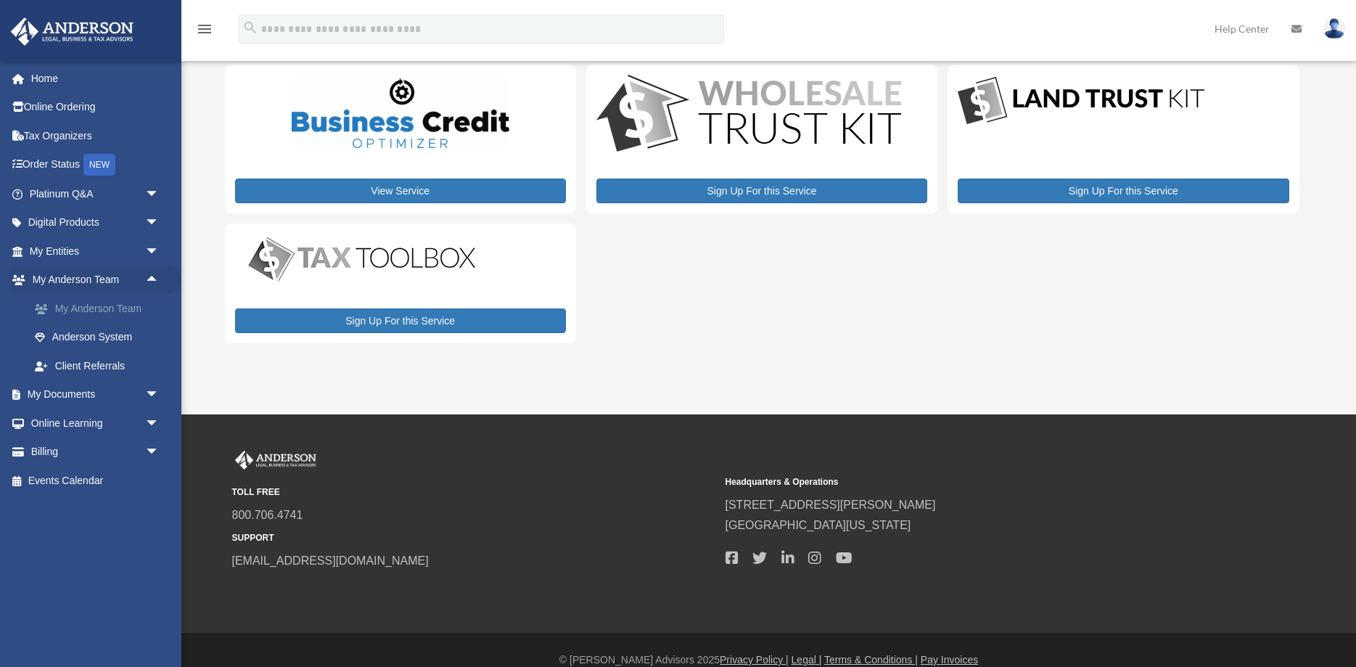
click at [117, 302] on link "My Anderson Team" at bounding box center [100, 308] width 161 height 29
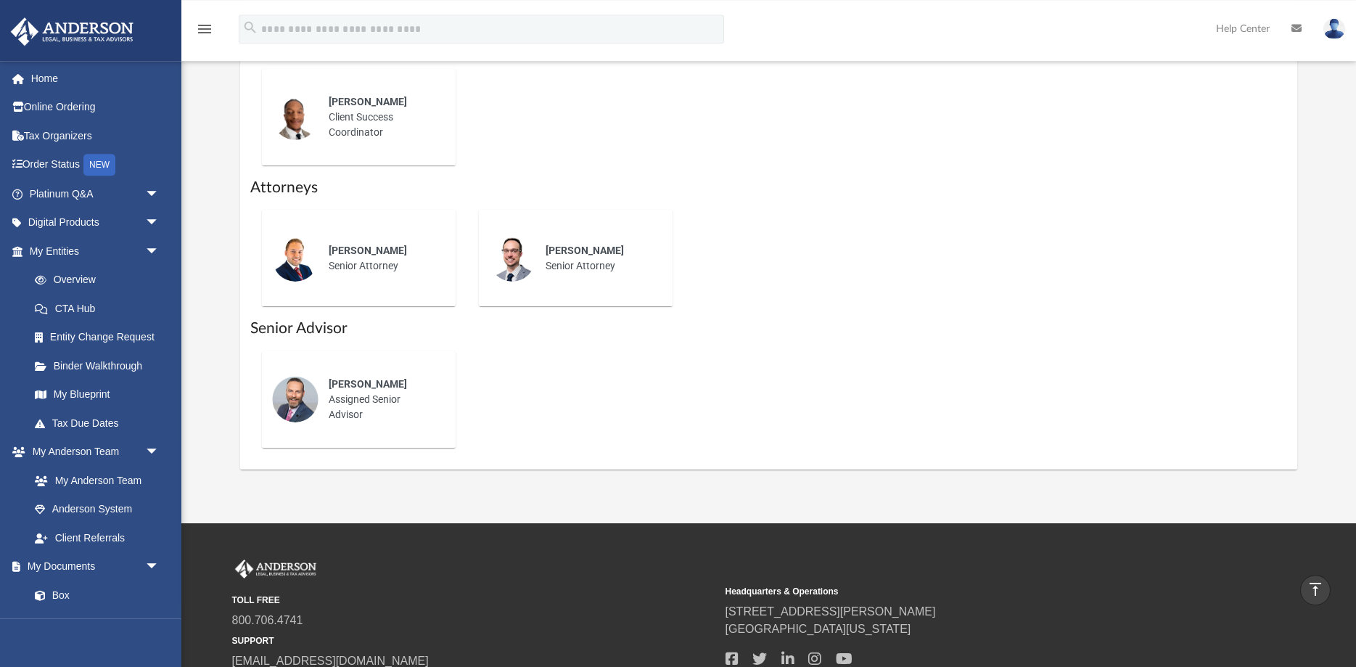
scroll to position [602, 0]
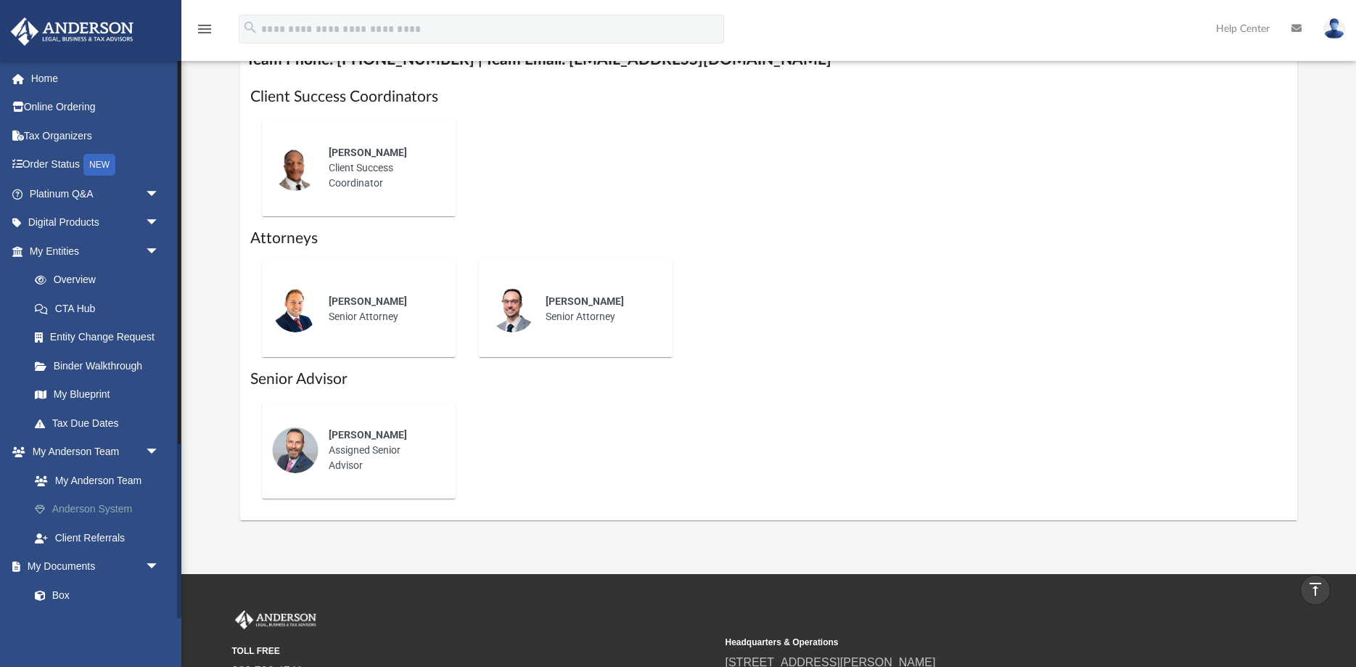
click at [123, 511] on link "Anderson System" at bounding box center [100, 509] width 161 height 29
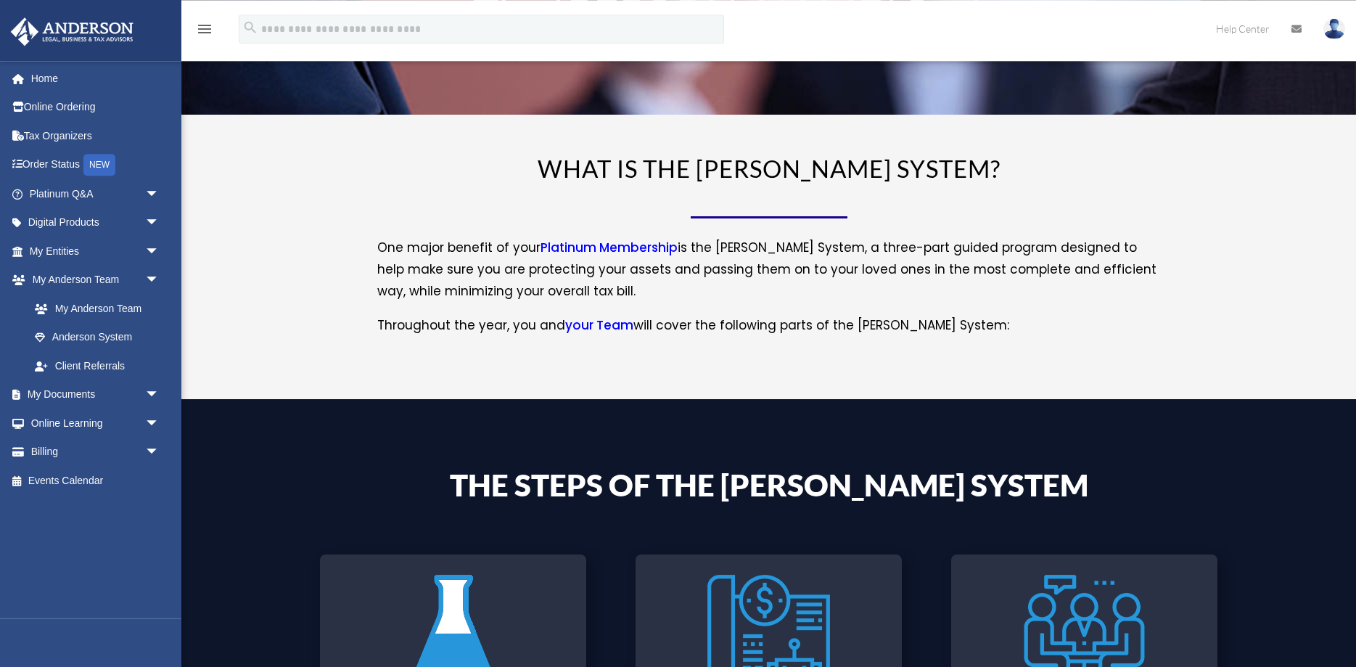
scroll to position [222, 0]
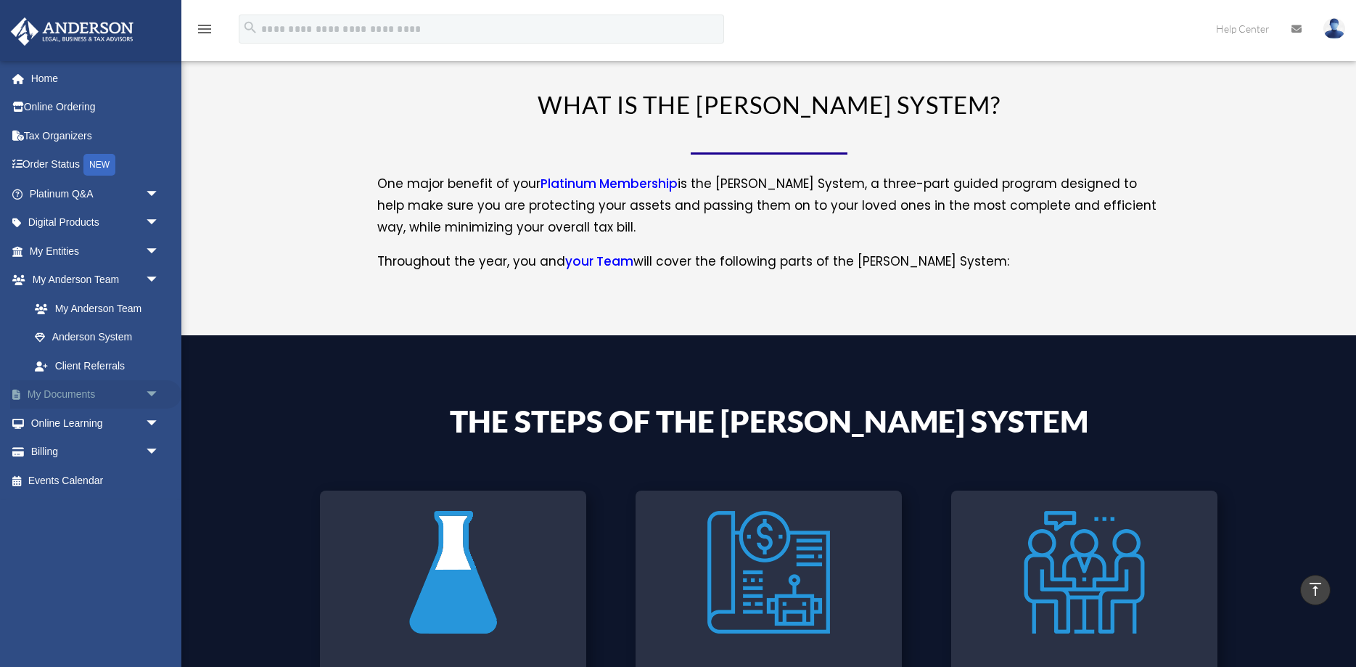
click at [145, 387] on span "arrow_drop_down" at bounding box center [159, 395] width 29 height 30
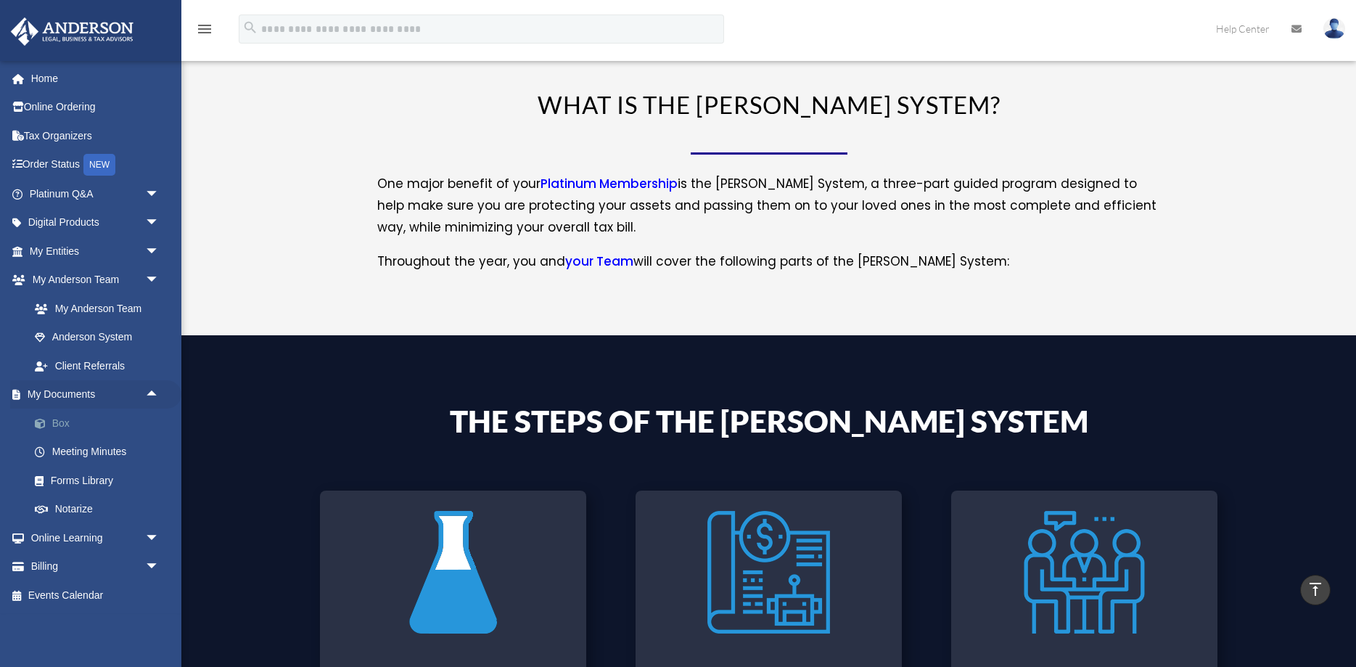
click at [47, 416] on link "Box" at bounding box center [100, 422] width 161 height 29
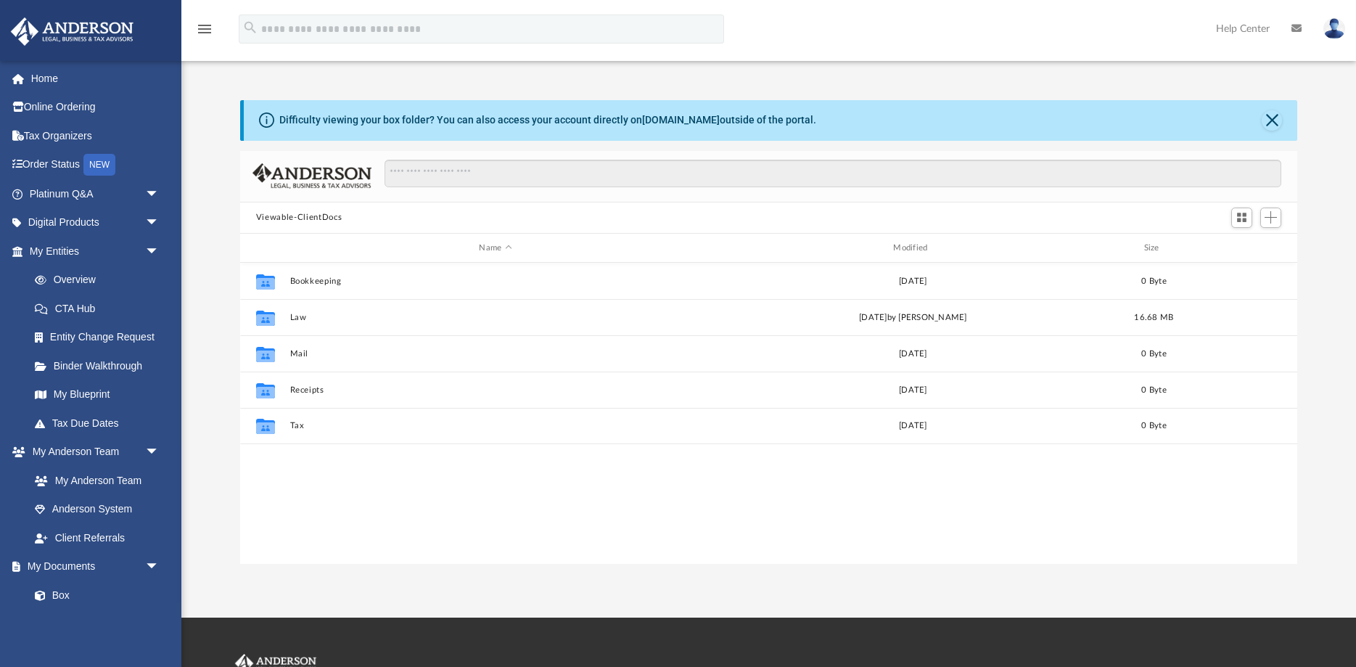
scroll to position [329, 1057]
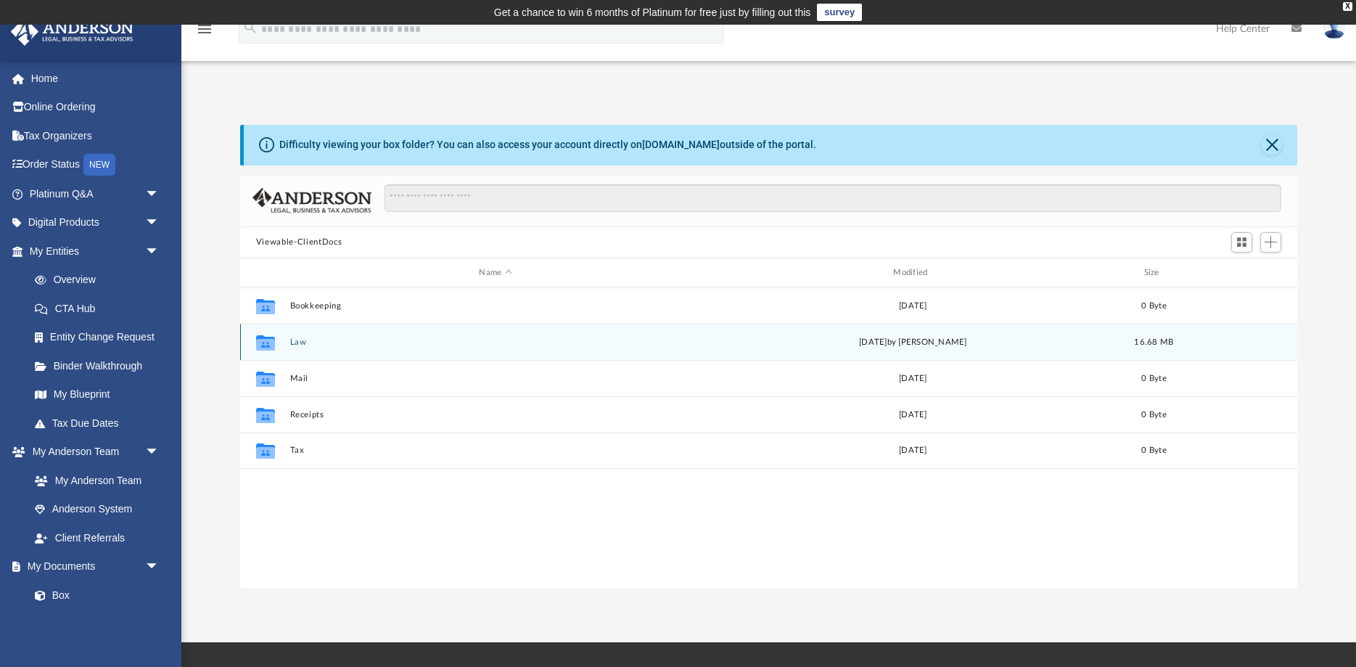
click at [299, 344] on button "Law" at bounding box center [494, 341] width 411 height 9
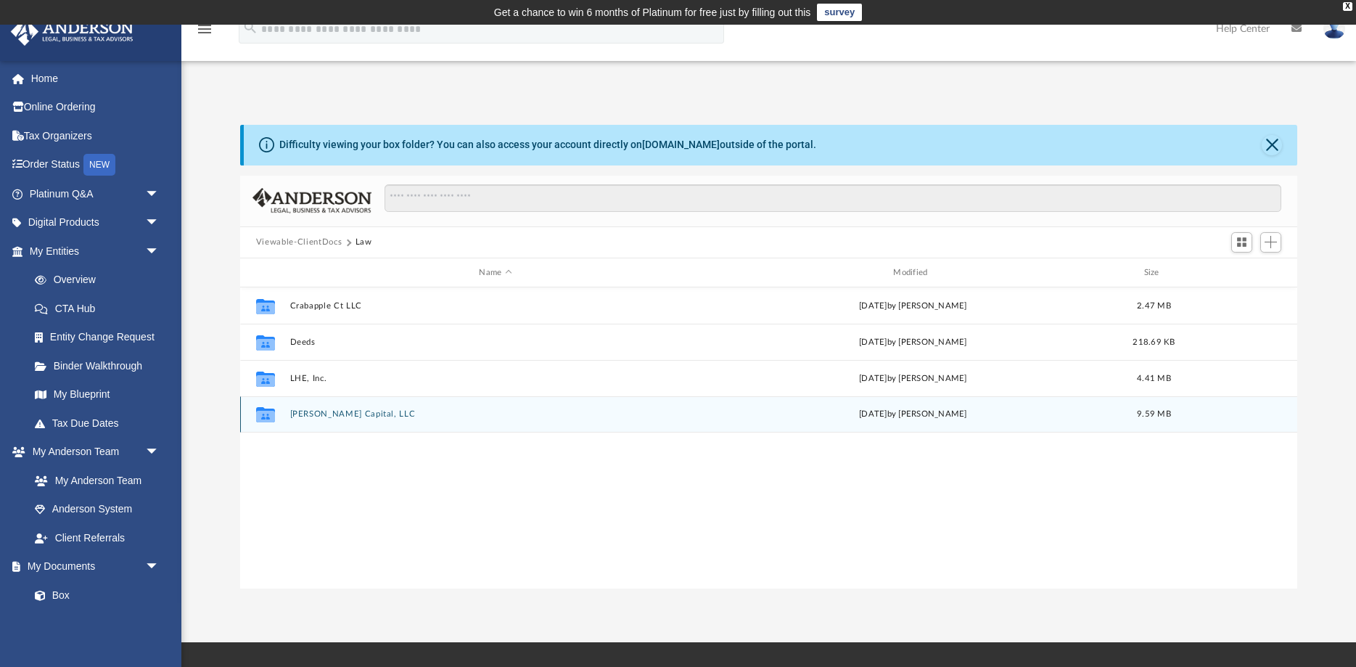
click at [312, 410] on div "Collaborated Folder Vernon Capital, LLC Tue Jul 22 2025 by Kathleen Maureene Pe…" at bounding box center [768, 414] width 1057 height 36
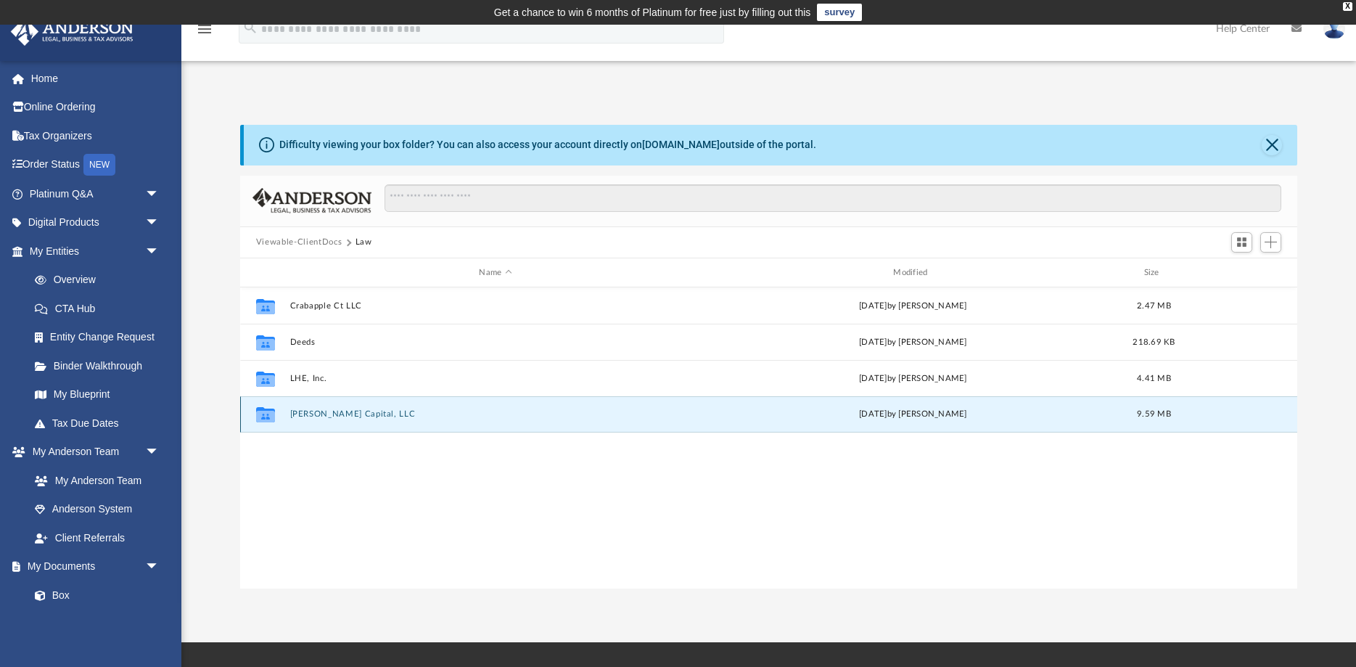
click at [312, 410] on button "Vernon Capital, LLC" at bounding box center [494, 414] width 411 height 9
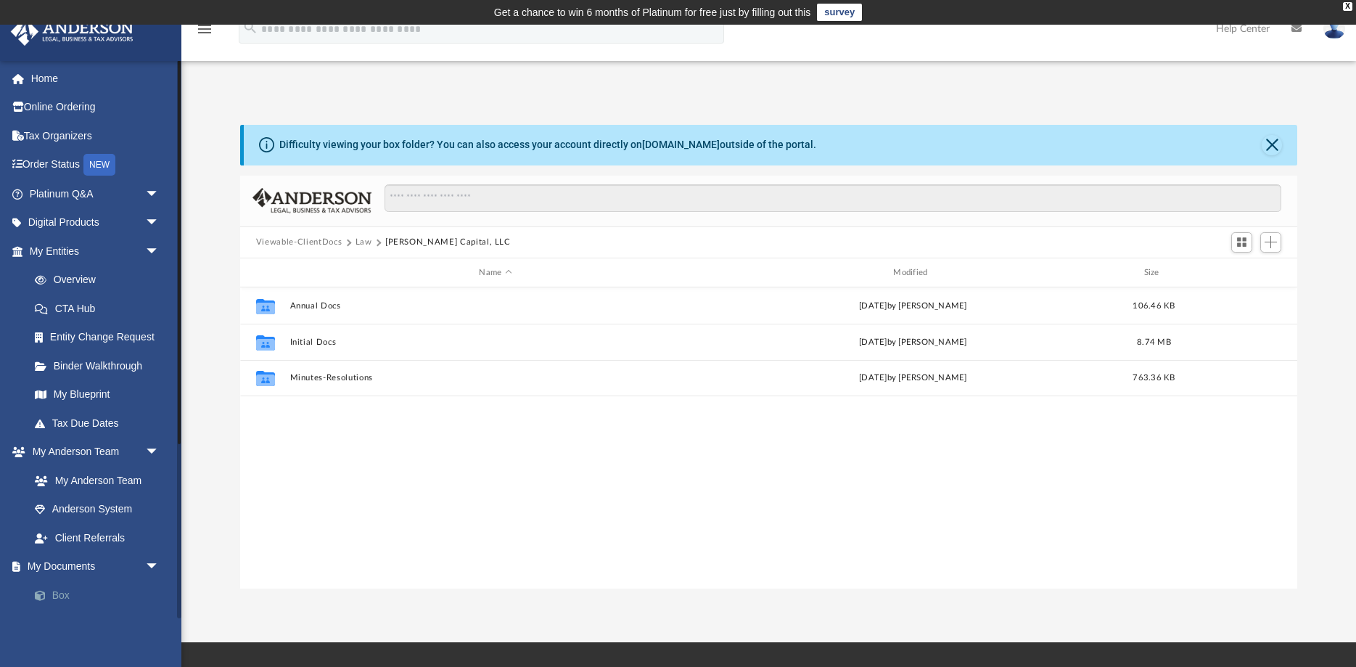
click at [123, 585] on link "Box" at bounding box center [100, 594] width 161 height 29
click at [74, 597] on link "Box" at bounding box center [100, 594] width 161 height 29
click at [98, 278] on link "Overview" at bounding box center [100, 279] width 161 height 29
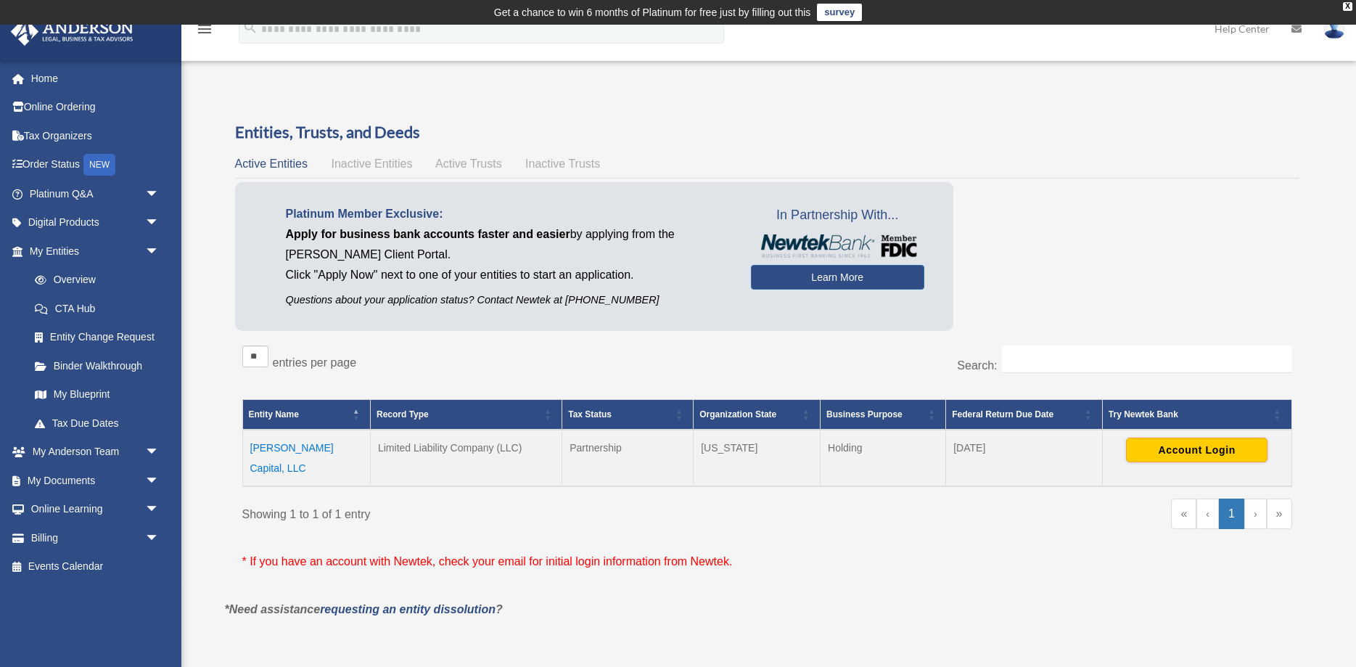
click at [279, 446] on td "[PERSON_NAME] Capital, LLC" at bounding box center [306, 457] width 128 height 57
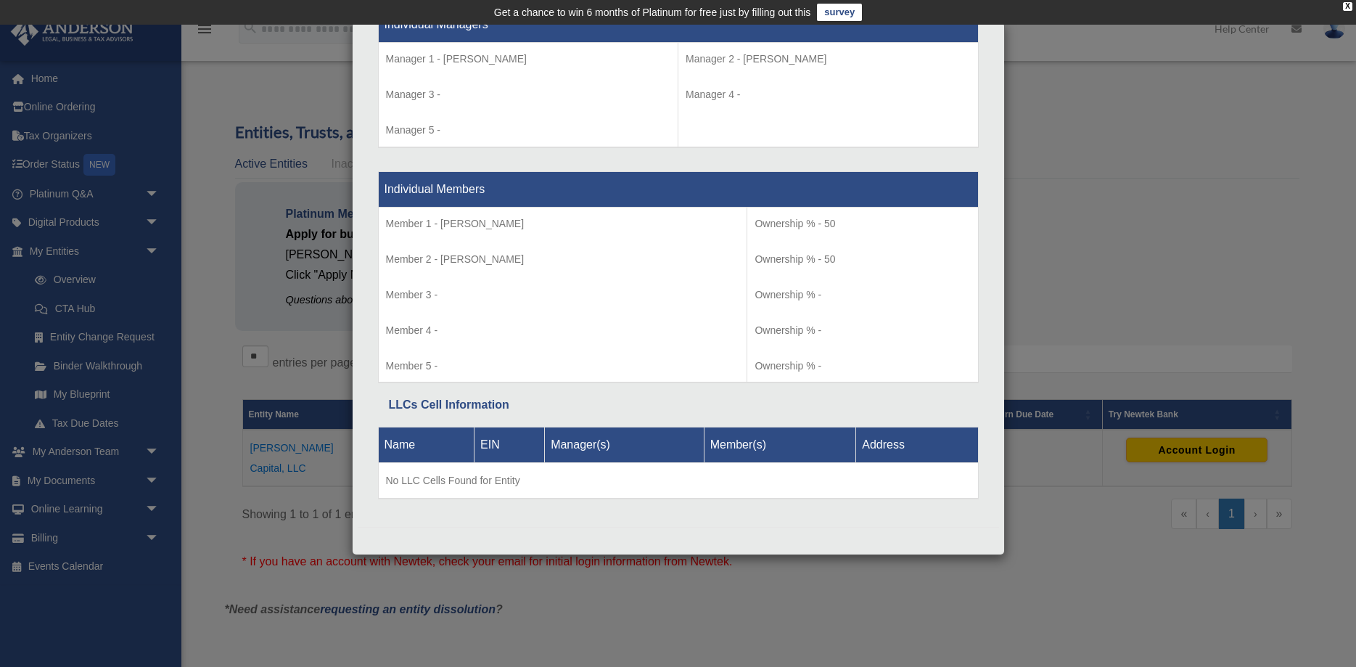
scroll to position [855, 0]
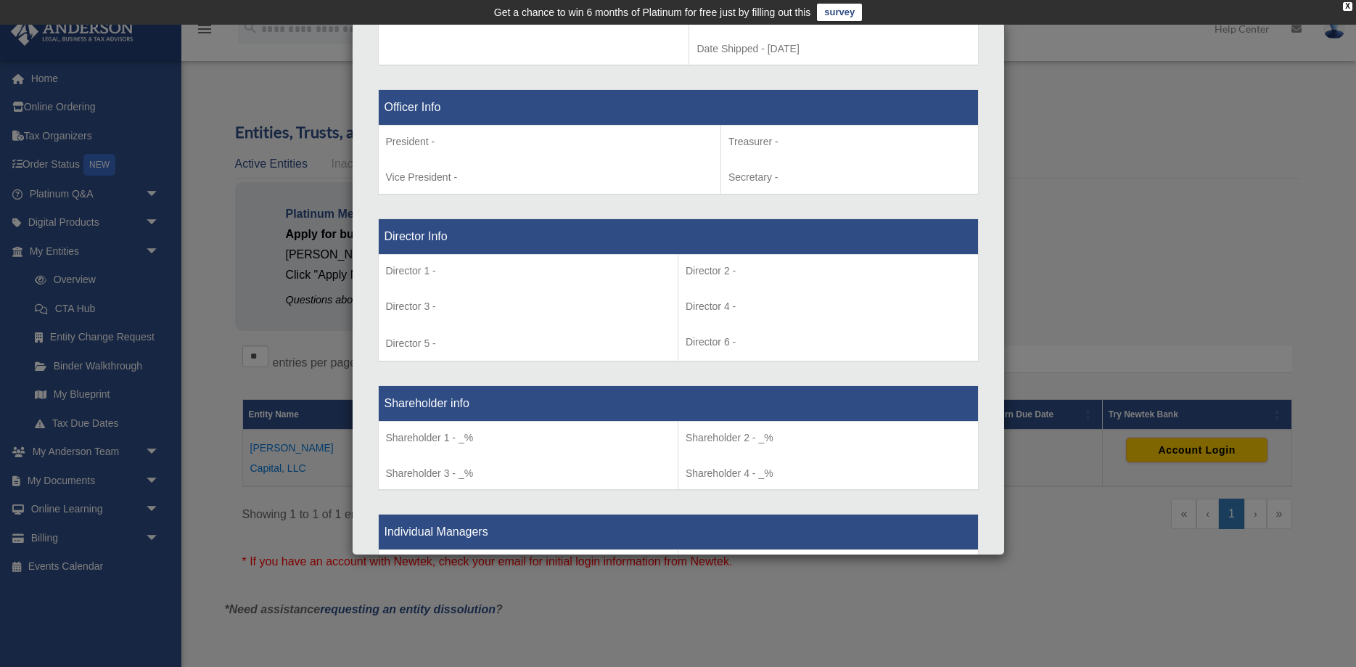
click at [1088, 173] on div "Details × Articles Sent Organizational Date" at bounding box center [678, 333] width 1356 height 667
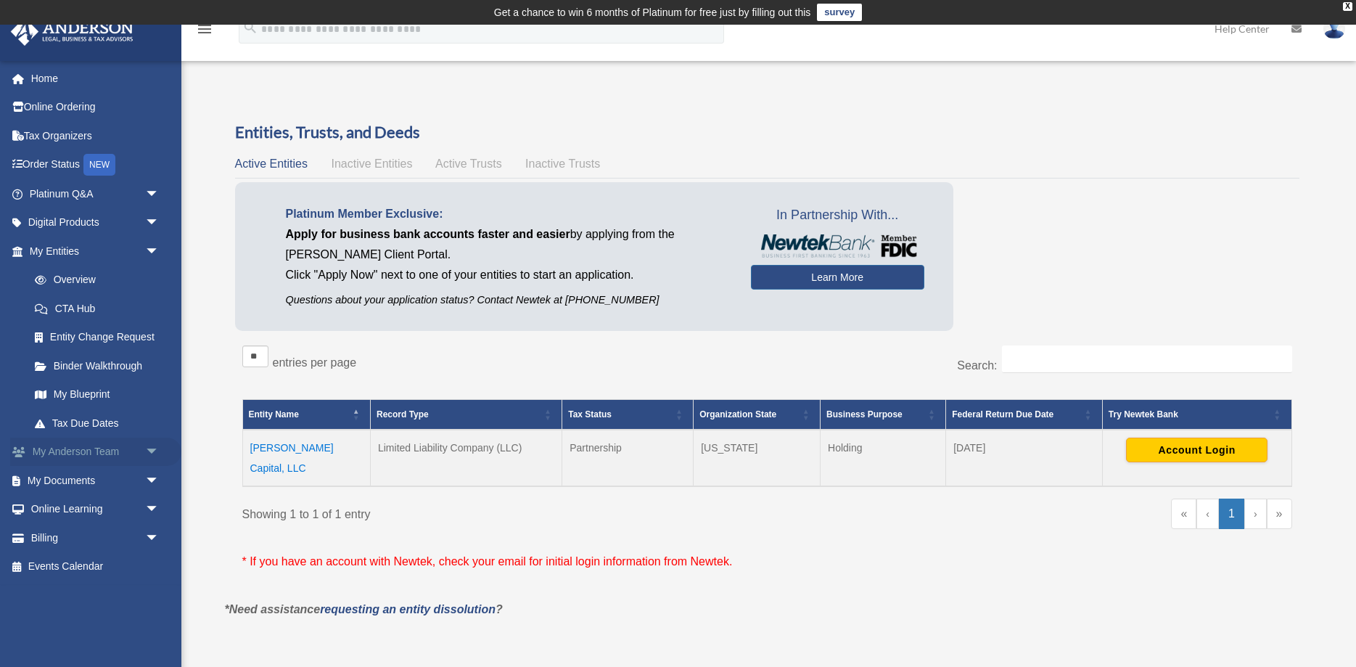
click at [145, 451] on span "arrow_drop_down" at bounding box center [159, 452] width 29 height 30
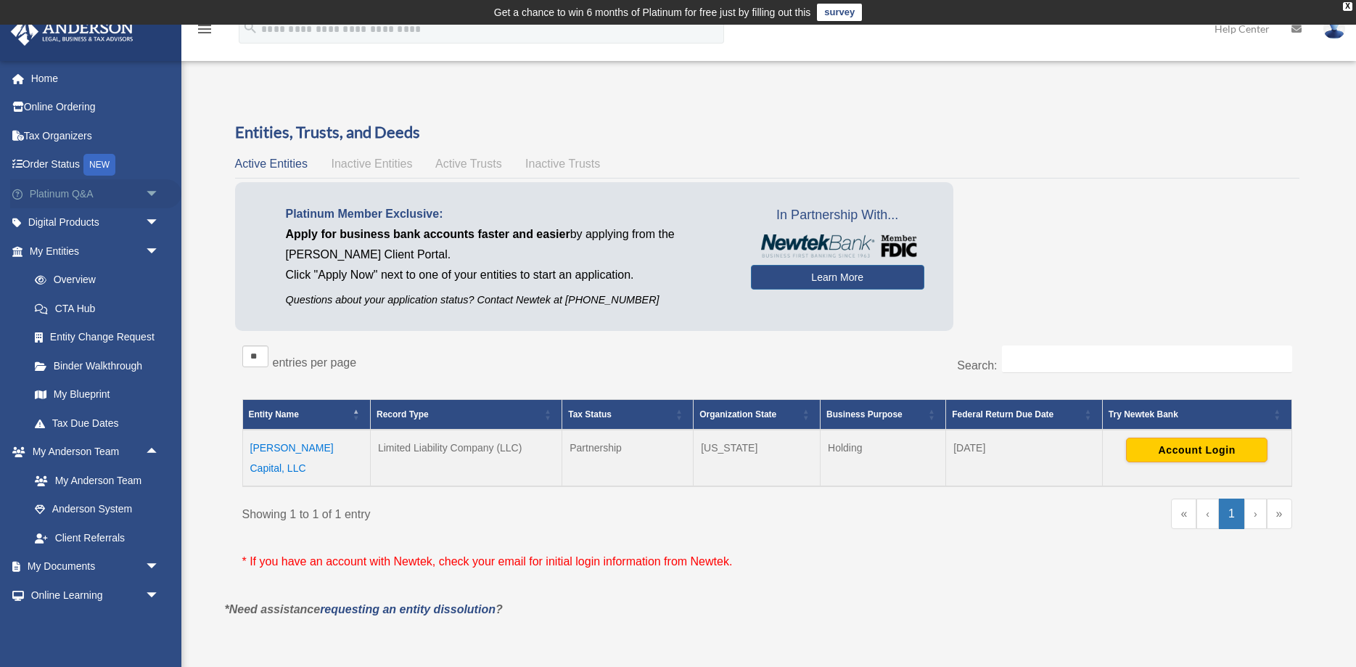
click at [149, 193] on span "arrow_drop_down" at bounding box center [159, 194] width 29 height 30
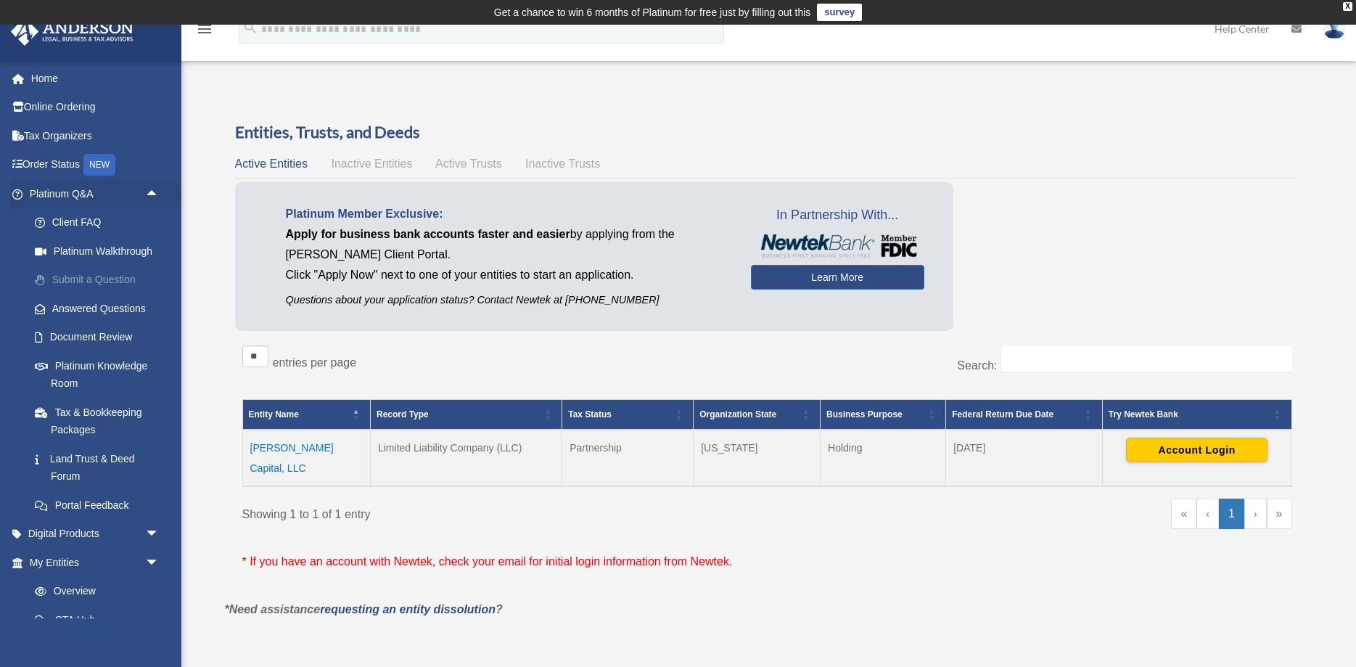
click at [116, 276] on link "Submit a Question" at bounding box center [100, 279] width 161 height 29
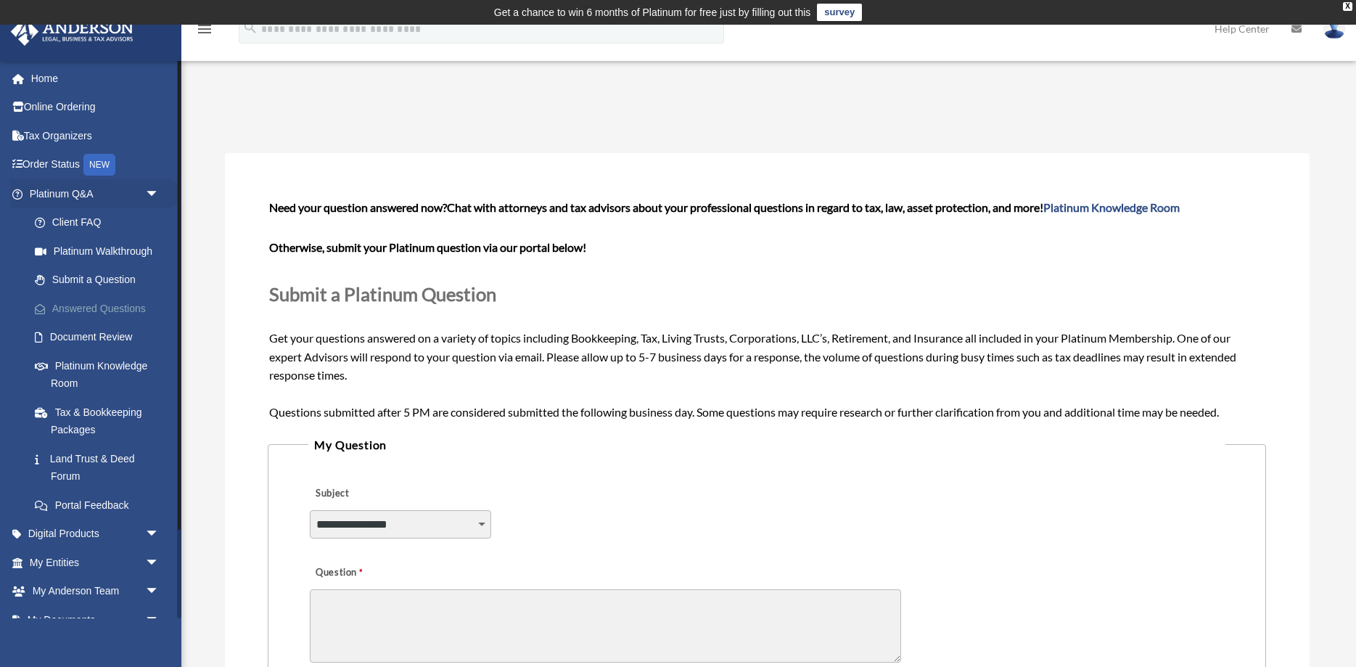
click at [130, 310] on link "Answered Questions" at bounding box center [100, 308] width 161 height 29
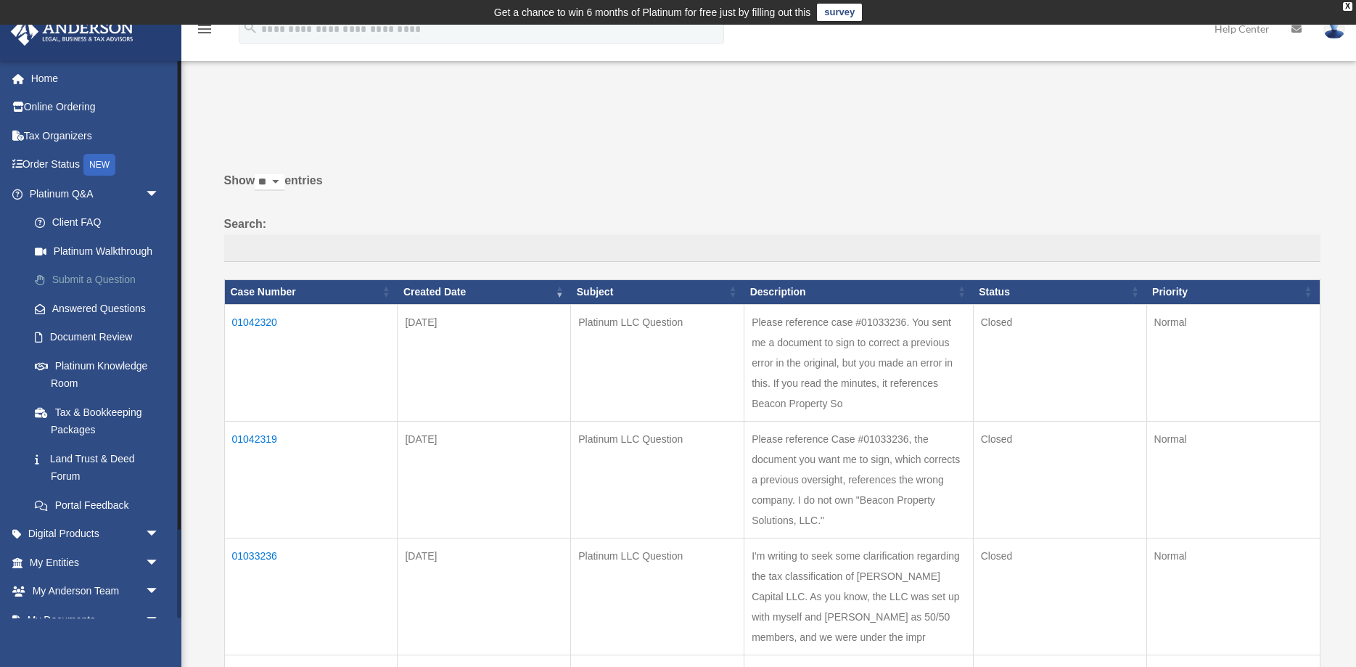
click at [125, 279] on link "Submit a Question" at bounding box center [100, 279] width 161 height 29
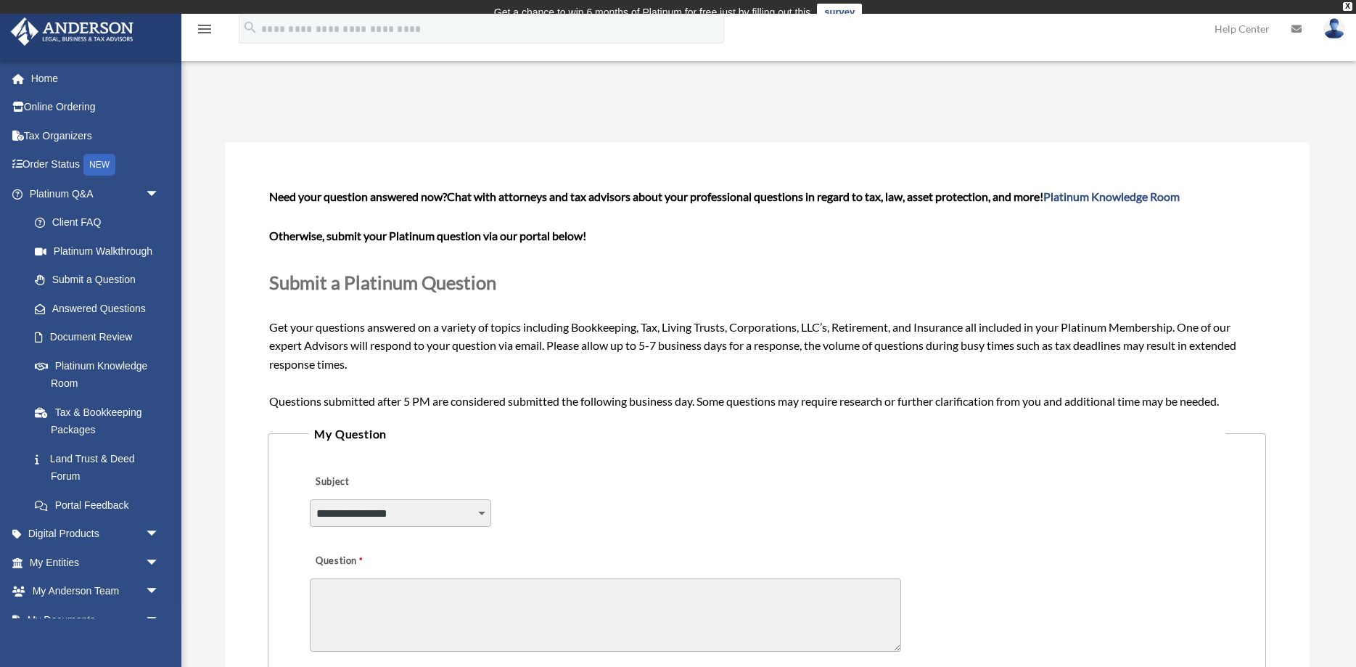
click at [376, 493] on label "Subject" at bounding box center [379, 482] width 138 height 20
click at [376, 499] on select "**********" at bounding box center [400, 513] width 181 height 28
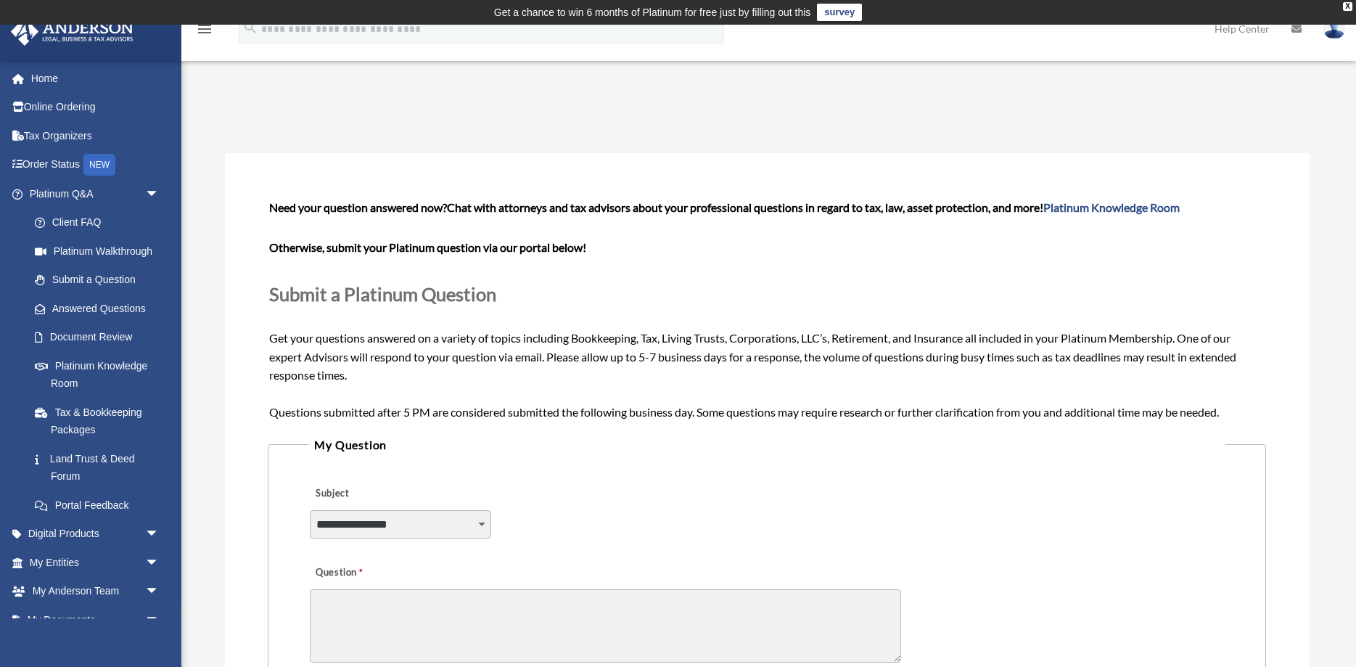
click at [310, 510] on select "**********" at bounding box center [400, 524] width 181 height 28
select select "******"
click option "**********" at bounding box center [0, 0] width 0 height 0
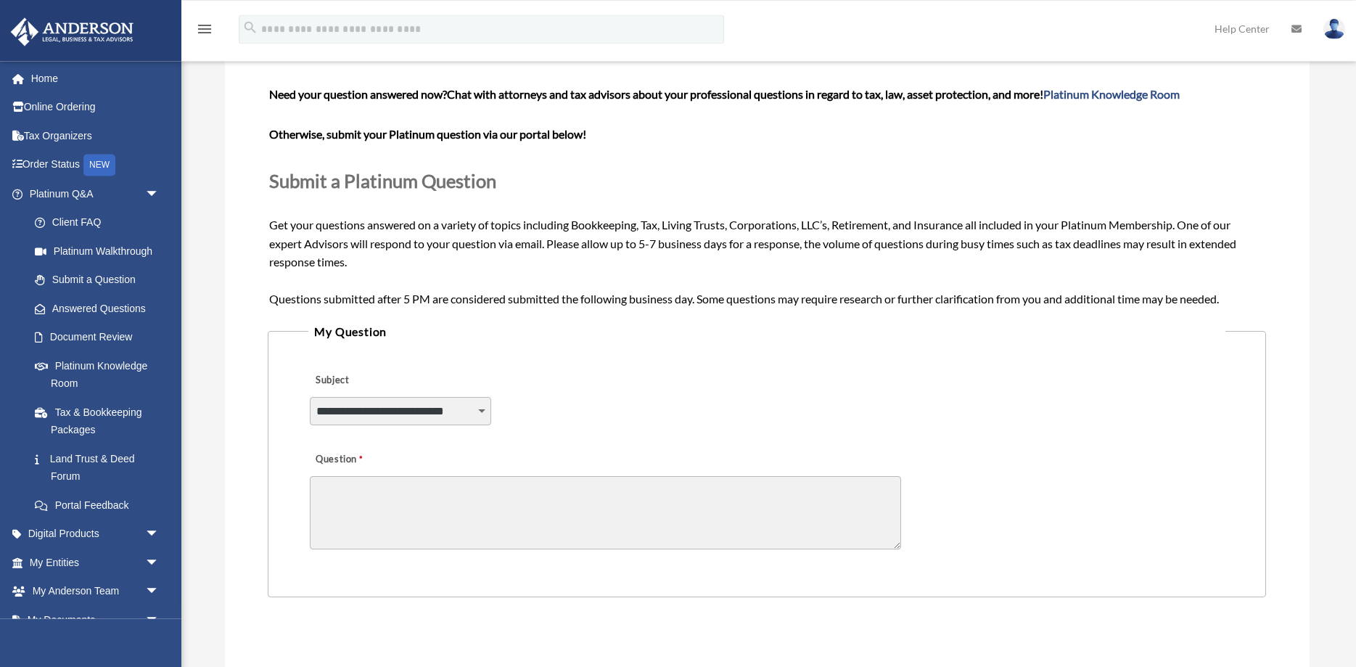
scroll to position [148, 0]
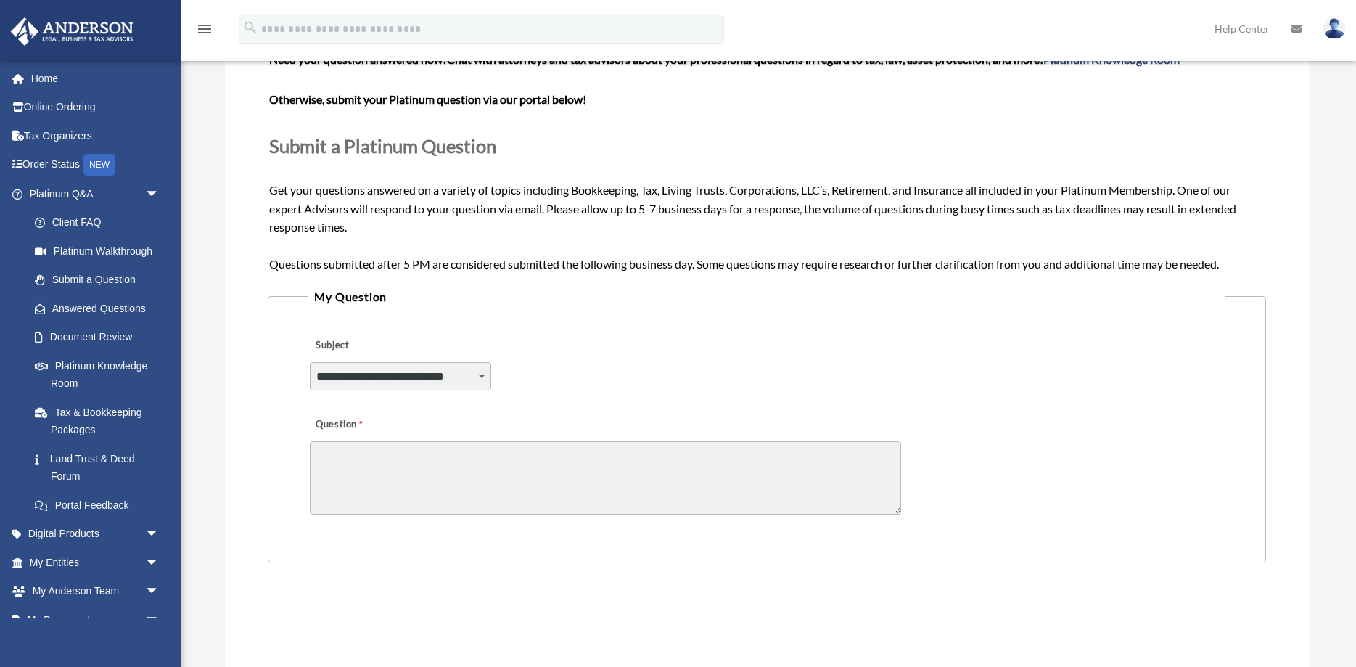
click at [594, 472] on textarea "Question" at bounding box center [605, 477] width 591 height 73
paste textarea "**********"
type textarea "**********"
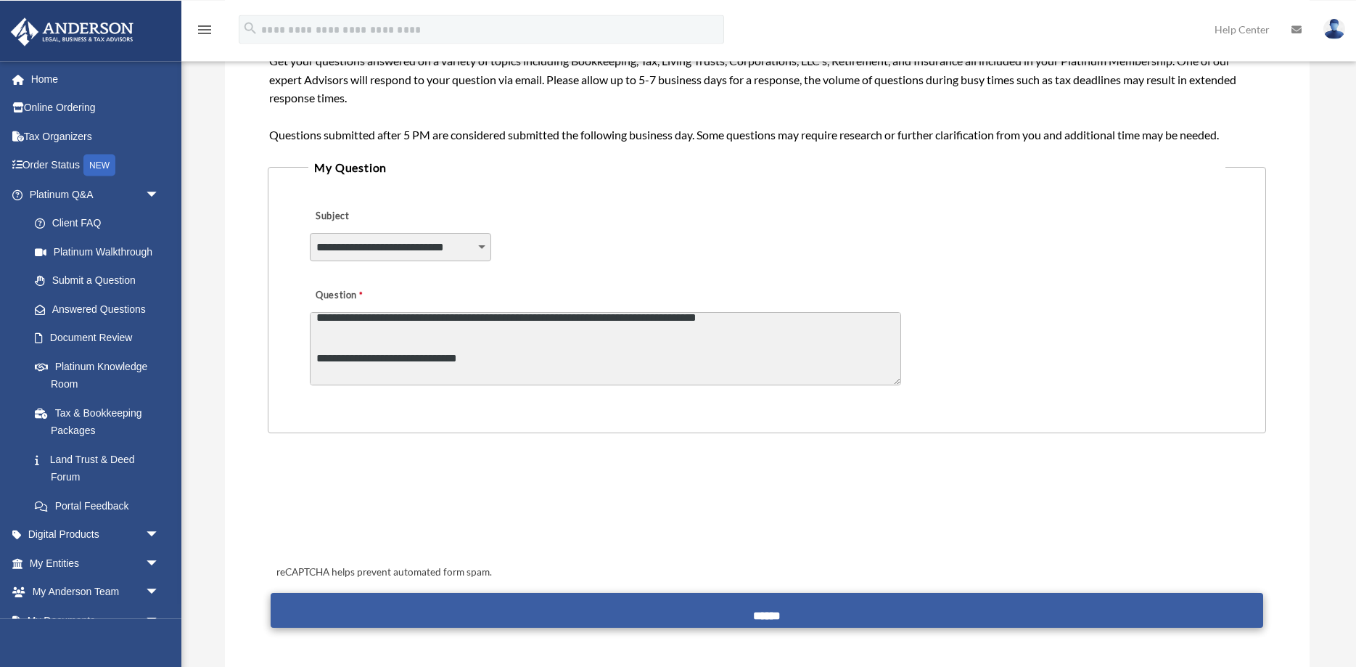
scroll to position [444, 0]
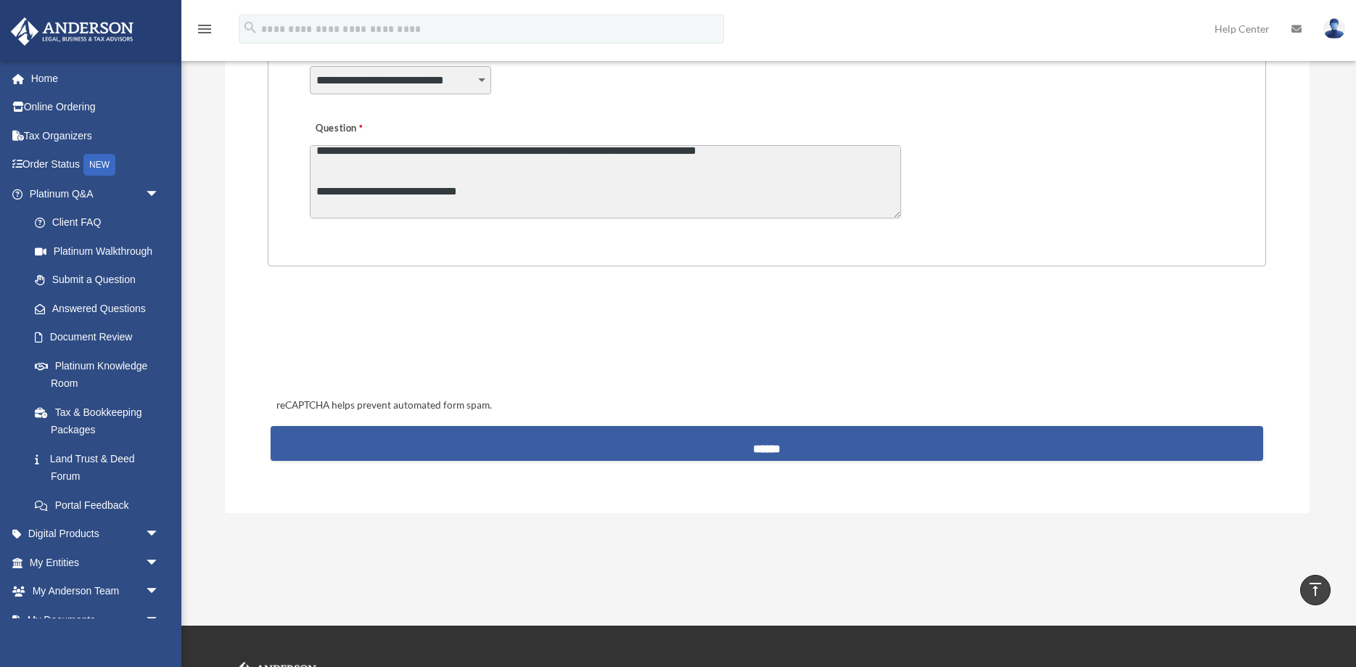
click at [841, 445] on input "******" at bounding box center [767, 443] width 992 height 35
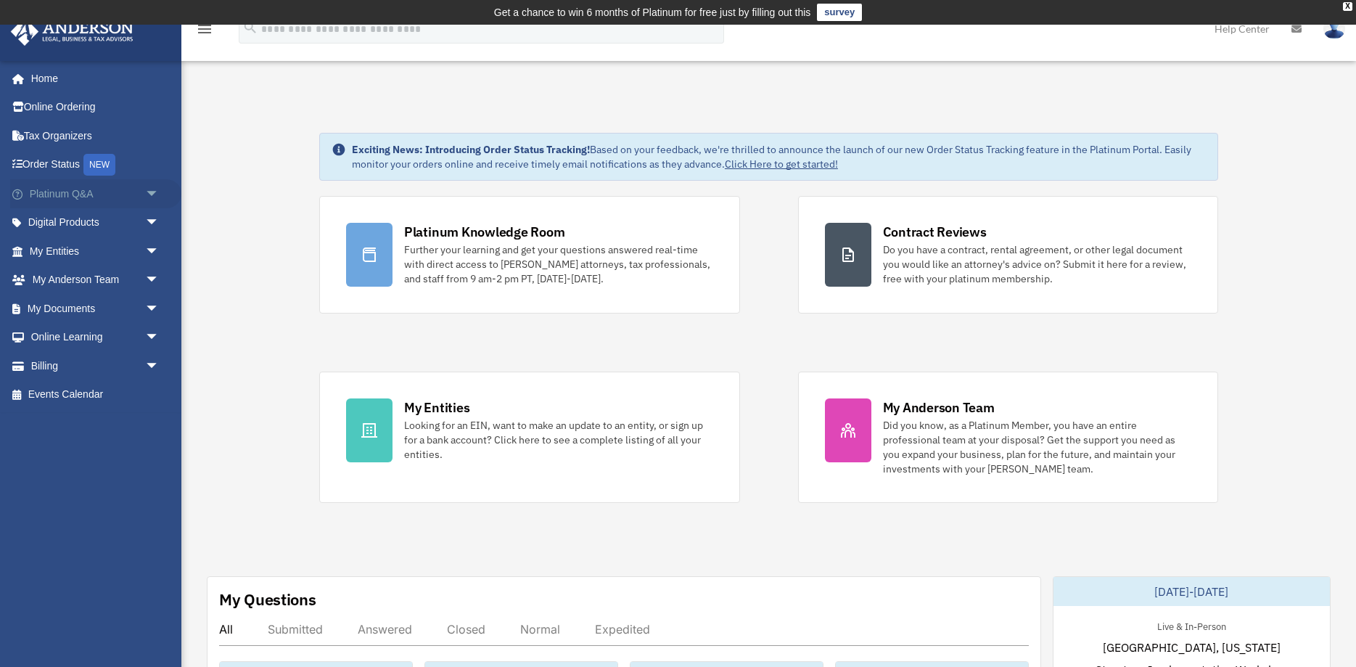
click at [157, 193] on span "arrow_drop_down" at bounding box center [159, 194] width 29 height 30
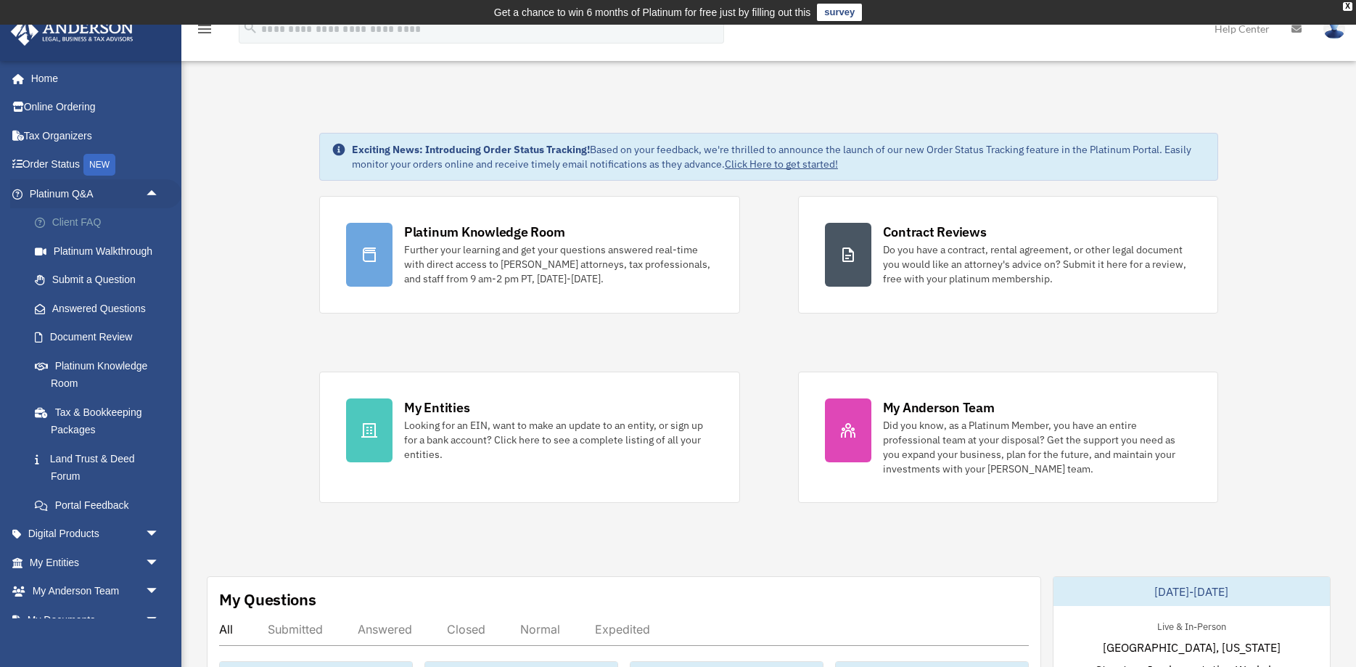
click at [108, 223] on link "Client FAQ" at bounding box center [100, 222] width 161 height 29
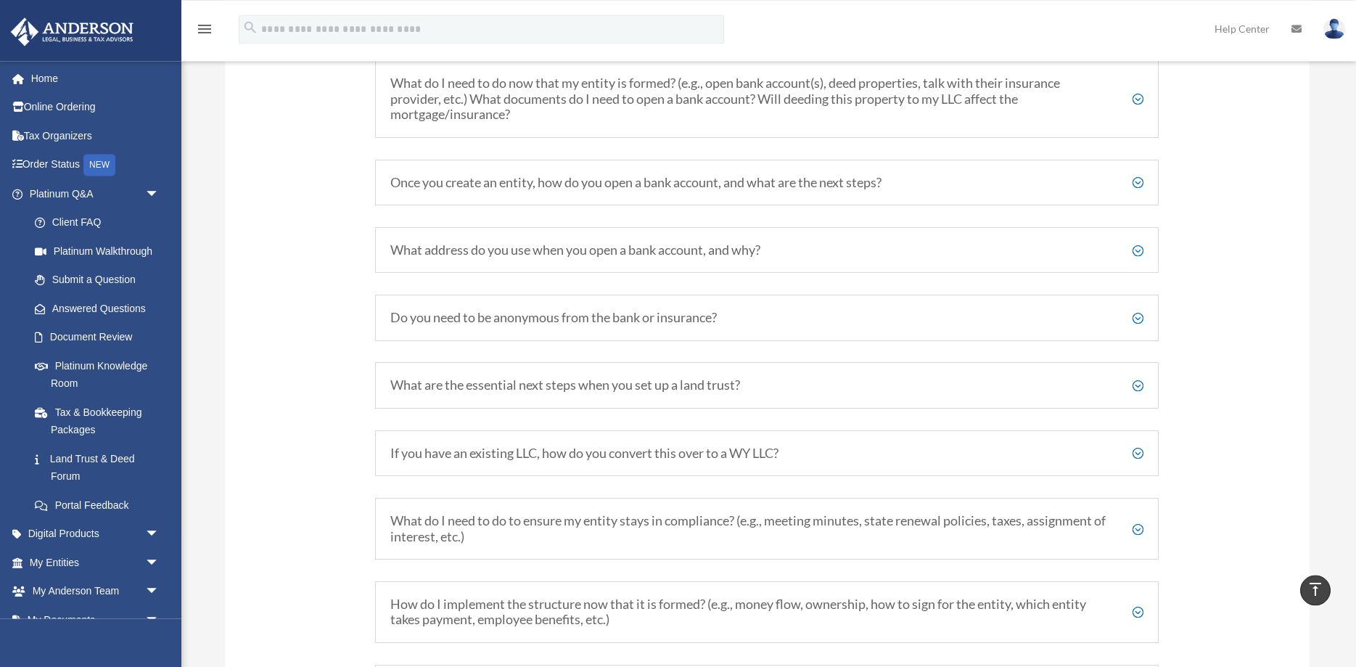
scroll to position [1850, 0]
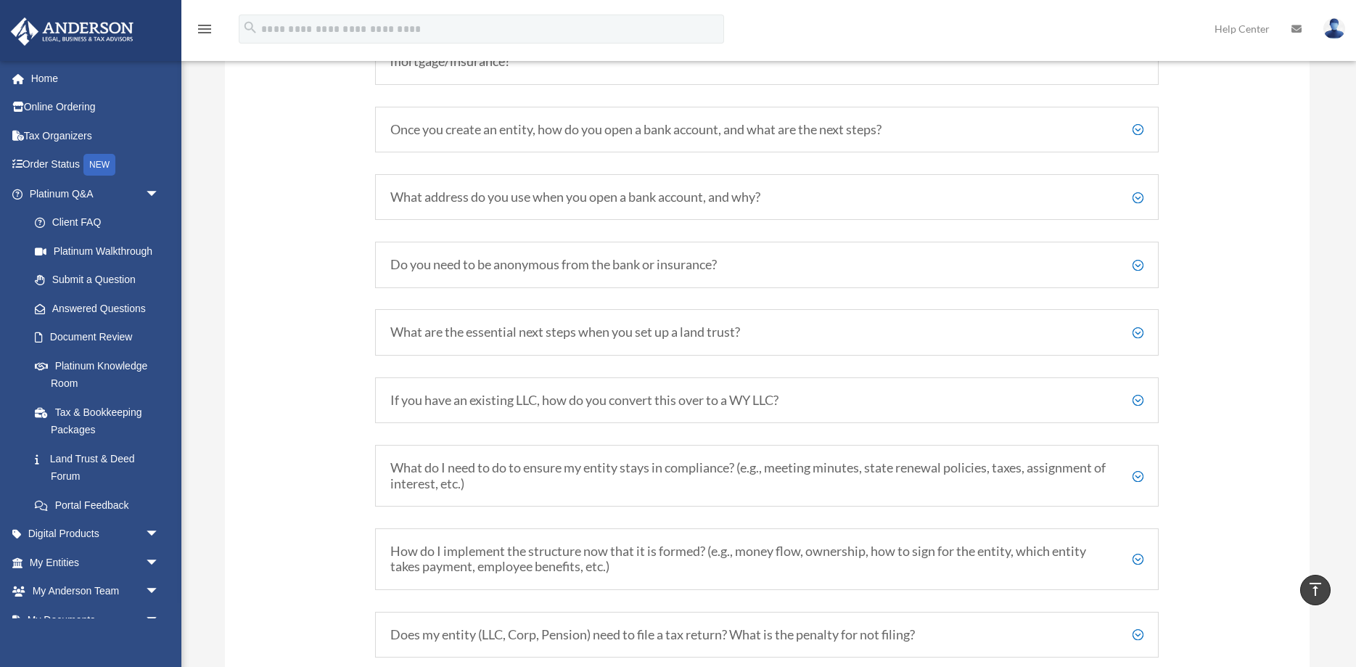
click at [609, 400] on h5 "If you have an existing LLC, how do you convert this over to a WY LLC?" at bounding box center [766, 400] width 753 height 16
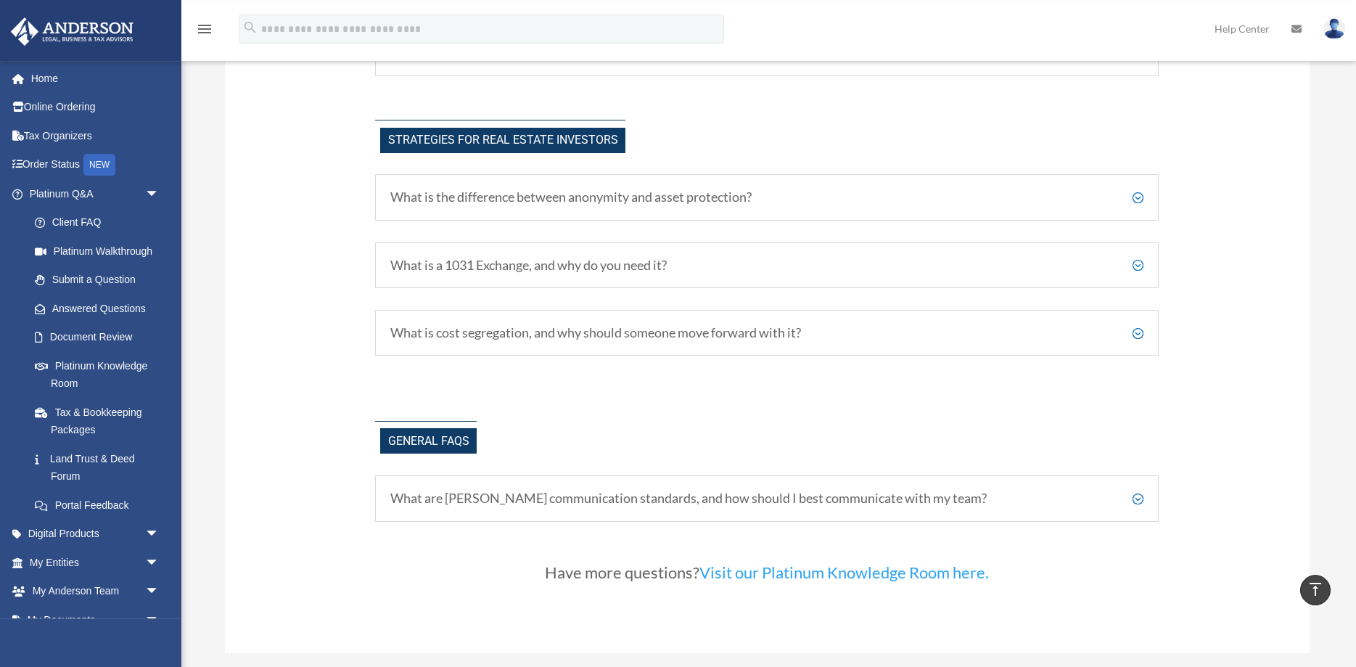
scroll to position [3477, 0]
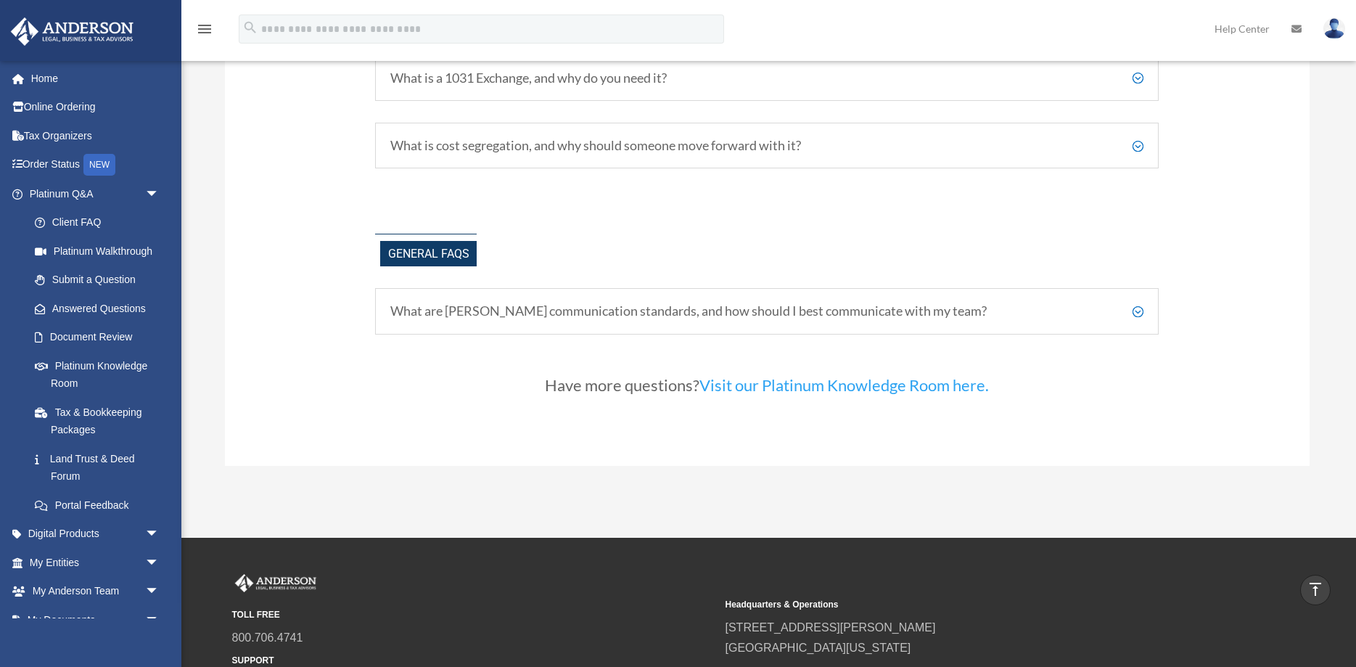
click at [698, 311] on h5 "What are Anderson's communication standards, and how should I best communicate …" at bounding box center [766, 311] width 753 height 16
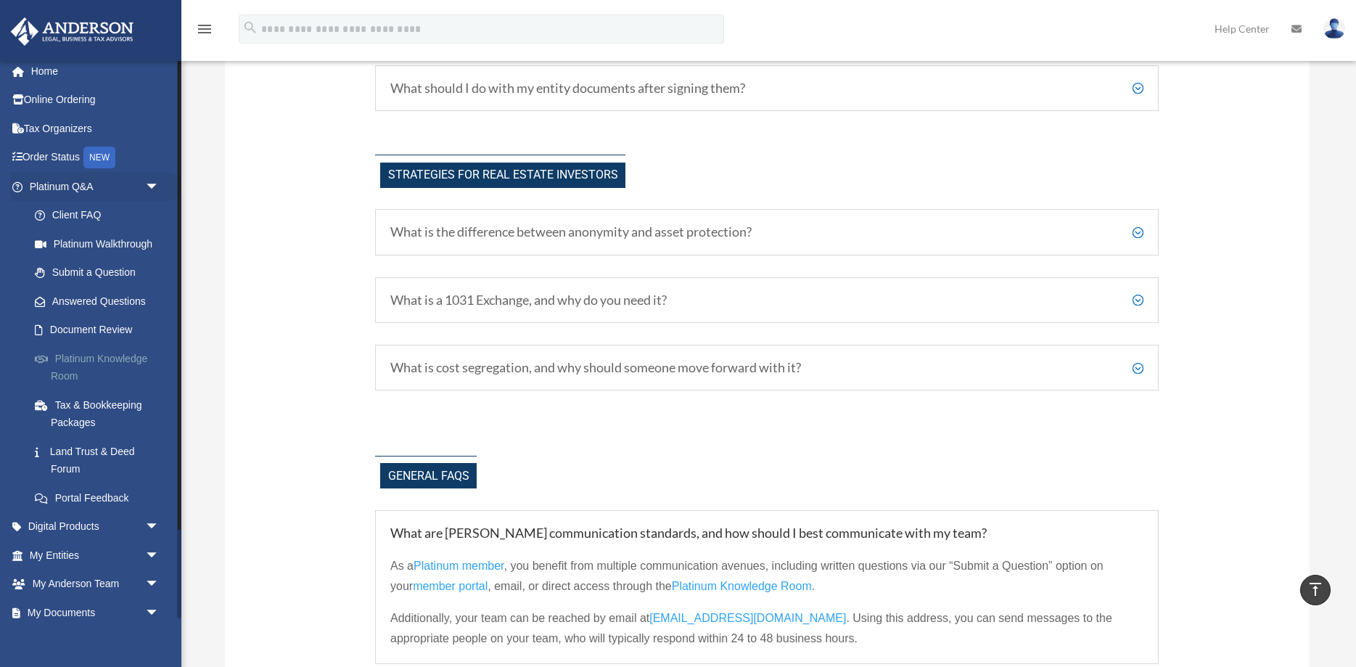
scroll to position [0, 0]
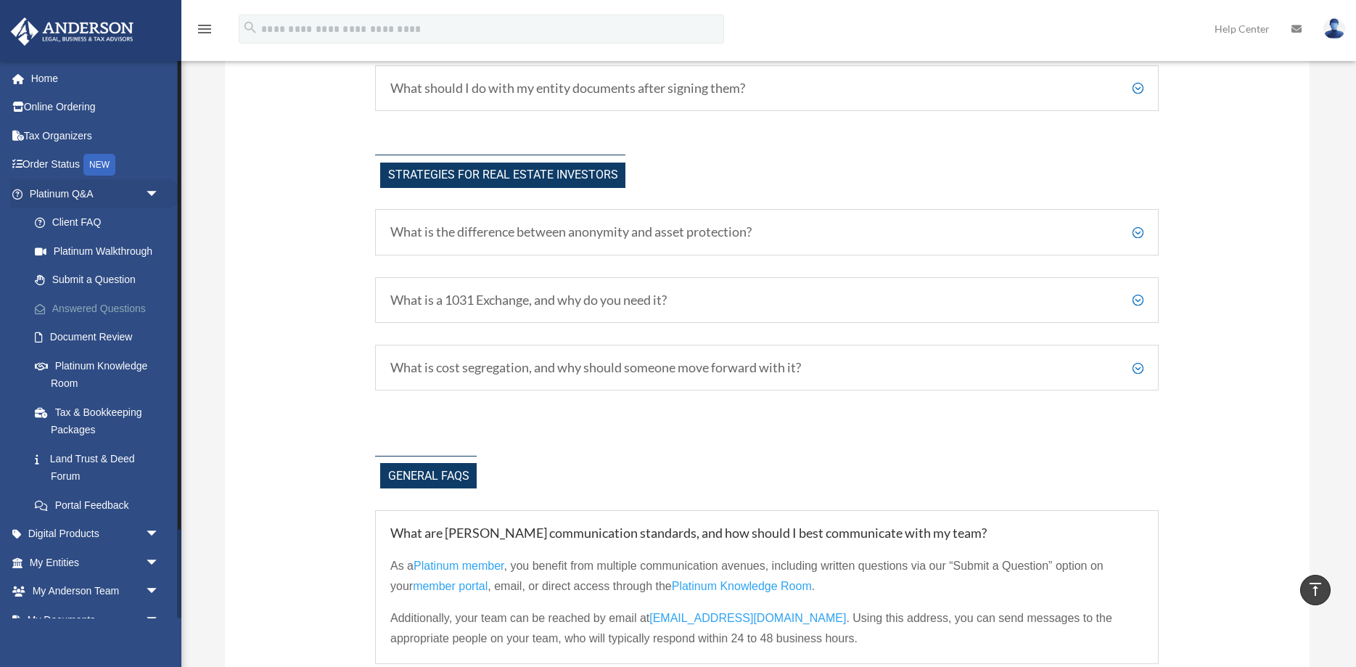
click at [118, 300] on link "Answered Questions" at bounding box center [100, 308] width 161 height 29
